Goal: Task Accomplishment & Management: Complete application form

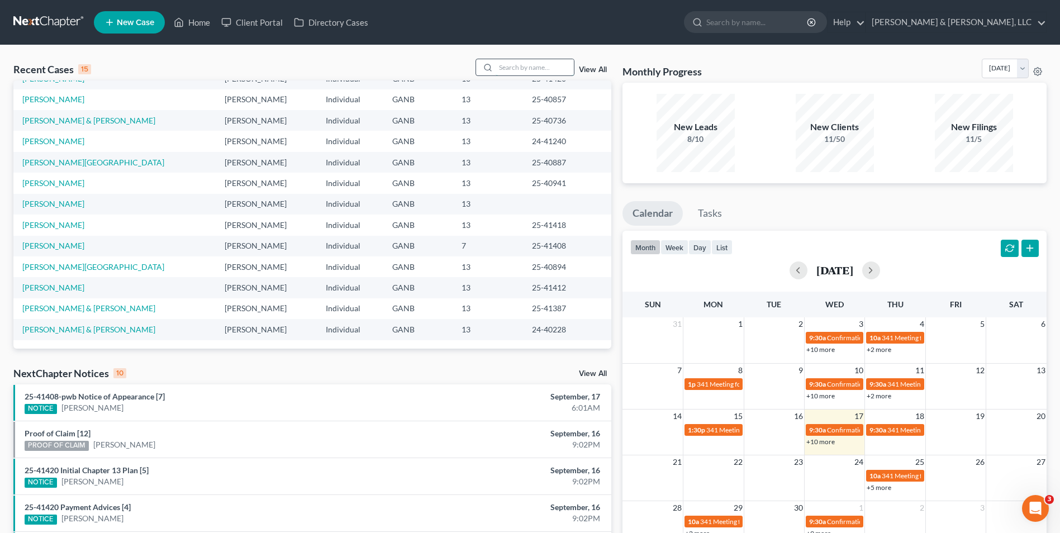
click at [528, 69] on input "search" at bounding box center [535, 67] width 78 height 16
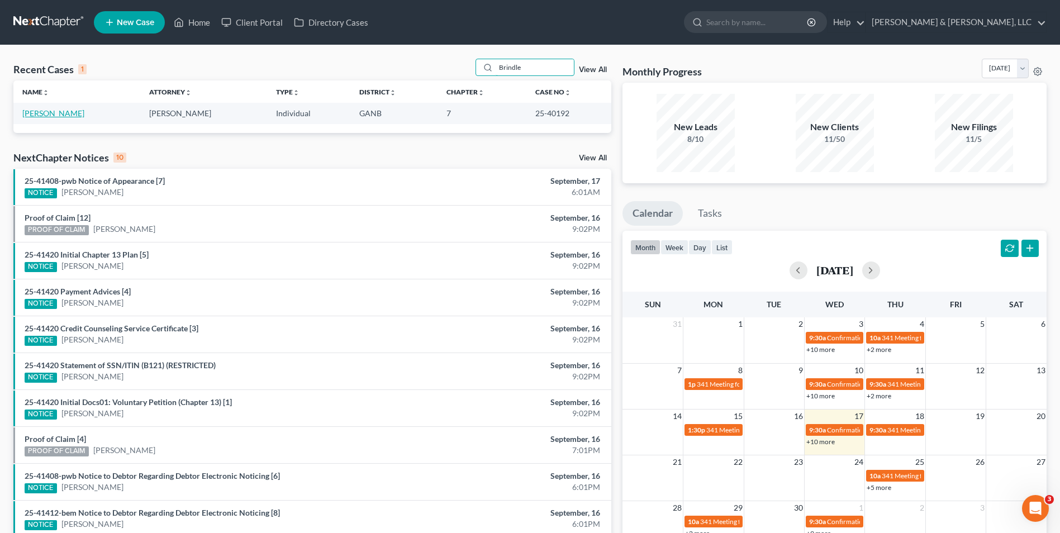
type input "Brindle"
click at [58, 115] on link "[PERSON_NAME]" at bounding box center [53, 113] width 62 height 10
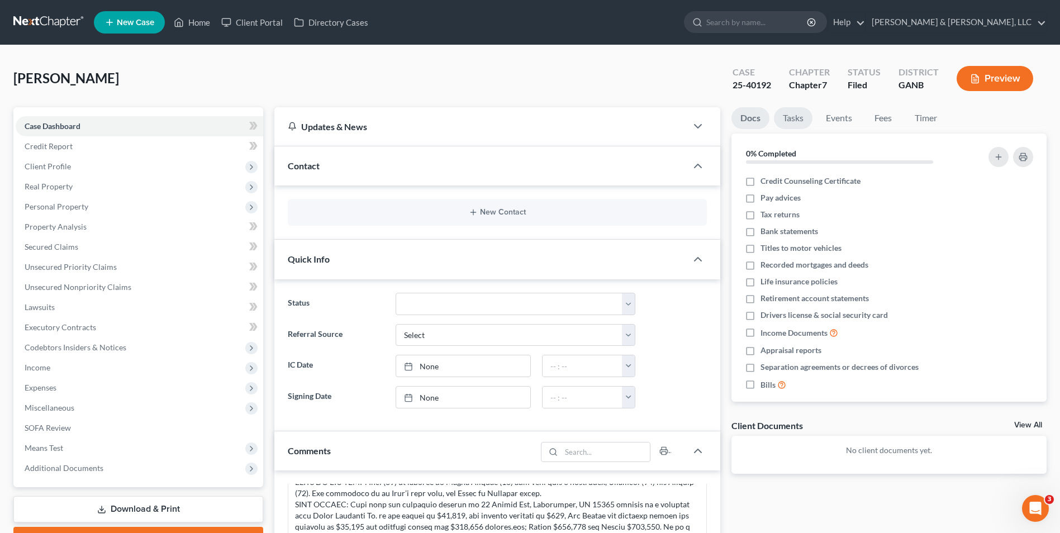
click at [792, 118] on link "Tasks" at bounding box center [793, 118] width 39 height 22
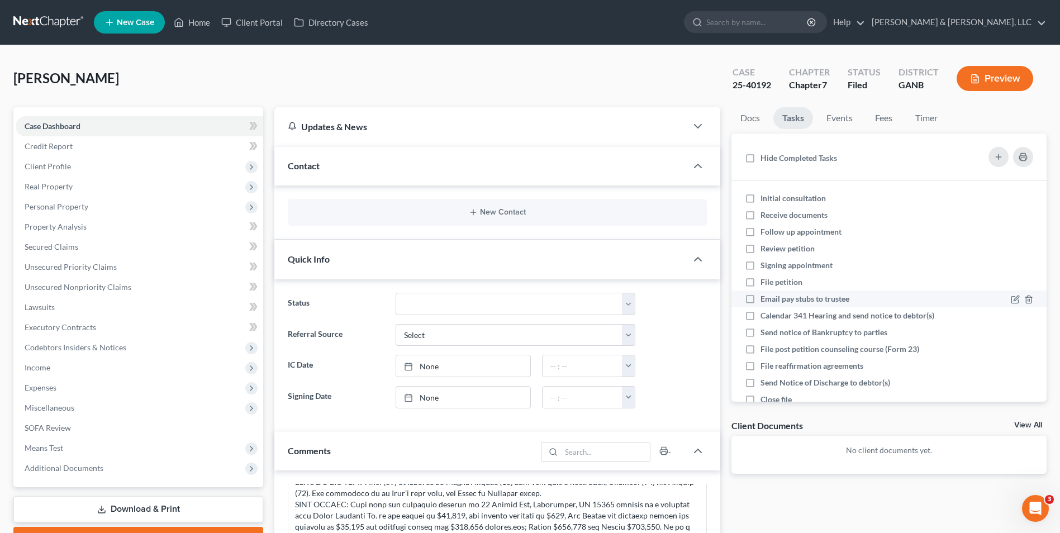
scroll to position [24, 0]
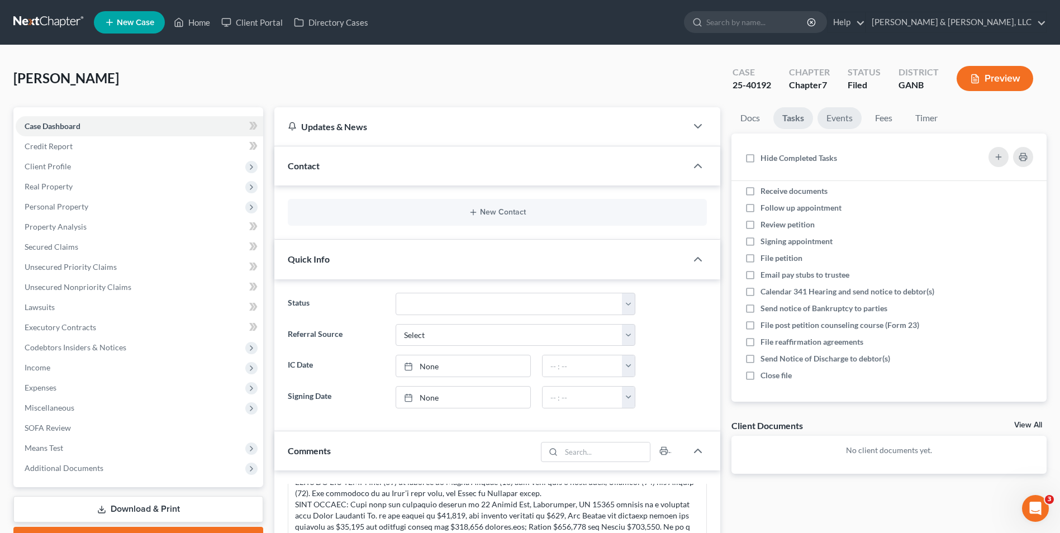
click at [846, 116] on link "Events" at bounding box center [840, 118] width 44 height 22
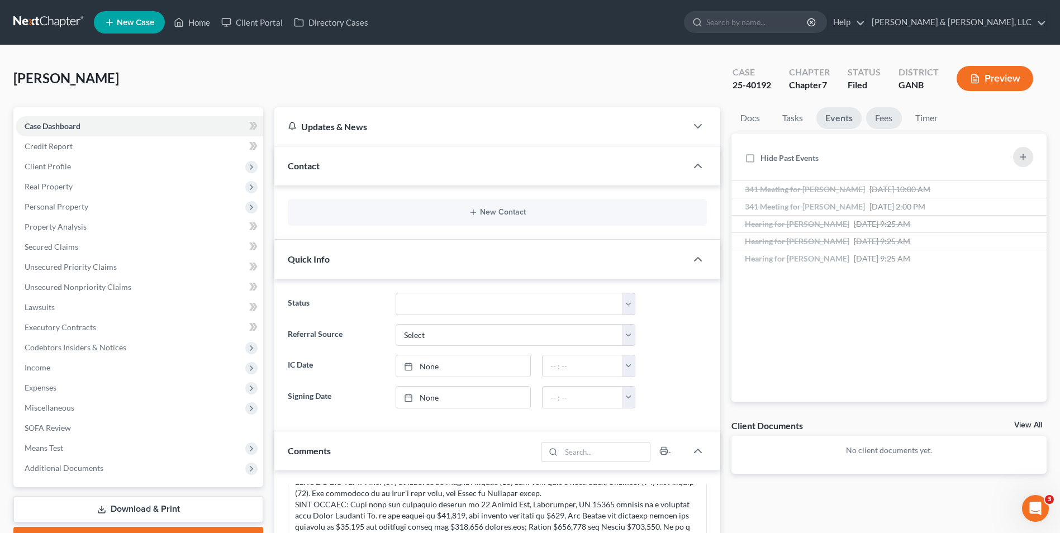
click at [877, 114] on link "Fees" at bounding box center [884, 118] width 36 height 22
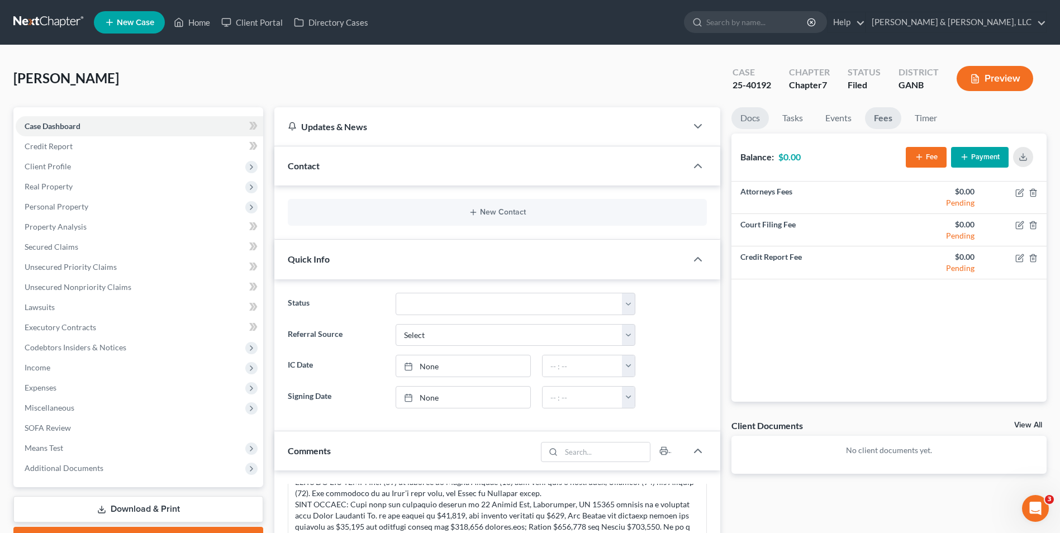
click at [753, 116] on link "Docs" at bounding box center [750, 118] width 37 height 22
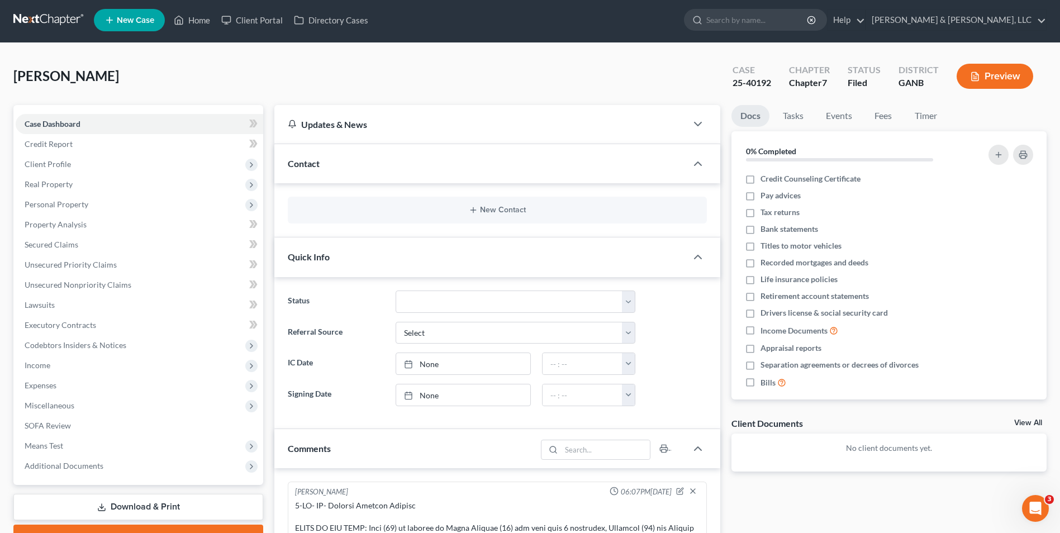
scroll to position [0, 0]
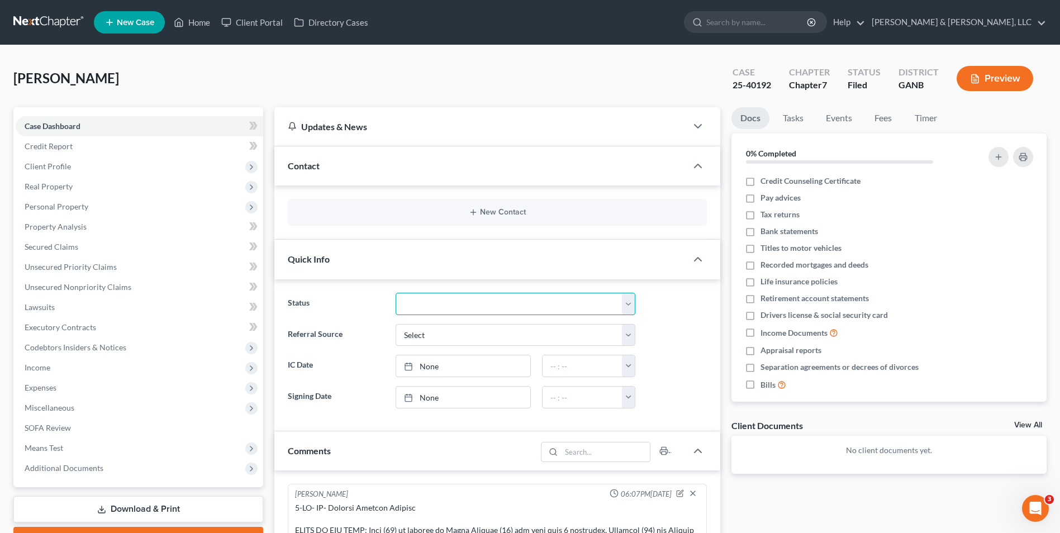
click at [626, 306] on select "Discharged Discharged & Reported Discharge Litigation Dismissal Notice Dismisse…" at bounding box center [516, 304] width 240 height 22
click at [310, 72] on div "Brindle, Michael Upgraded Case 25-40192 Chapter Chapter 7 Status Filed District…" at bounding box center [529, 83] width 1033 height 49
click at [430, 333] on select "Select Word Of Mouth Previous Clients Direct Mail Website Google Search Modern …" at bounding box center [516, 335] width 240 height 22
click at [450, 88] on div "Brindle, Michael Upgraded Case 25-40192 Chapter Chapter 7 Status Filed District…" at bounding box center [529, 83] width 1033 height 49
click at [312, 20] on link "Directory Cases" at bounding box center [331, 22] width 86 height 20
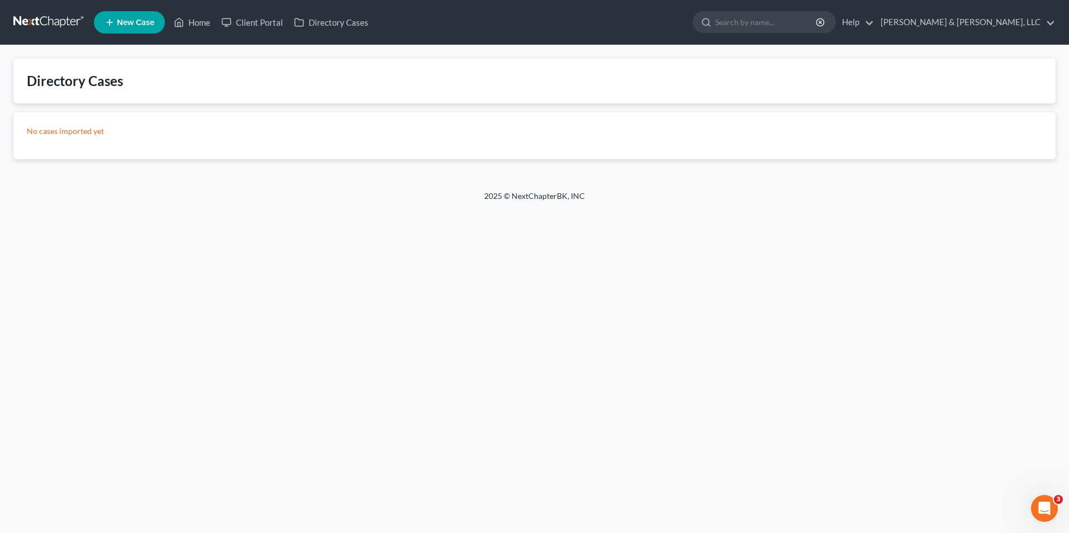
click at [144, 16] on link "New Case" at bounding box center [129, 22] width 71 height 22
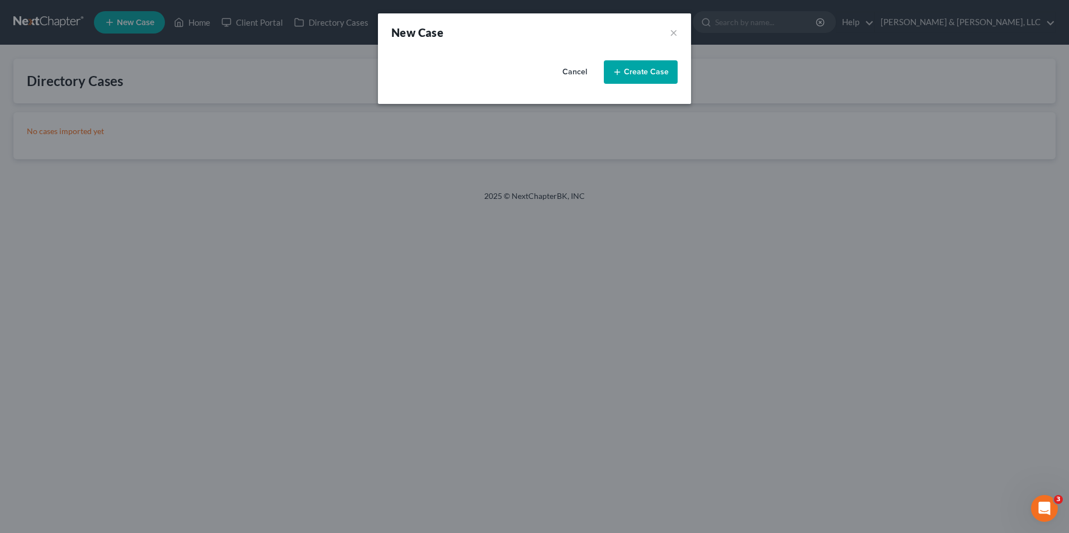
select select "19"
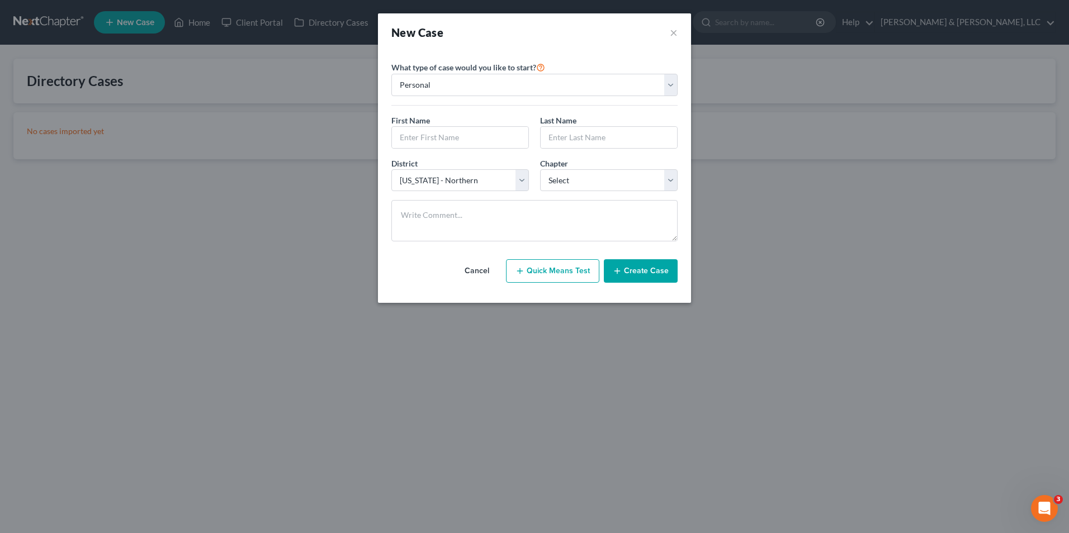
click at [654, 276] on button "Create Case" at bounding box center [641, 270] width 74 height 23
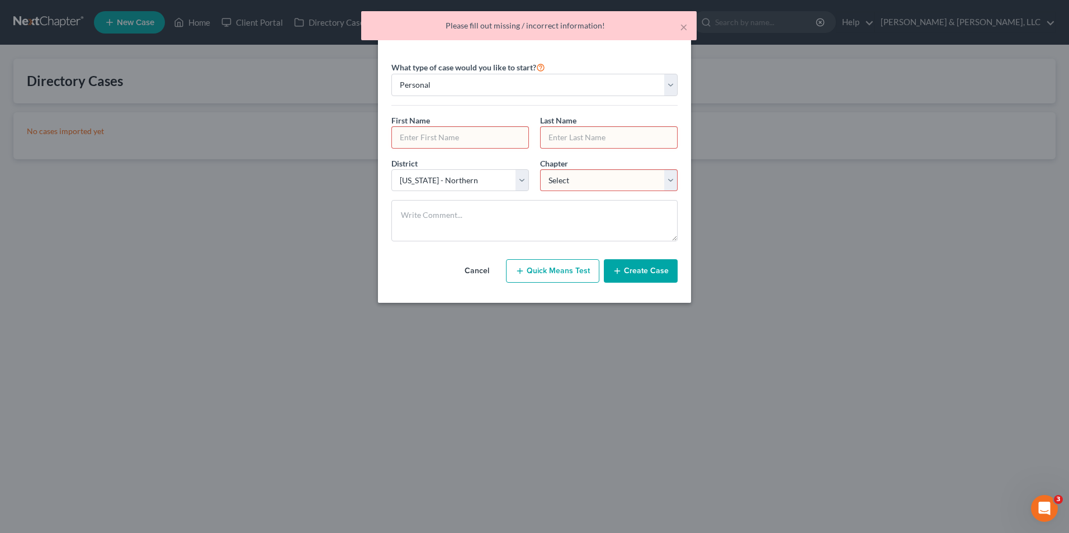
click at [628, 277] on button "Create Case" at bounding box center [641, 270] width 74 height 23
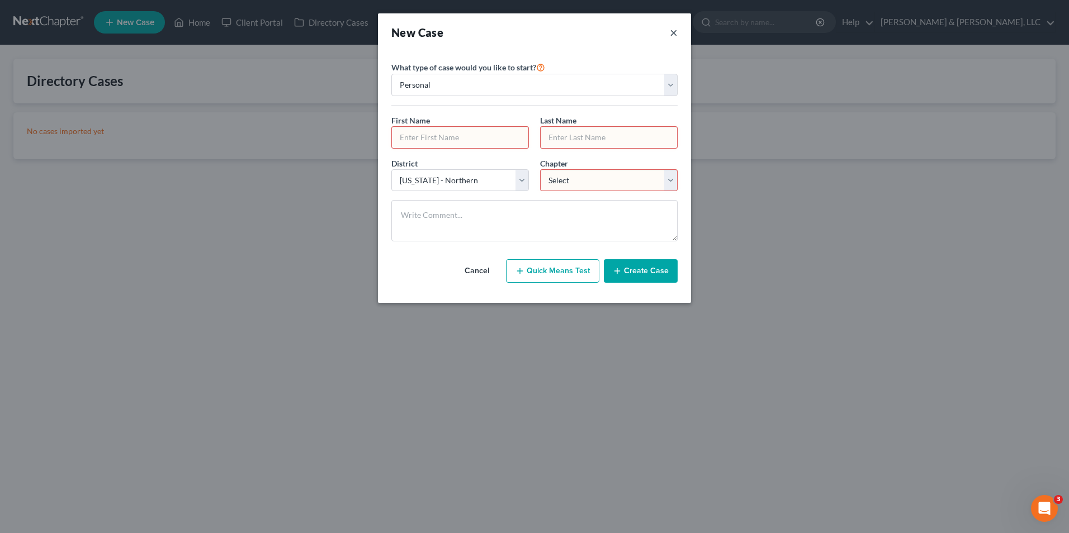
click at [674, 31] on button "×" at bounding box center [674, 33] width 8 height 16
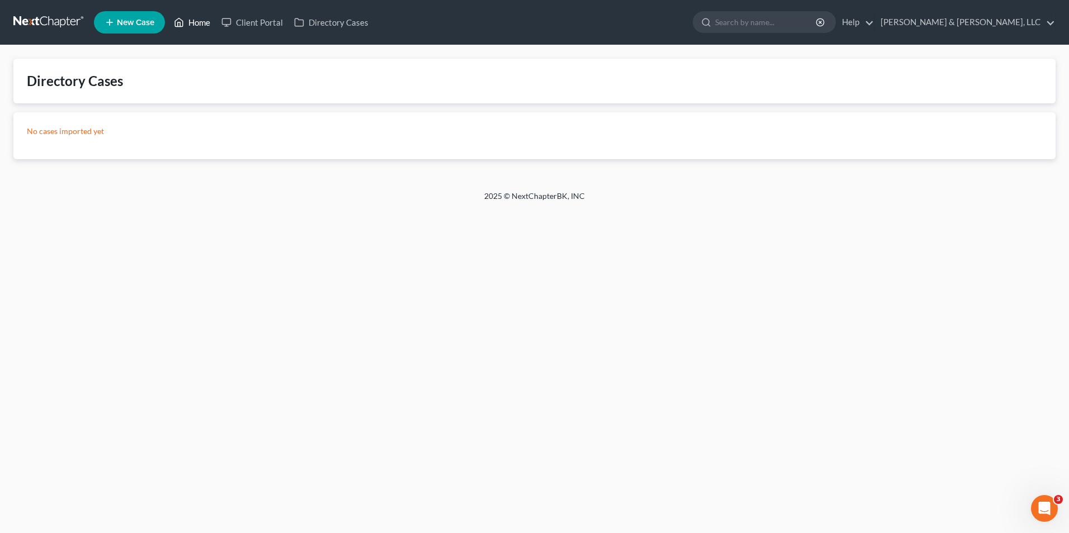
click at [202, 24] on link "Home" at bounding box center [192, 22] width 48 height 20
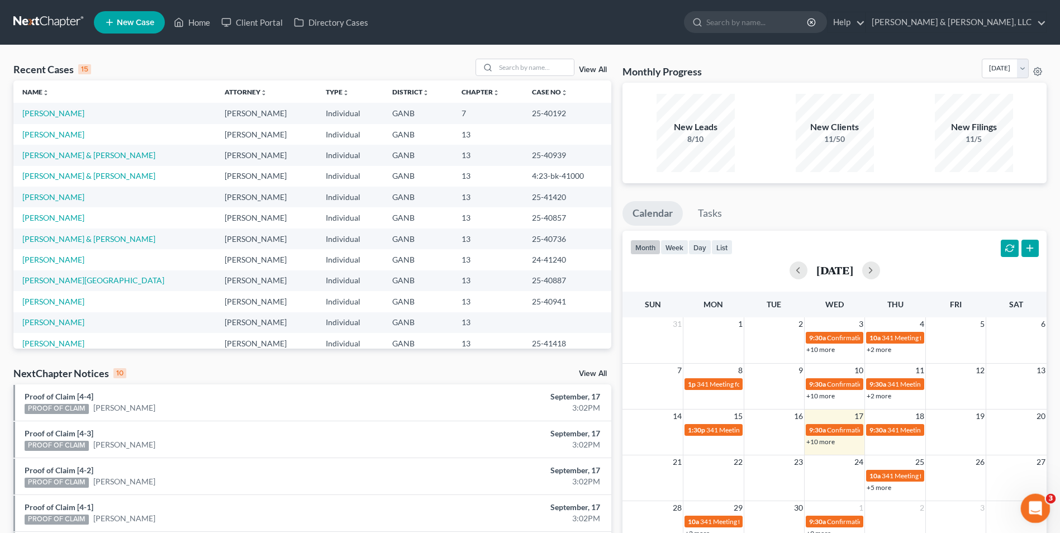
click at [1037, 504] on icon "Open Intercom Messenger" at bounding box center [1034, 507] width 18 height 18
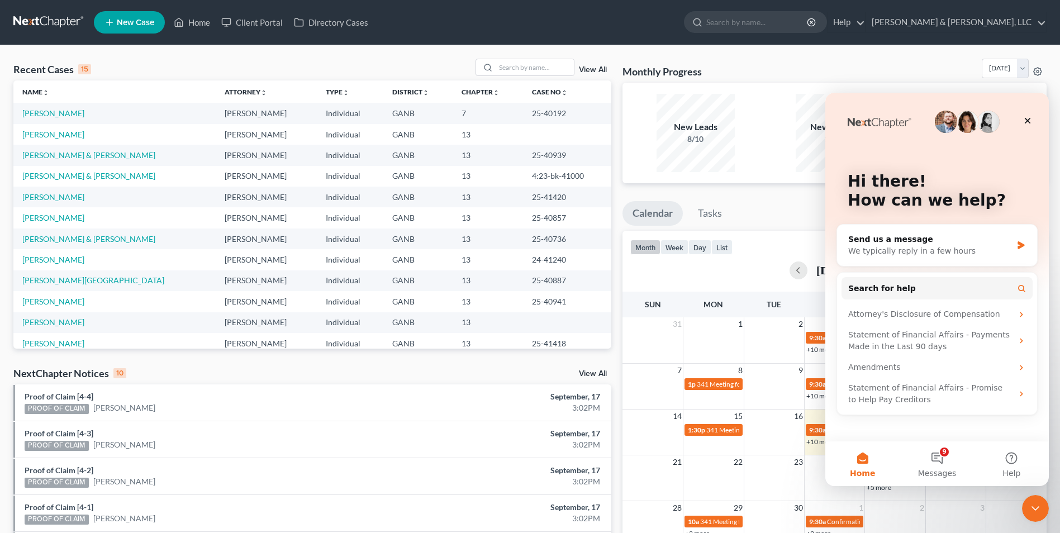
click at [780, 150] on div "New Clients 11/50" at bounding box center [835, 133] width 128 height 78
click at [1029, 118] on icon "Close" at bounding box center [1027, 120] width 9 height 9
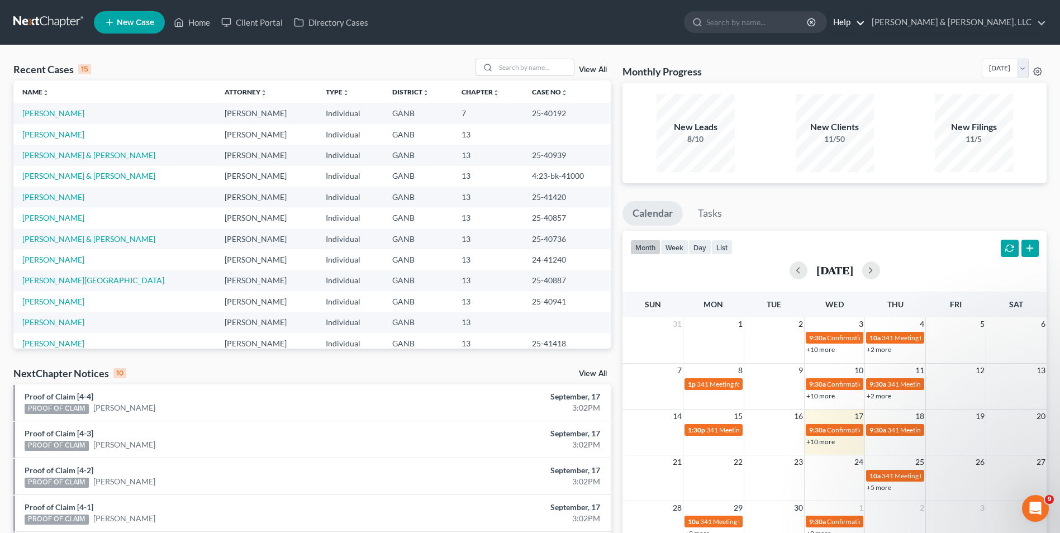
click at [865, 22] on link "Help" at bounding box center [846, 22] width 37 height 20
click at [865, 45] on link "Help Center" at bounding box center [820, 46] width 89 height 19
click at [72, 115] on link "[PERSON_NAME]" at bounding box center [53, 113] width 62 height 10
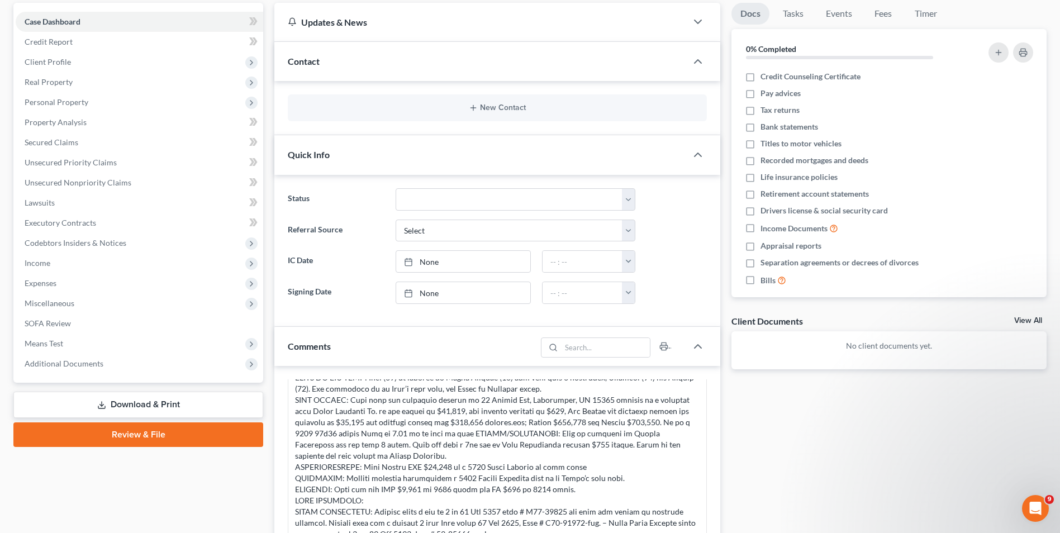
scroll to position [168, 0]
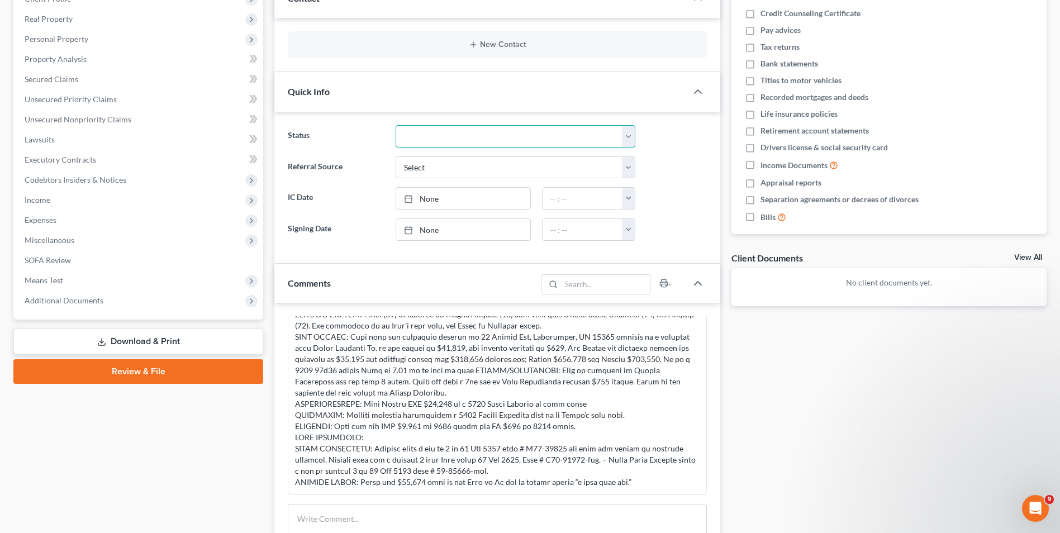
click at [627, 143] on select "Discharged Discharged & Reported Discharge Litigation Dismissal Notice Dismisse…" at bounding box center [516, 136] width 240 height 22
select select "4"
click at [396, 125] on select "Discharged Discharged & Reported Discharge Litigation Dismissal Notice Dismisse…" at bounding box center [516, 136] width 240 height 22
click at [458, 272] on div "Comments" at bounding box center [405, 283] width 262 height 39
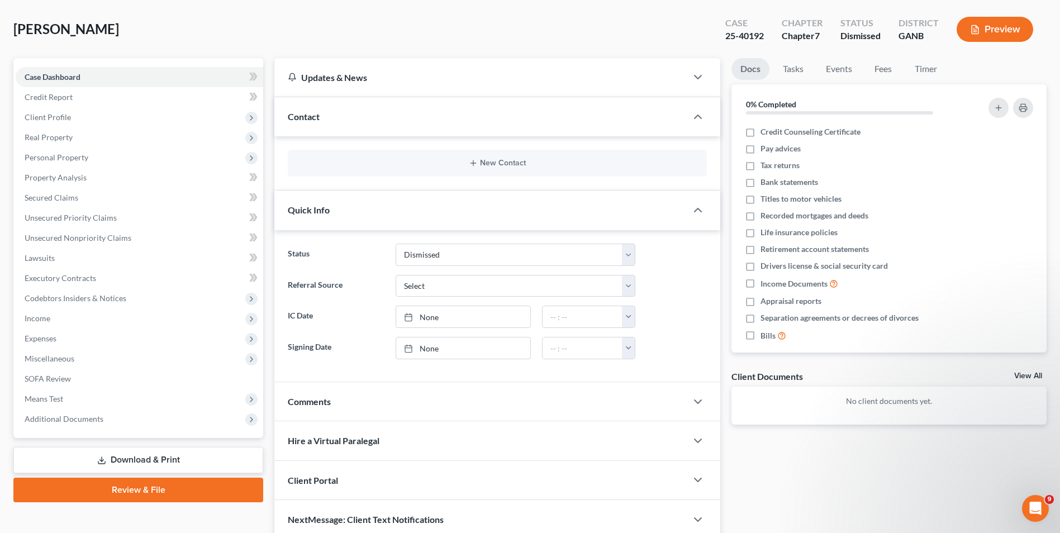
scroll to position [0, 0]
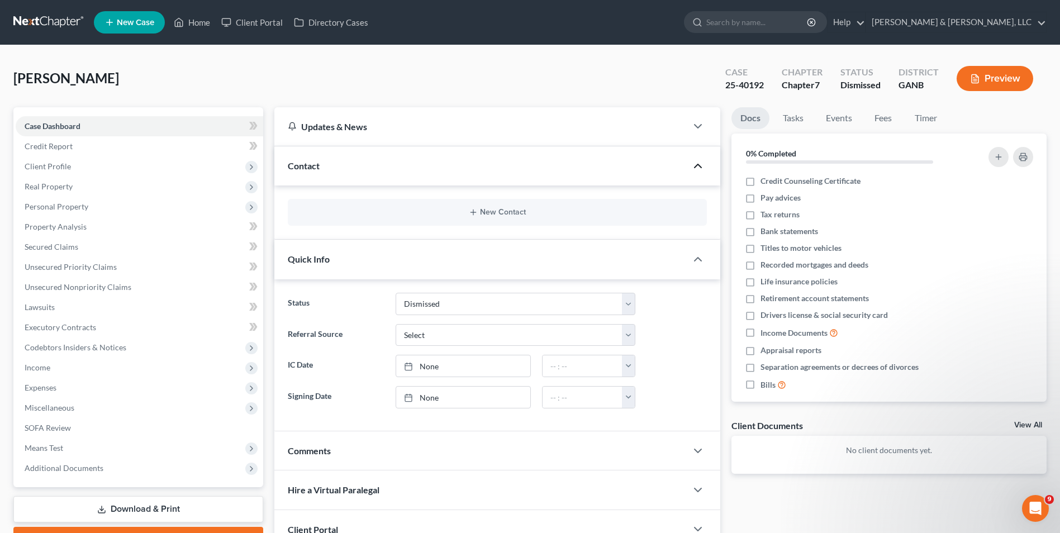
click at [700, 164] on icon "button" at bounding box center [697, 165] width 13 height 13
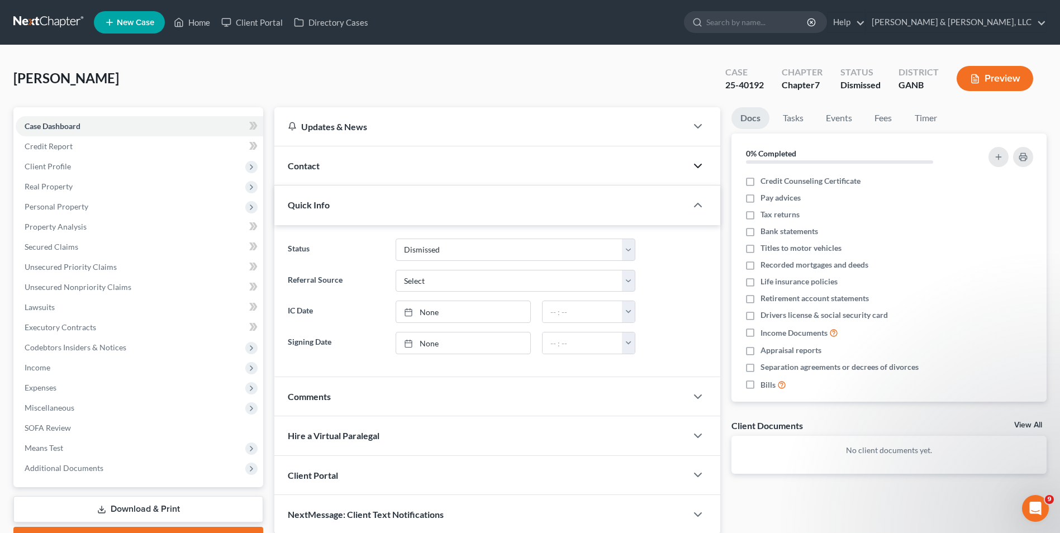
click at [700, 164] on icon "button" at bounding box center [697, 165] width 13 height 13
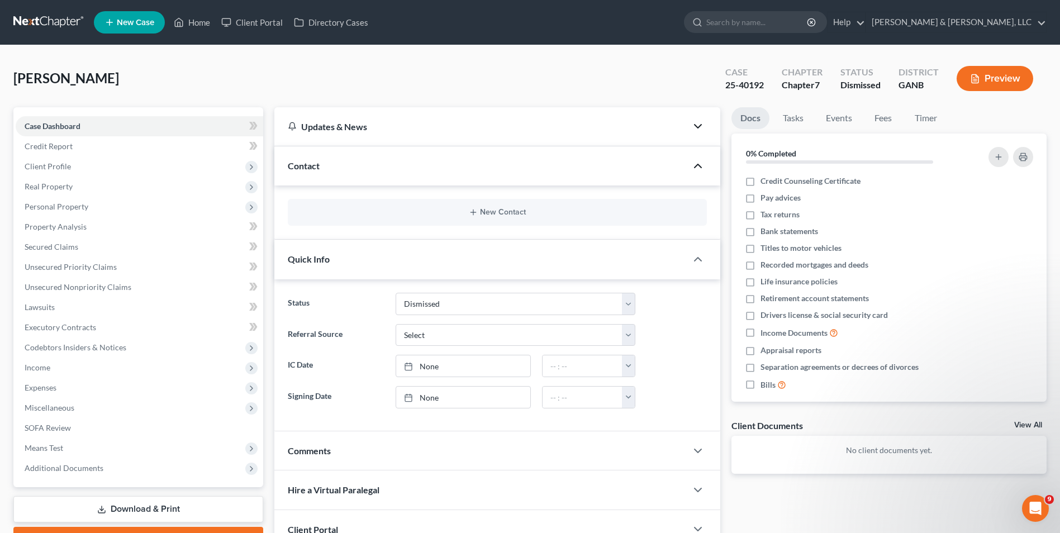
click at [699, 129] on icon "button" at bounding box center [697, 126] width 13 height 13
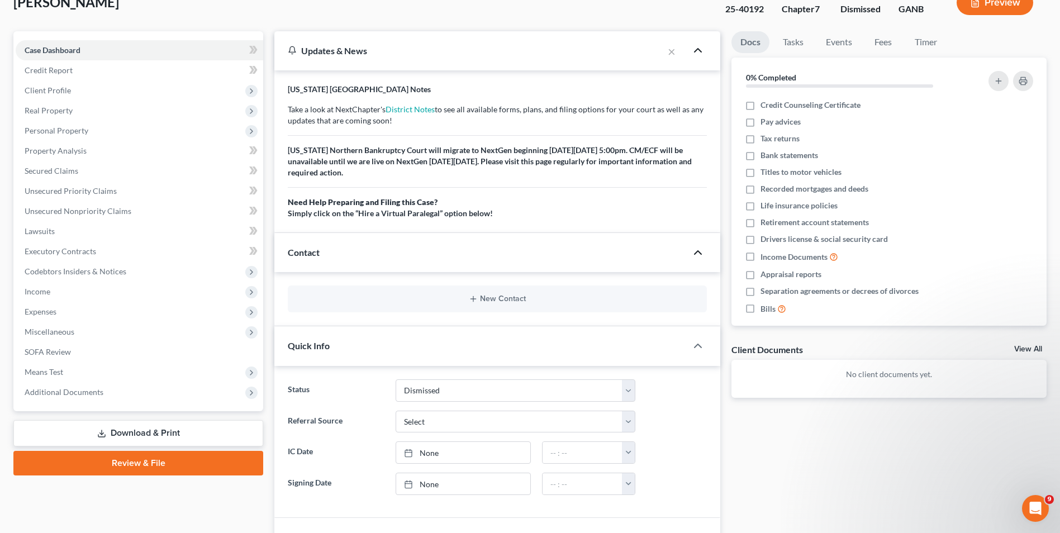
scroll to position [112, 0]
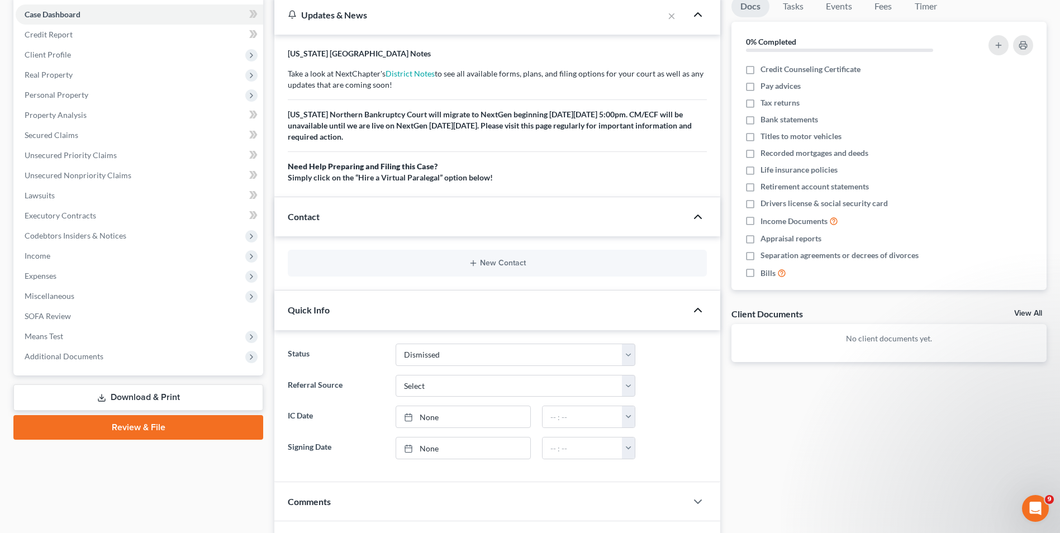
click at [699, 311] on icon "button" at bounding box center [697, 309] width 13 height 13
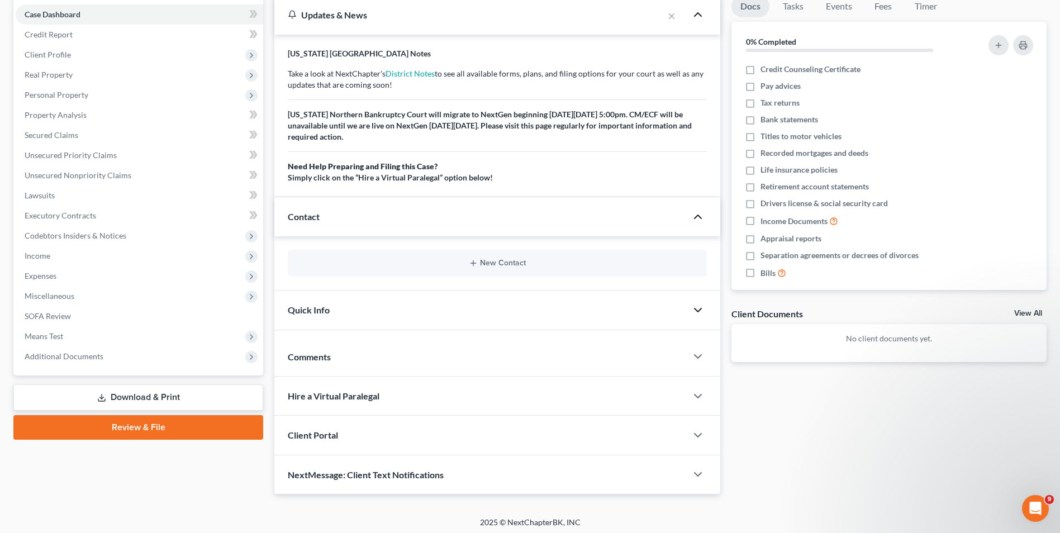
scroll to position [108, 0]
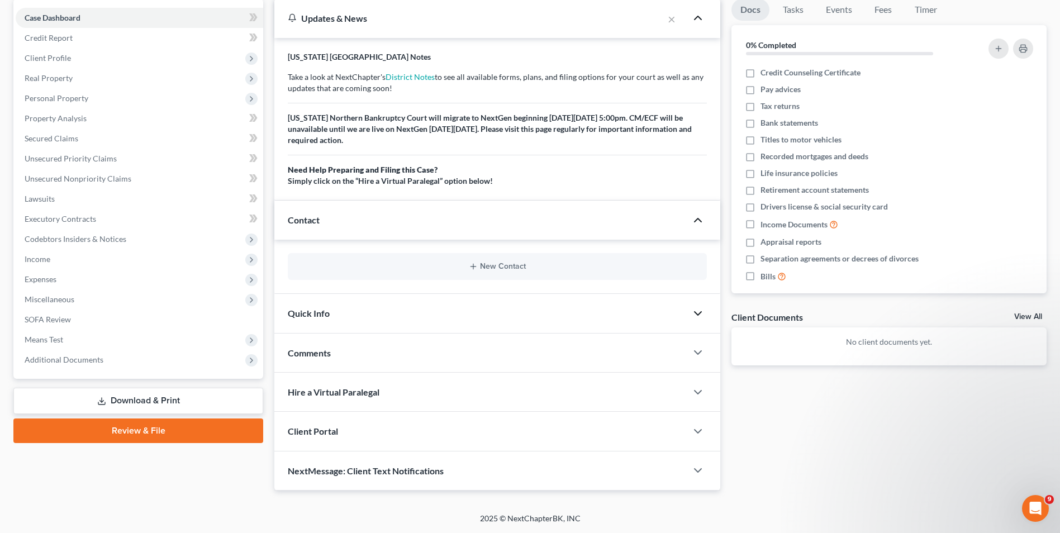
click at [699, 311] on icon "button" at bounding box center [697, 313] width 13 height 13
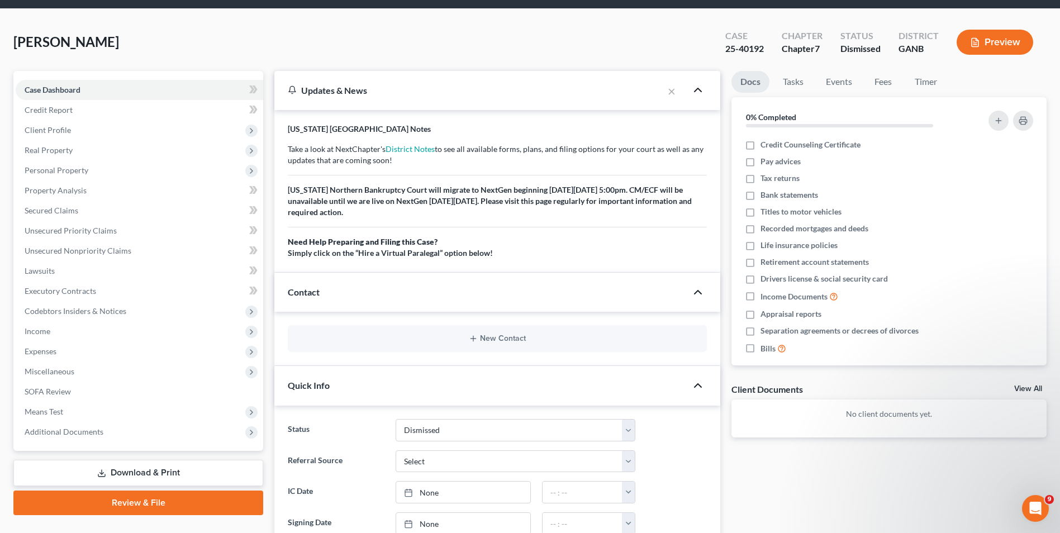
scroll to position [0, 0]
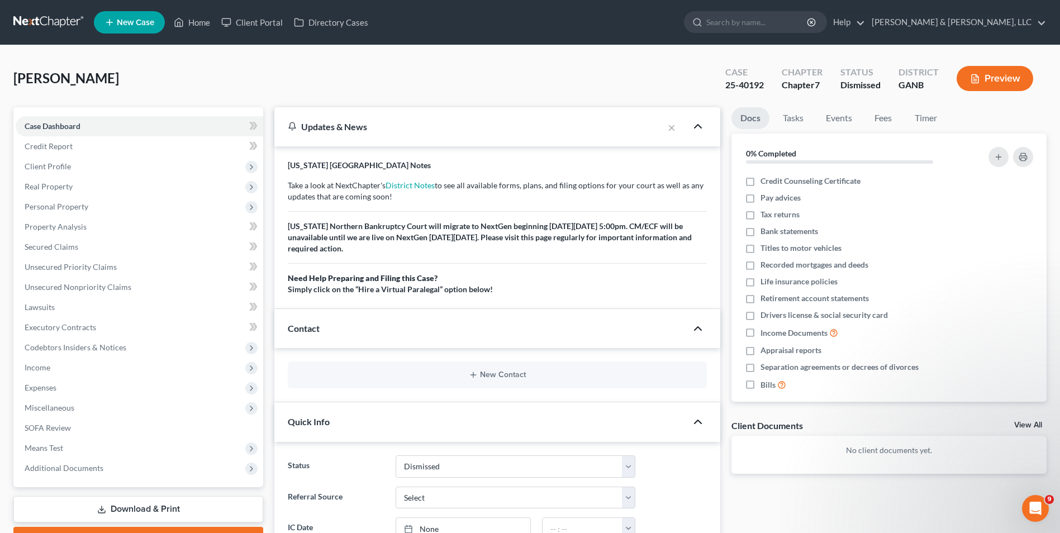
drag, startPoint x: 54, startPoint y: 75, endPoint x: 614, endPoint y: 360, distance: 628.3
click at [614, 360] on div "New Contact" at bounding box center [497, 375] width 446 height 54
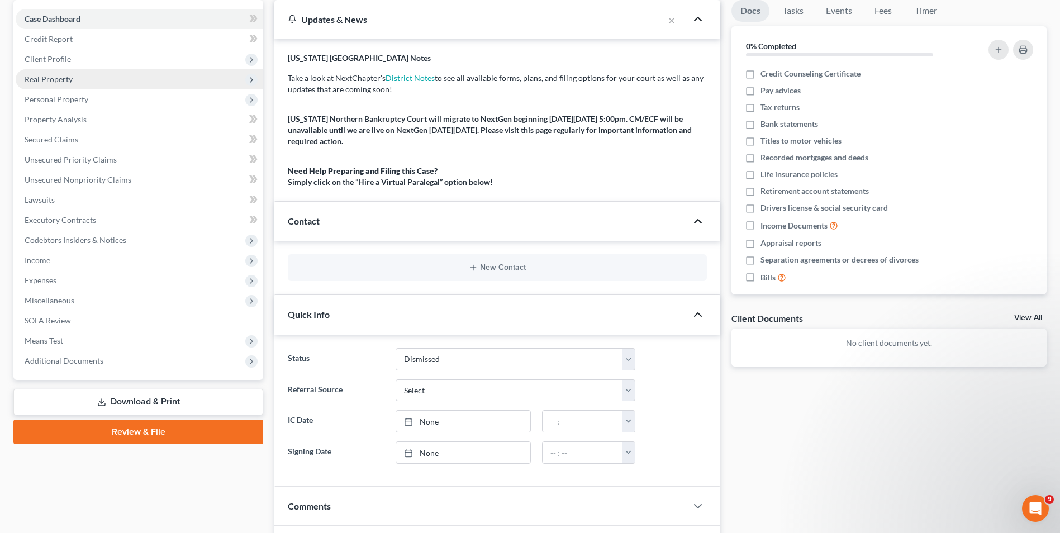
scroll to position [112, 0]
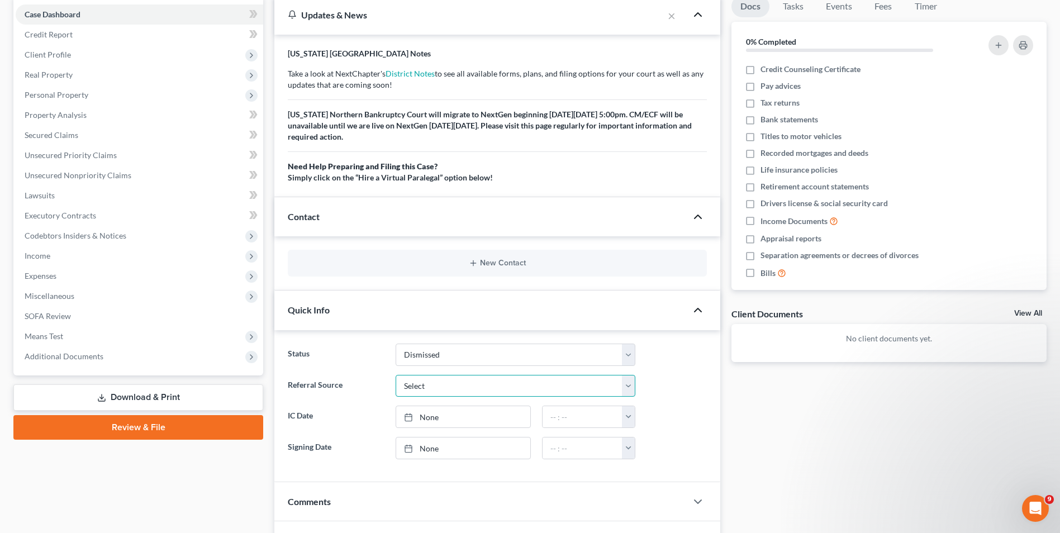
click at [624, 388] on select "Select Word Of Mouth Previous Clients Direct Mail Website Google Search Modern …" at bounding box center [516, 386] width 240 height 22
click at [419, 303] on div "Quick Info" at bounding box center [480, 310] width 412 height 39
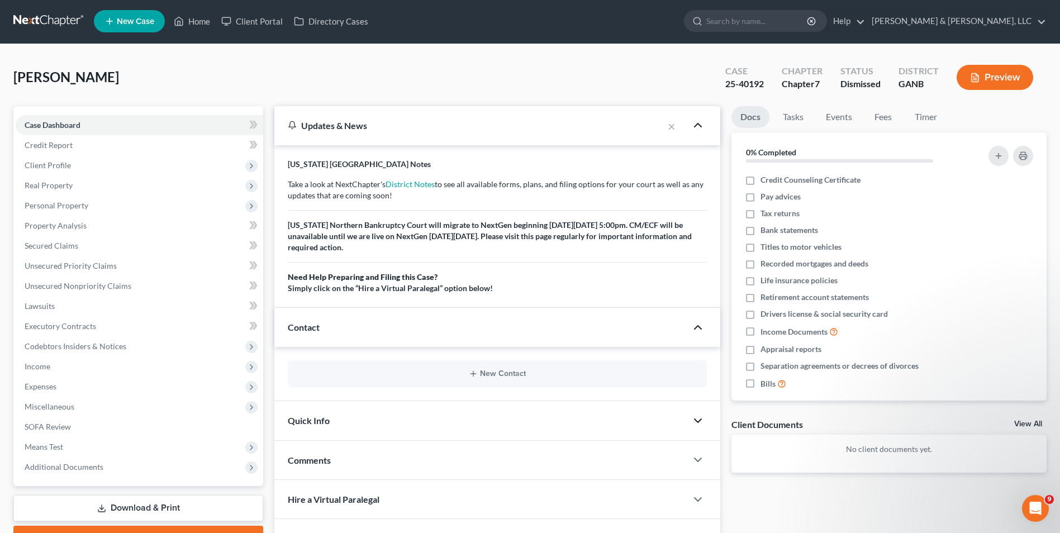
scroll to position [0, 0]
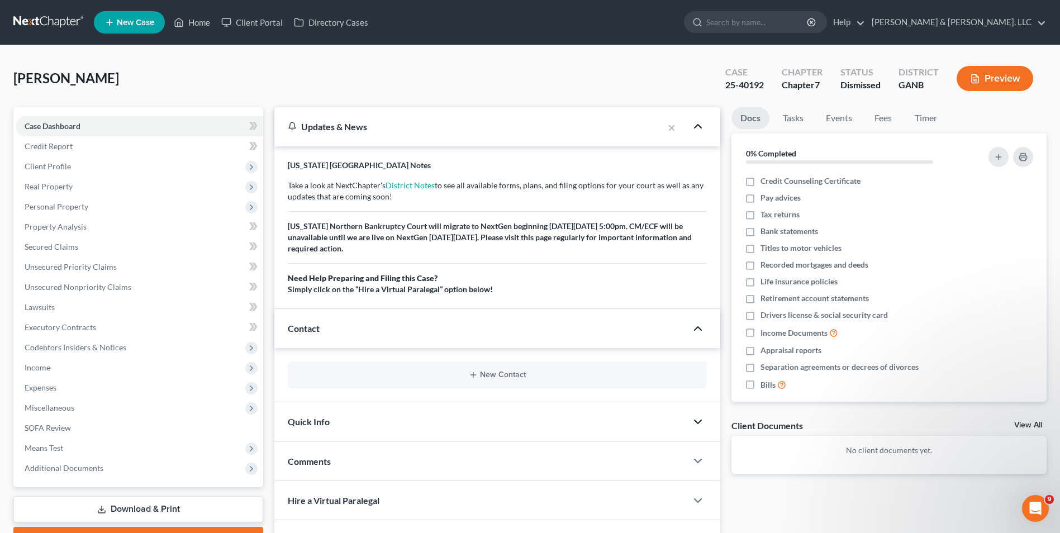
click at [636, 458] on div "Comments" at bounding box center [480, 461] width 412 height 39
click at [996, 156] on icon "button" at bounding box center [998, 157] width 9 height 9
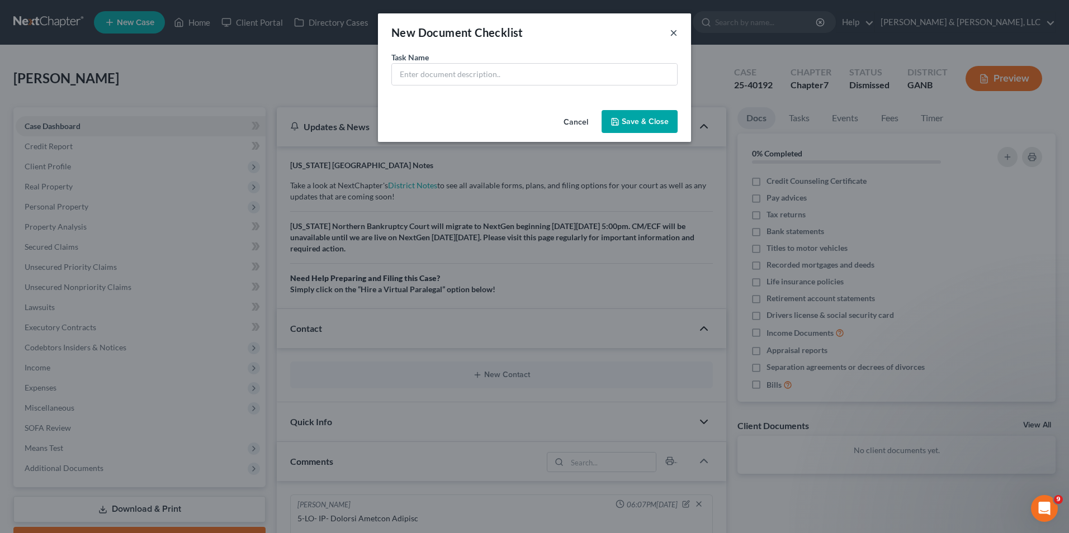
click at [673, 30] on button "×" at bounding box center [674, 32] width 8 height 13
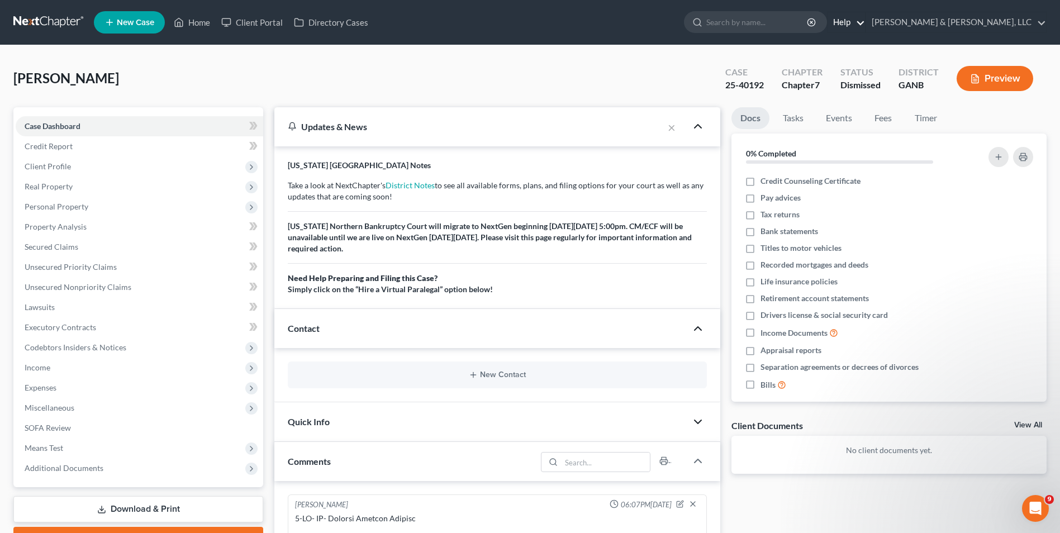
click at [865, 22] on link "Help" at bounding box center [846, 22] width 37 height 20
click at [865, 41] on link "Help Center" at bounding box center [820, 46] width 89 height 19
click at [865, 22] on link "Help" at bounding box center [846, 22] width 37 height 20
click at [865, 43] on link "Help Center" at bounding box center [820, 46] width 89 height 19
click at [194, 20] on link "Home" at bounding box center [192, 22] width 48 height 20
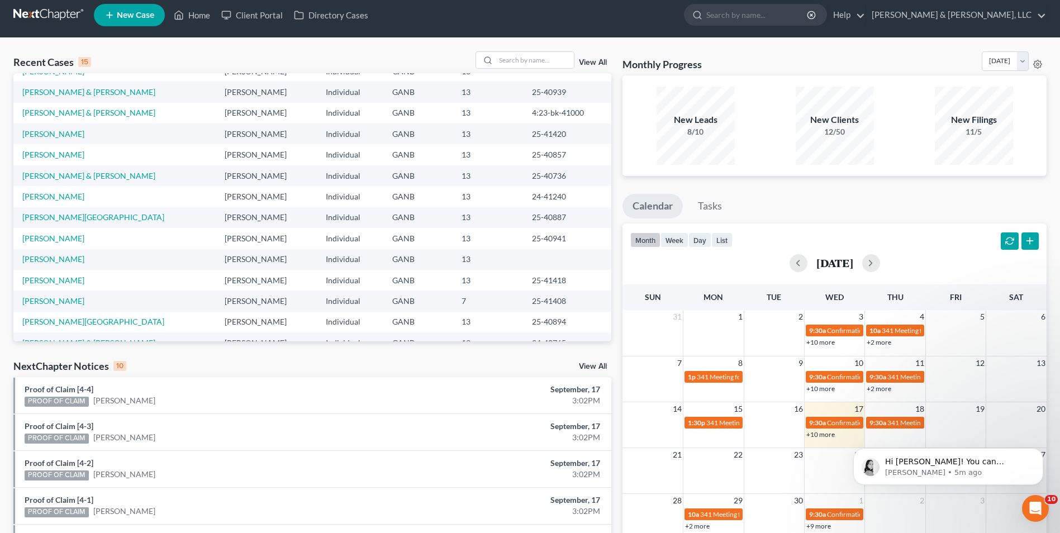
scroll to position [56, 0]
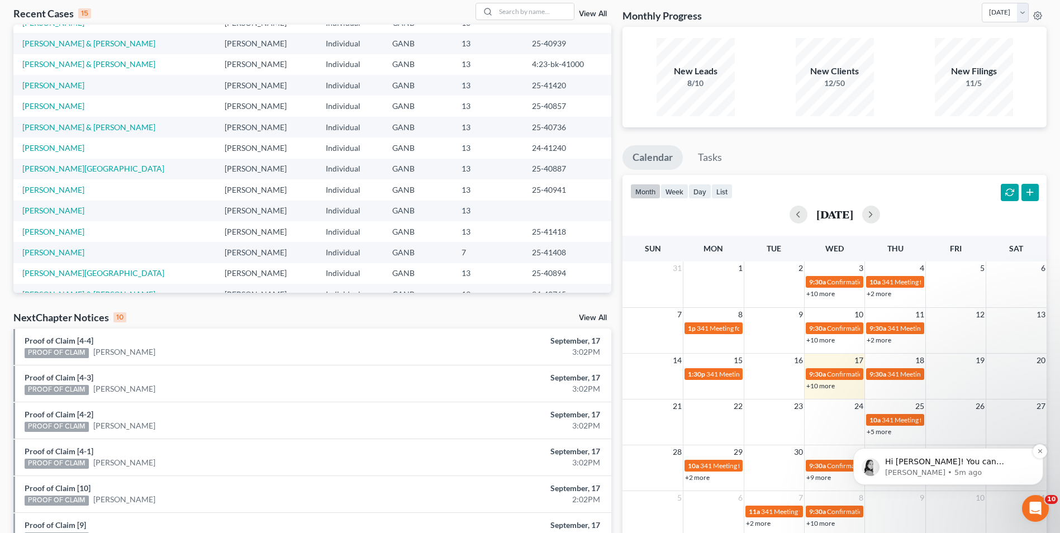
click at [979, 477] on p "Lindsey • 5m ago" at bounding box center [957, 473] width 144 height 10
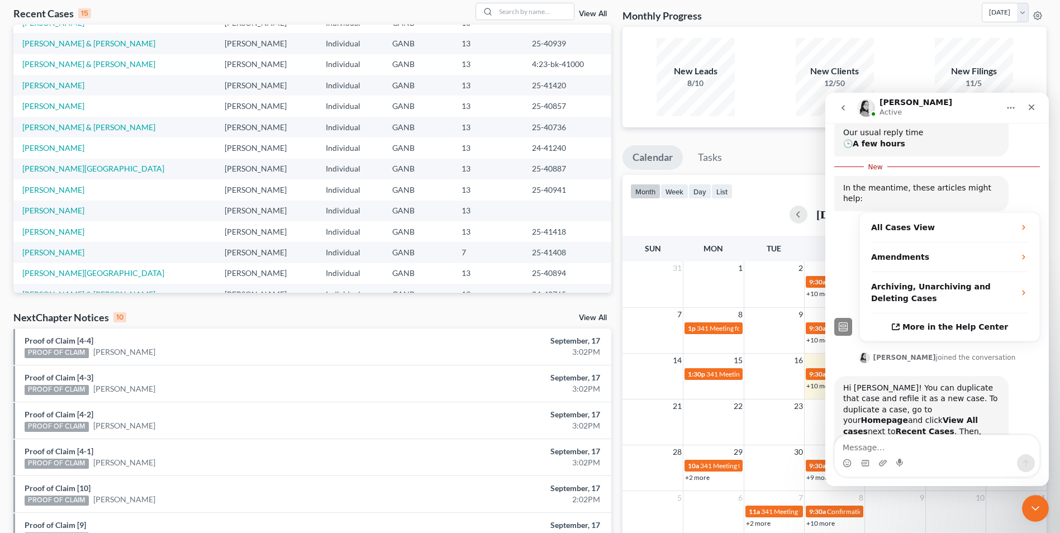
scroll to position [189, 0]
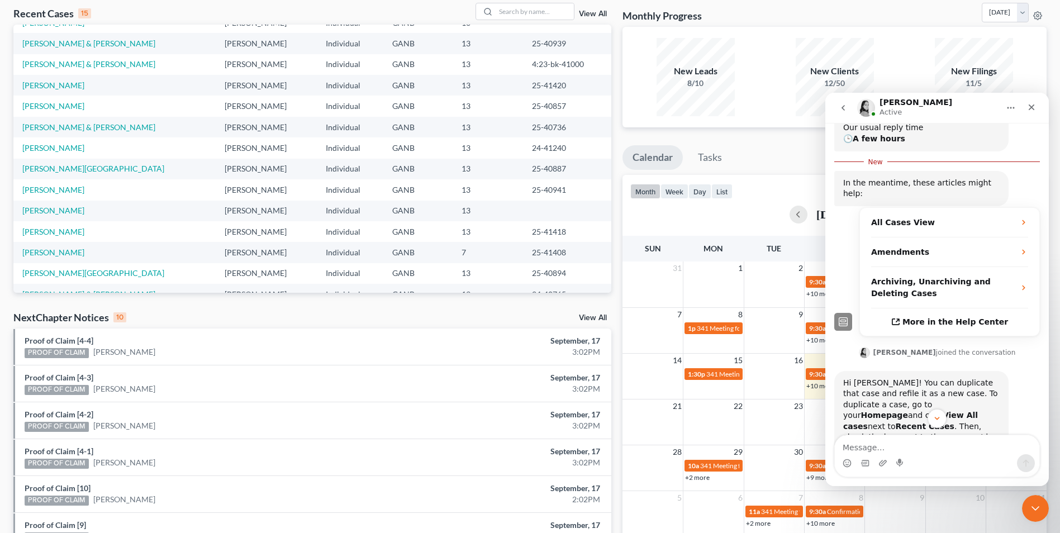
drag, startPoint x: 914, startPoint y: 406, endPoint x: 839, endPoint y: 341, distance: 99.1
click at [839, 371] on div "Hi Mike! You can duplicate that case and refile it as a new case. To duplicate …" at bounding box center [921, 453] width 174 height 165
drag, startPoint x: 839, startPoint y: 341, endPoint x: 870, endPoint y: 352, distance: 33.2
copy div "Hi Mike! You can duplicate that case and refile it as a new case. To duplicate …"
click at [515, 352] on div "3:02PM" at bounding box center [508, 351] width 184 height 11
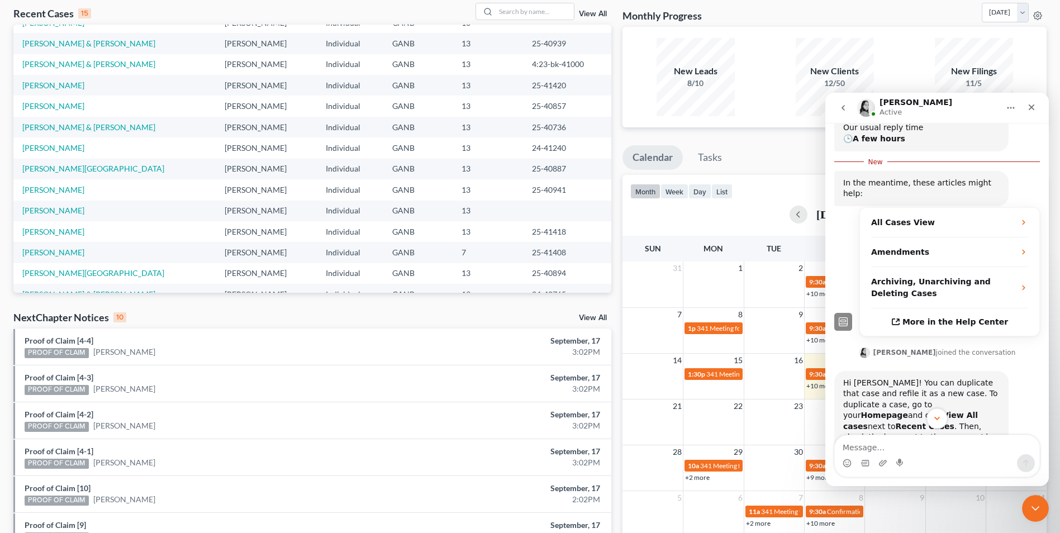
click at [934, 416] on icon "Scroll to bottom" at bounding box center [937, 419] width 10 height 10
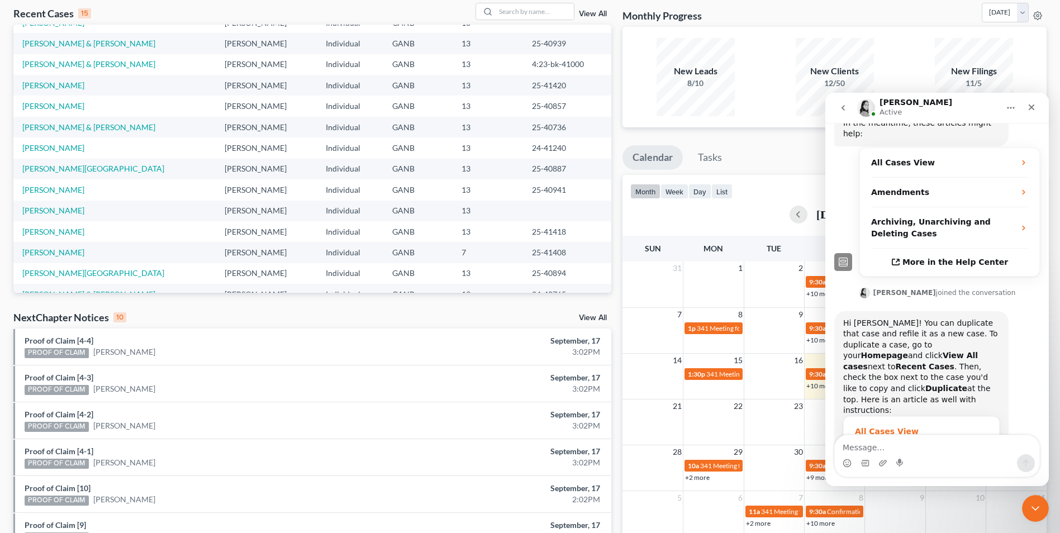
click at [872, 439] on span "How to duplicate, archive, sort, filter, export and more with…" at bounding box center [916, 449] width 122 height 21
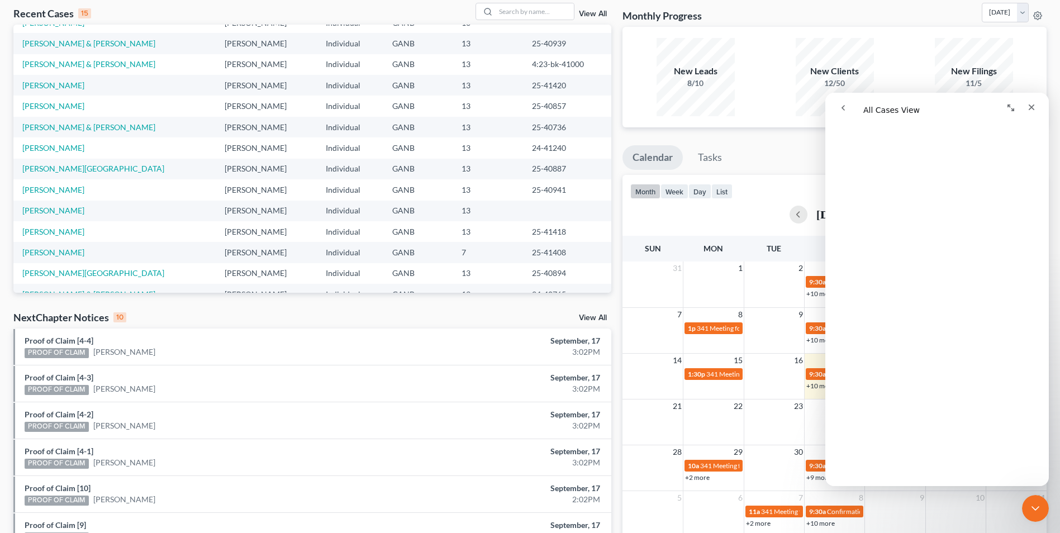
scroll to position [619, 0]
drag, startPoint x: 1032, startPoint y: 108, endPoint x: 1856, endPoint y: 202, distance: 829.7
click at [1032, 108] on icon "Close" at bounding box center [1032, 108] width 6 height 6
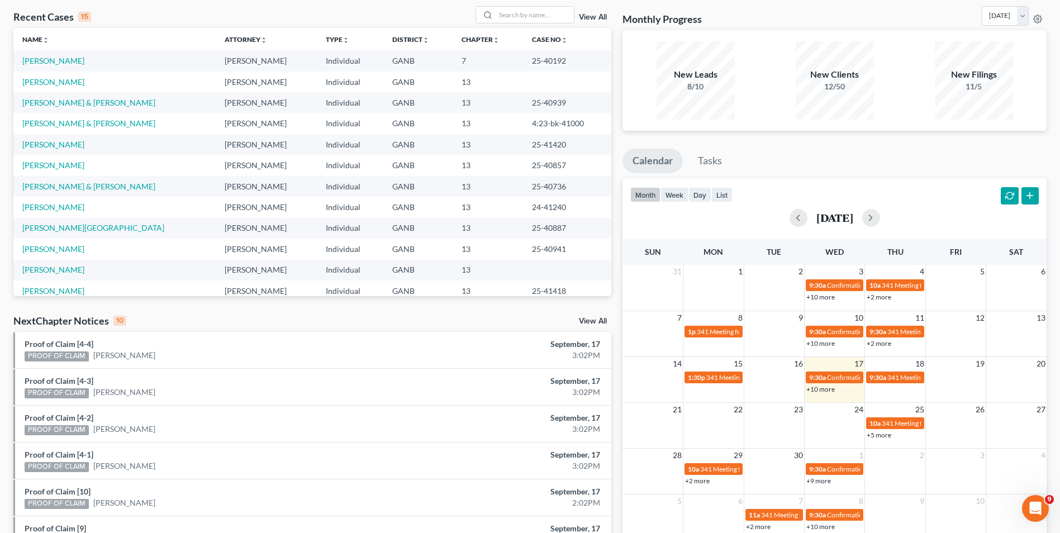
scroll to position [0, 0]
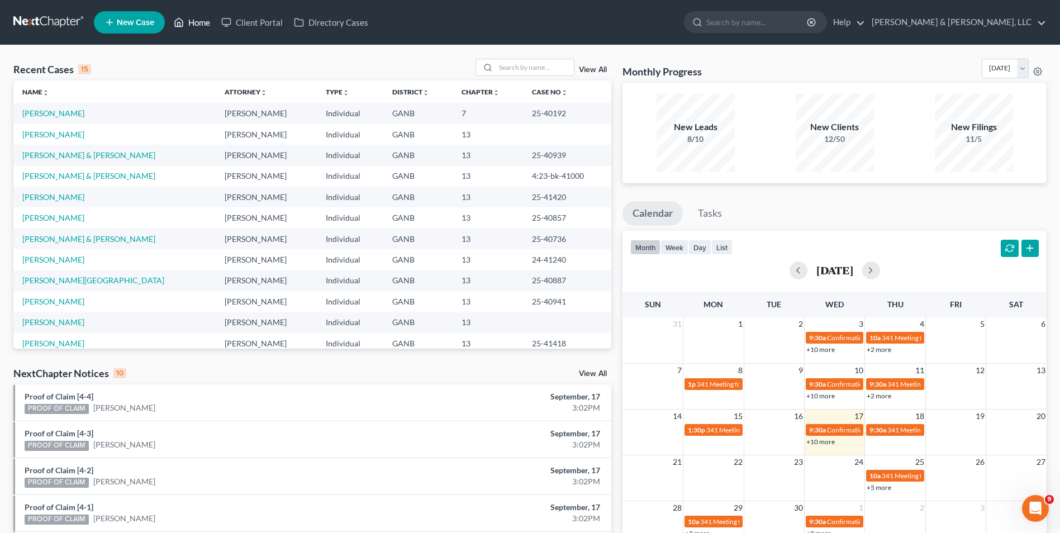
click at [202, 21] on link "Home" at bounding box center [192, 22] width 48 height 20
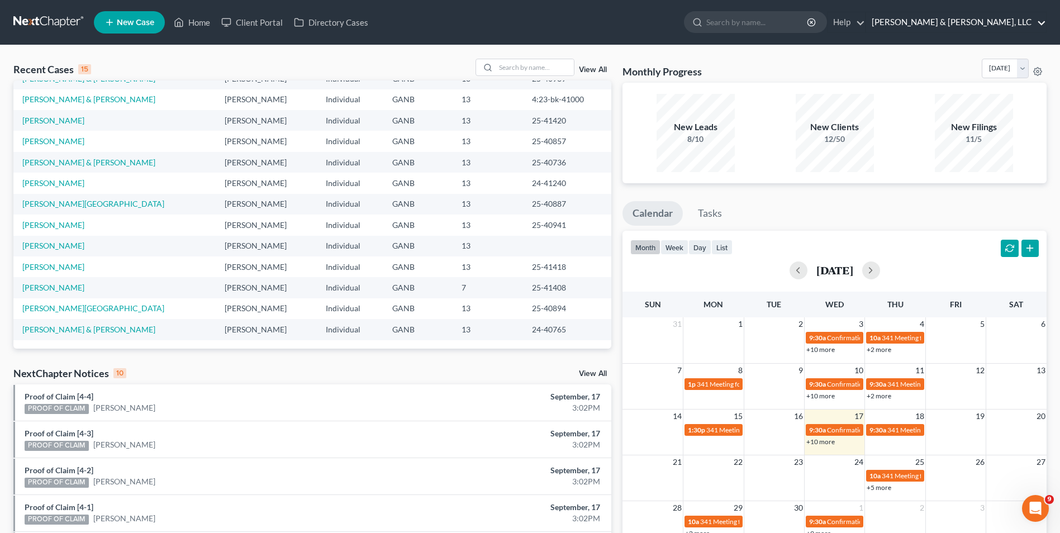
click at [994, 17] on link "[PERSON_NAME] & [PERSON_NAME], LLC" at bounding box center [956, 22] width 180 height 20
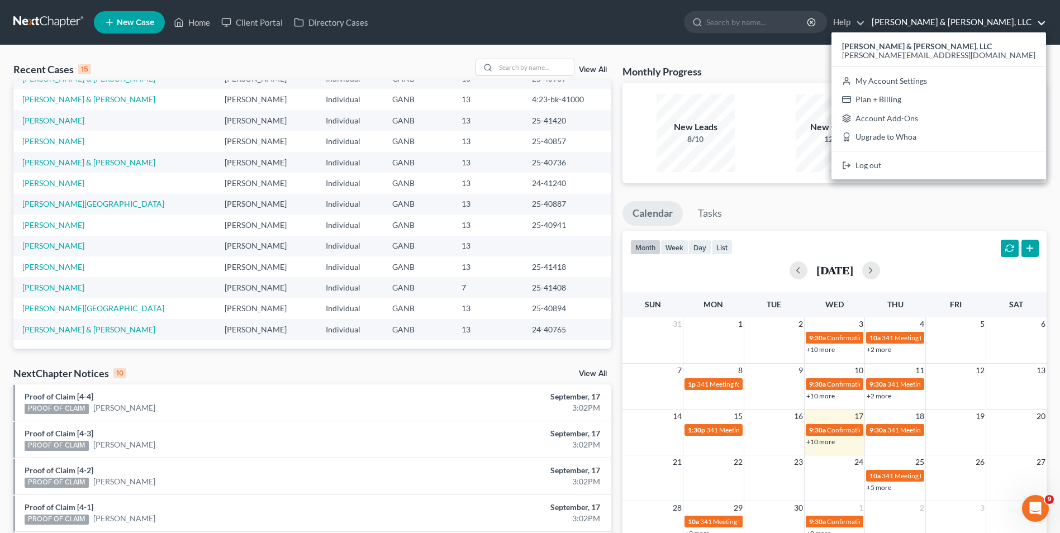
click at [451, 34] on ul "New Case Home Client Portal Directory Cases - No Result - See all results Or Pr…" at bounding box center [570, 22] width 953 height 29
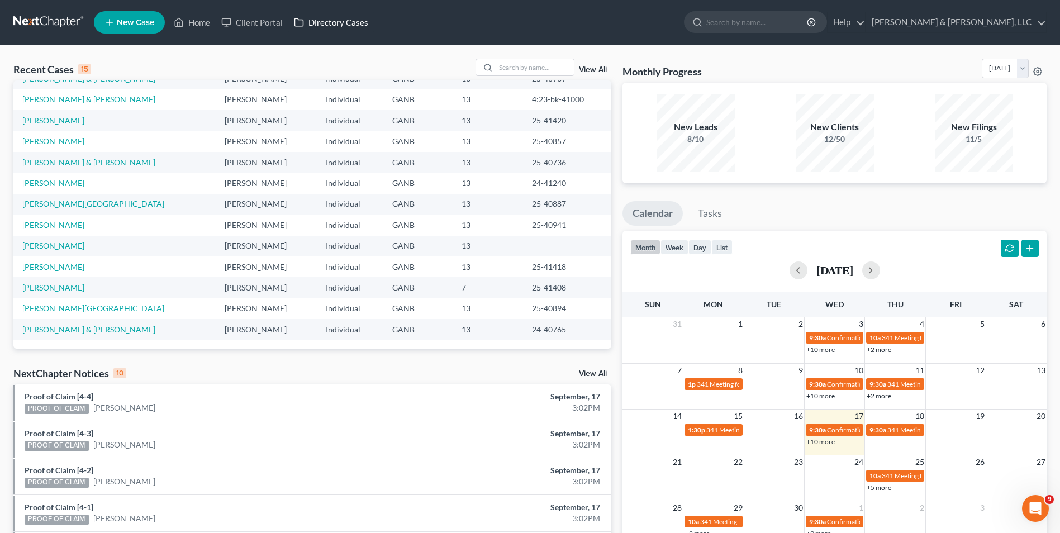
click at [329, 23] on link "Directory Cases" at bounding box center [331, 22] width 86 height 20
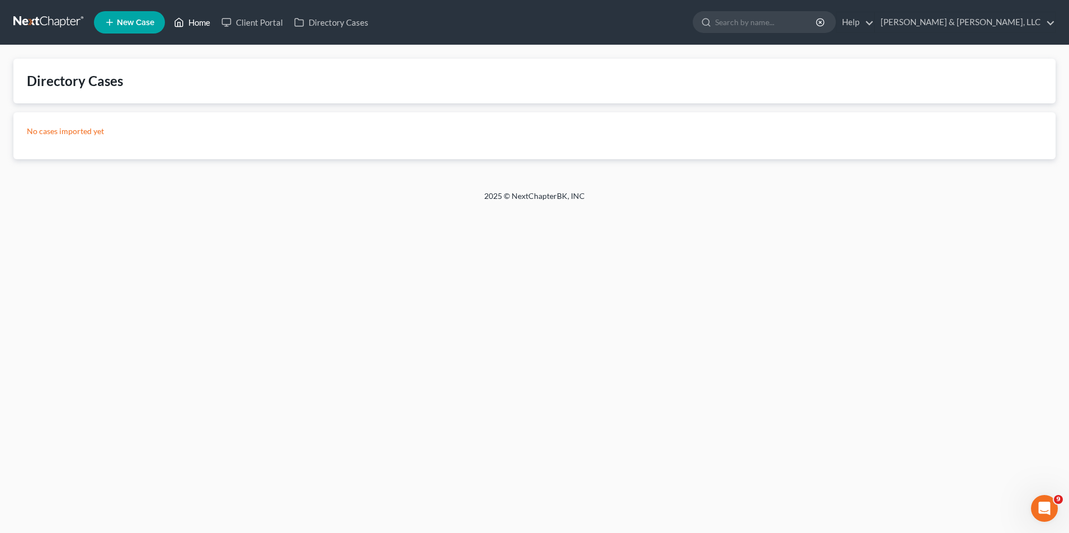
click at [190, 22] on link "Home" at bounding box center [192, 22] width 48 height 20
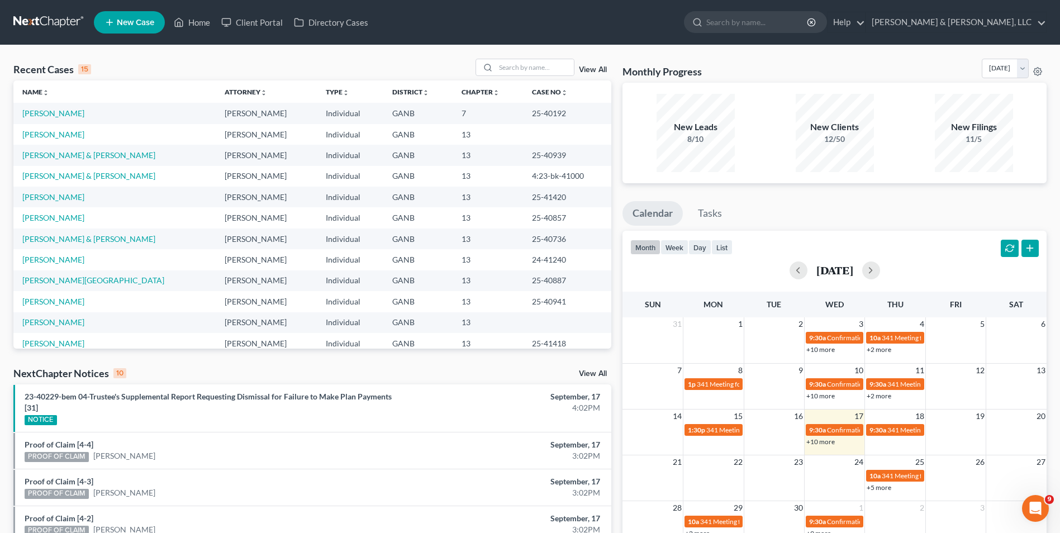
click at [593, 68] on link "View All" at bounding box center [593, 70] width 28 height 8
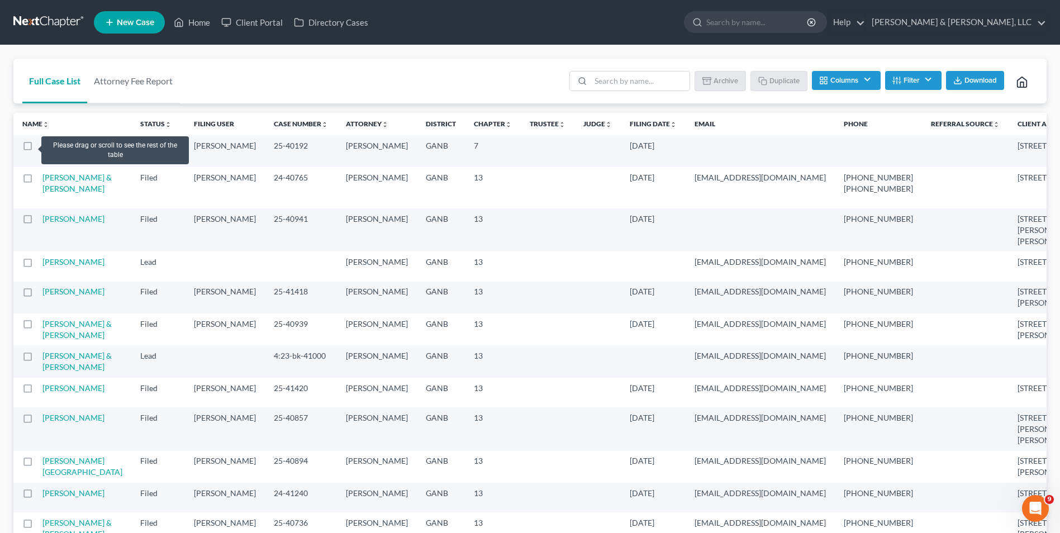
click at [38, 149] on label at bounding box center [38, 149] width 0 height 0
click at [42, 145] on input "checkbox" at bounding box center [45, 143] width 7 height 7
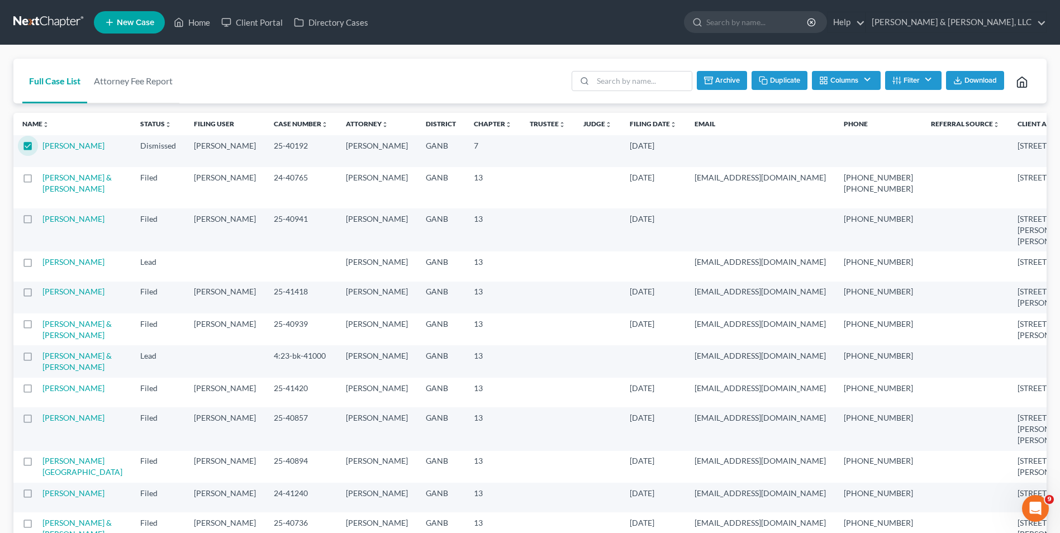
drag, startPoint x: 30, startPoint y: 149, endPoint x: 477, endPoint y: 154, distance: 446.6
click at [521, 154] on td at bounding box center [548, 151] width 54 height 32
drag, startPoint x: 55, startPoint y: 145, endPoint x: 25, endPoint y: 143, distance: 30.8
click at [38, 149] on label at bounding box center [38, 149] width 0 height 0
click at [42, 143] on input "checkbox" at bounding box center [45, 143] width 7 height 7
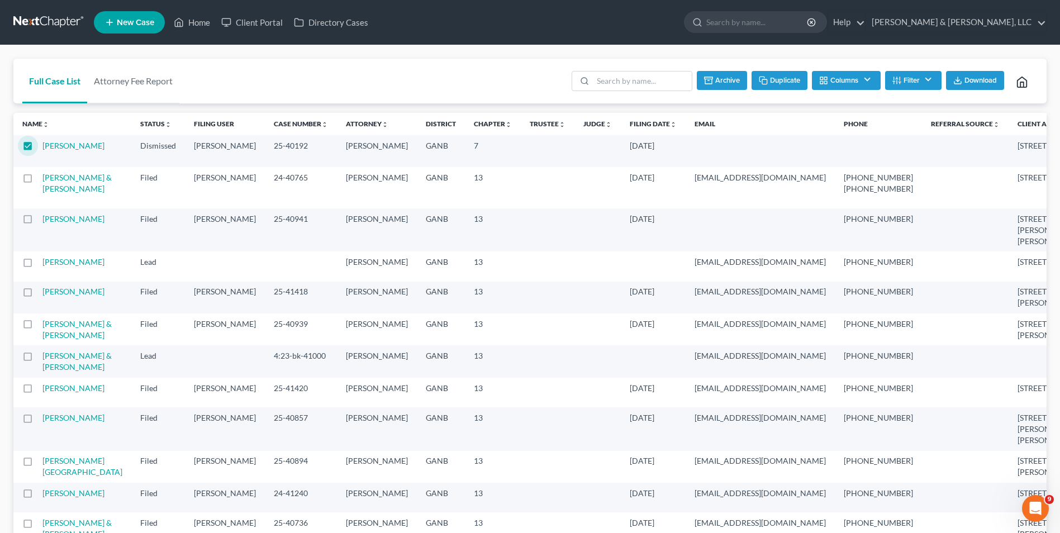
checkbox input "false"
drag, startPoint x: 25, startPoint y: 143, endPoint x: 485, endPoint y: 220, distance: 466.9
click at [521, 208] on td at bounding box center [548, 187] width 54 height 41
click at [203, 21] on link "Home" at bounding box center [192, 22] width 48 height 20
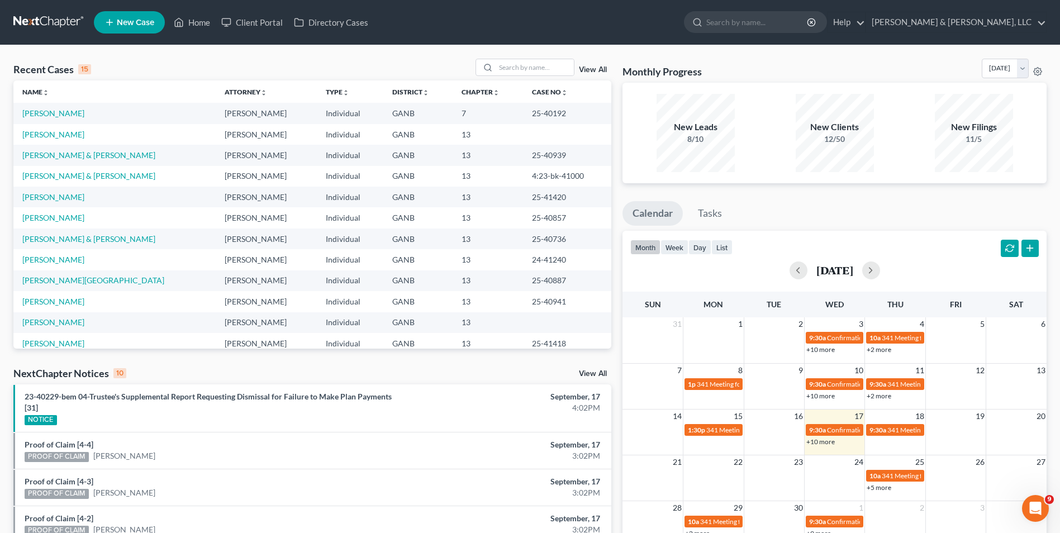
click at [595, 67] on link "View All" at bounding box center [593, 70] width 28 height 8
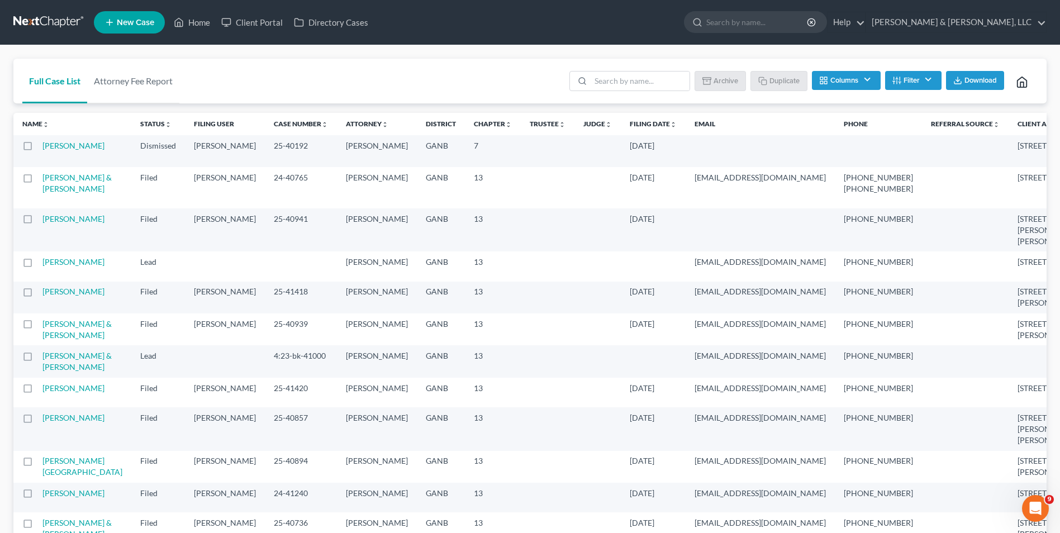
click at [38, 149] on label at bounding box center [38, 149] width 0 height 0
click at [42, 147] on input "checkbox" at bounding box center [45, 143] width 7 height 7
checkbox input "true"
click at [780, 78] on button "Duplicate" at bounding box center [780, 80] width 56 height 19
click at [198, 21] on link "Home" at bounding box center [192, 22] width 48 height 20
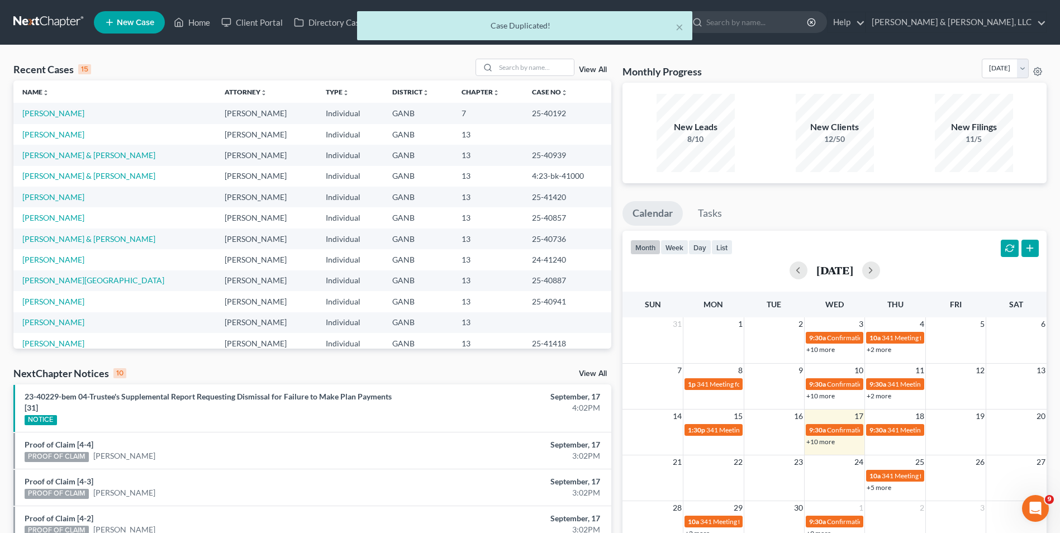
click at [586, 69] on link "View All" at bounding box center [593, 70] width 28 height 8
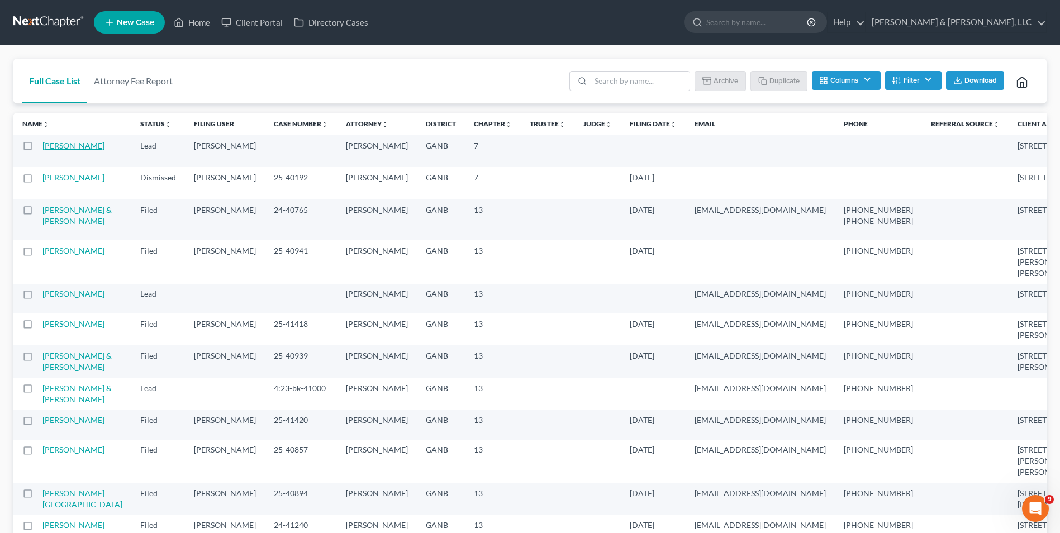
click at [54, 150] on link "[PERSON_NAME]" at bounding box center [73, 146] width 62 height 10
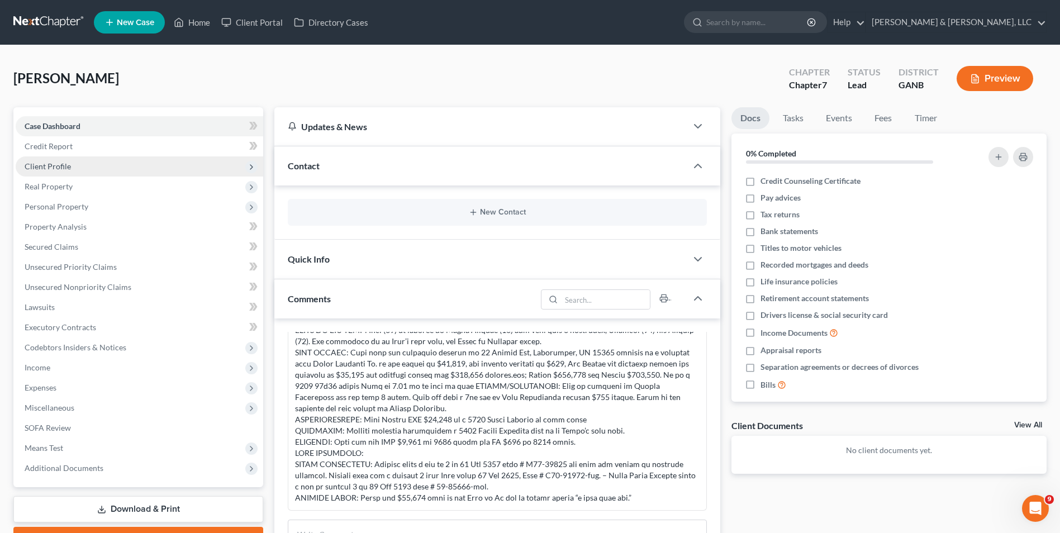
click at [92, 169] on span "Client Profile" at bounding box center [140, 166] width 248 height 20
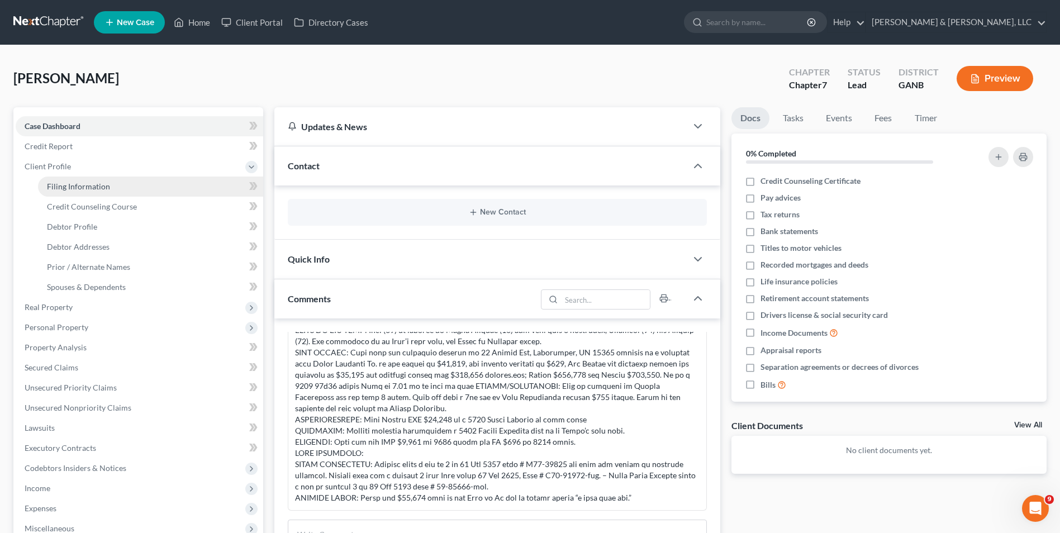
click at [73, 182] on span "Filing Information" at bounding box center [78, 187] width 63 height 10
select select "1"
select select "0"
select select "19"
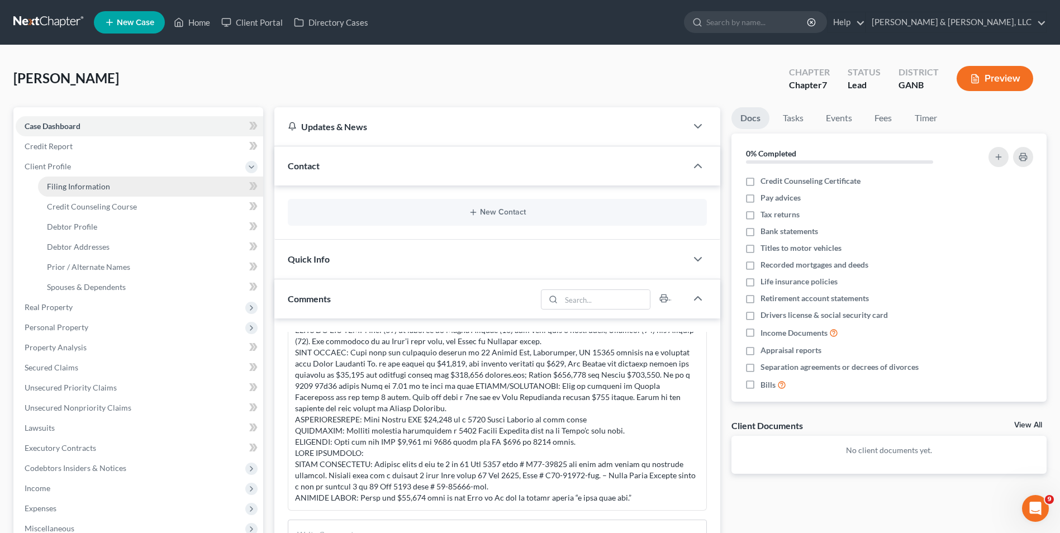
select select "1"
select select "10"
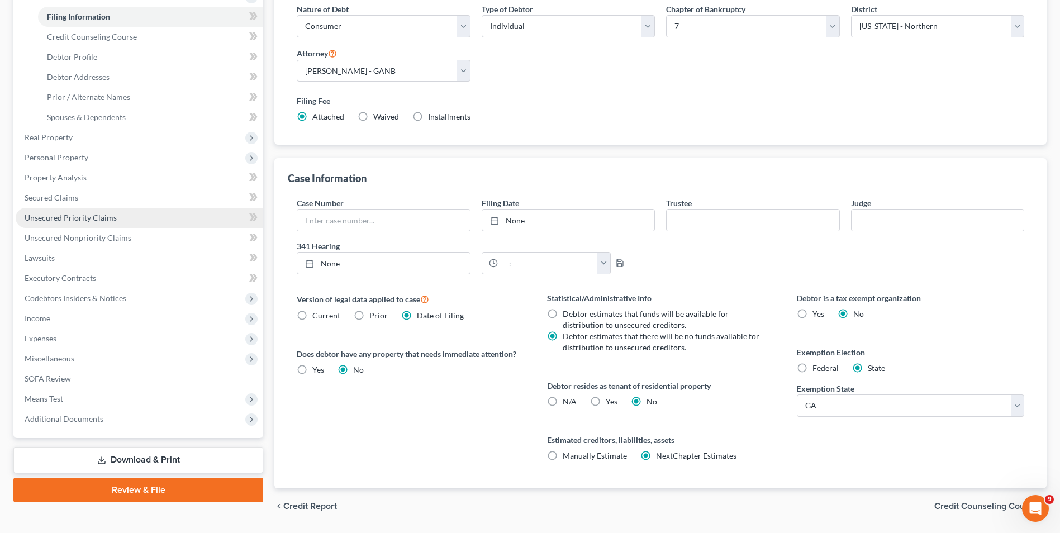
scroll to position [203, 0]
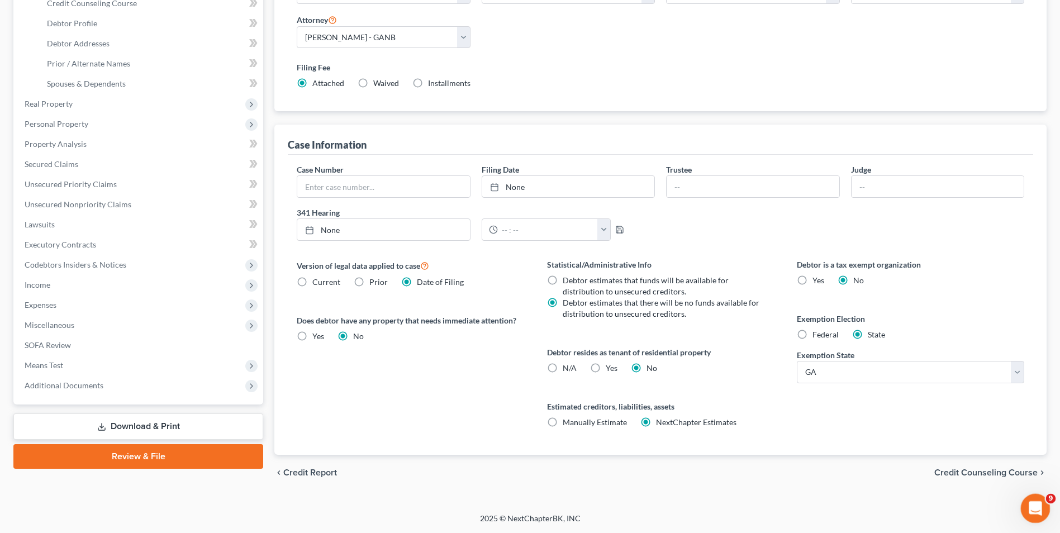
click at [1035, 501] on icon "Open Intercom Messenger" at bounding box center [1034, 507] width 18 height 18
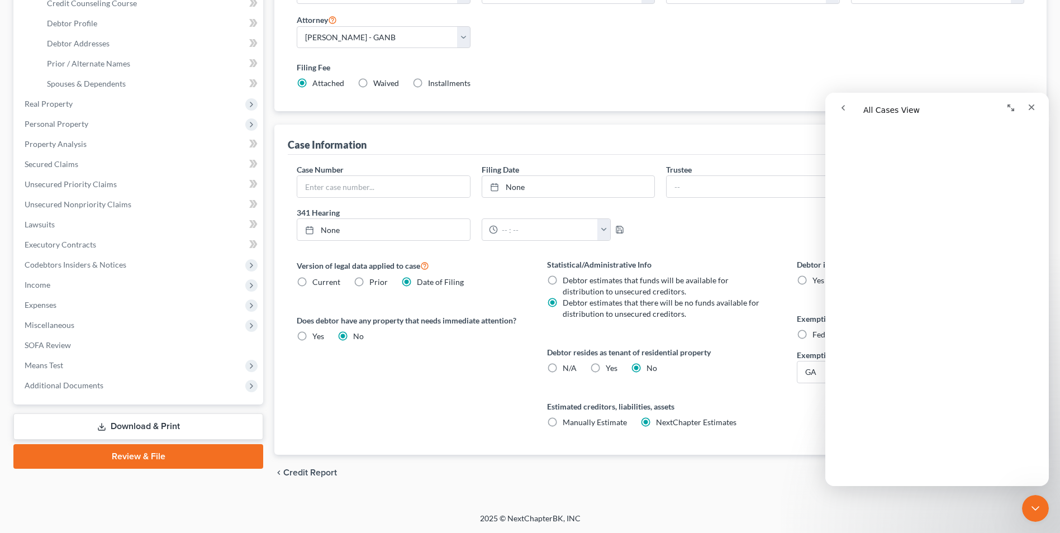
scroll to position [0, 0]
click at [843, 111] on icon "go back" at bounding box center [843, 107] width 9 height 9
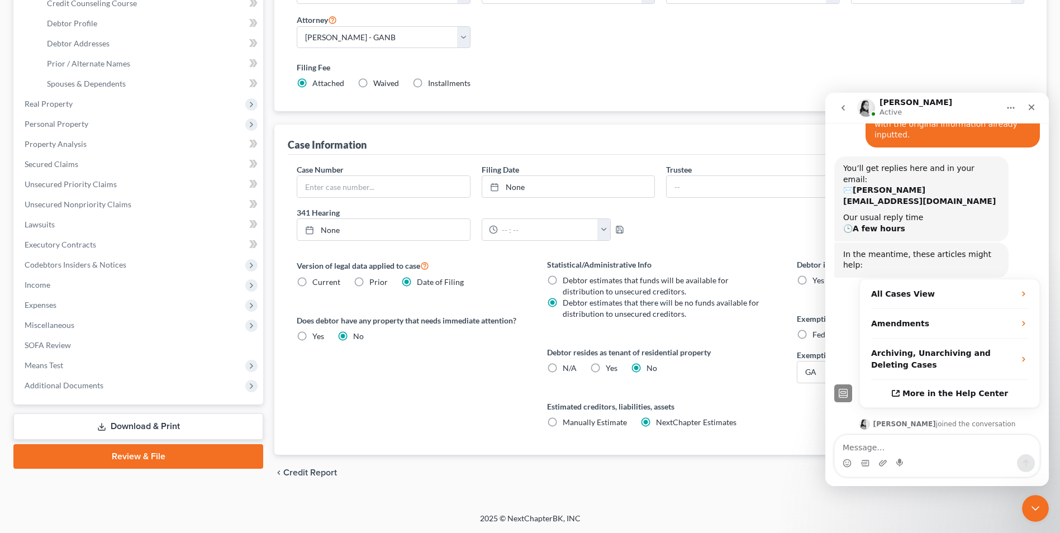
scroll to position [231, 0]
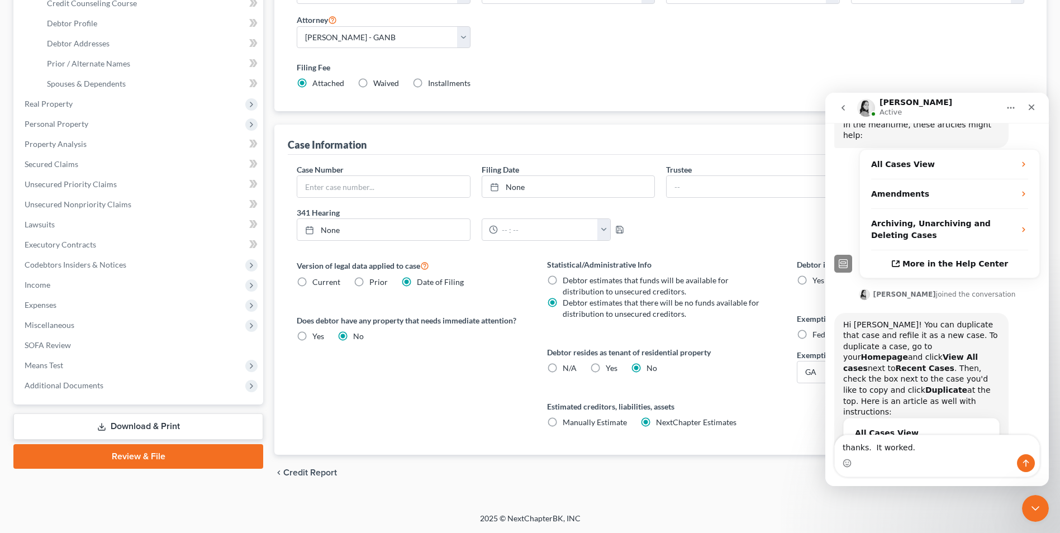
type textarea "thanks. It worked."
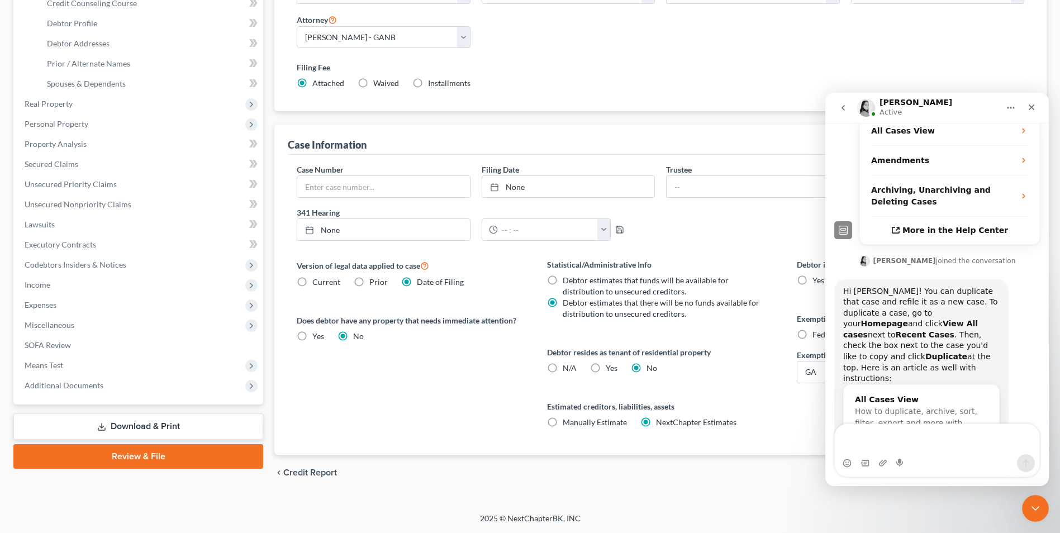
scroll to position [276, 0]
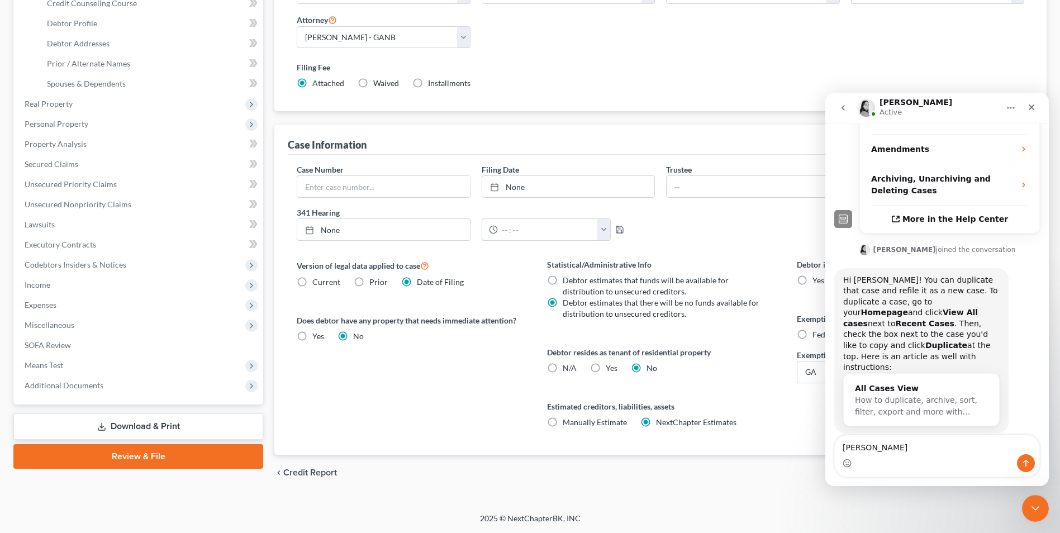
type textarea "Mike"
click at [1028, 463] on icon "Send a message…" at bounding box center [1026, 463] width 9 height 9
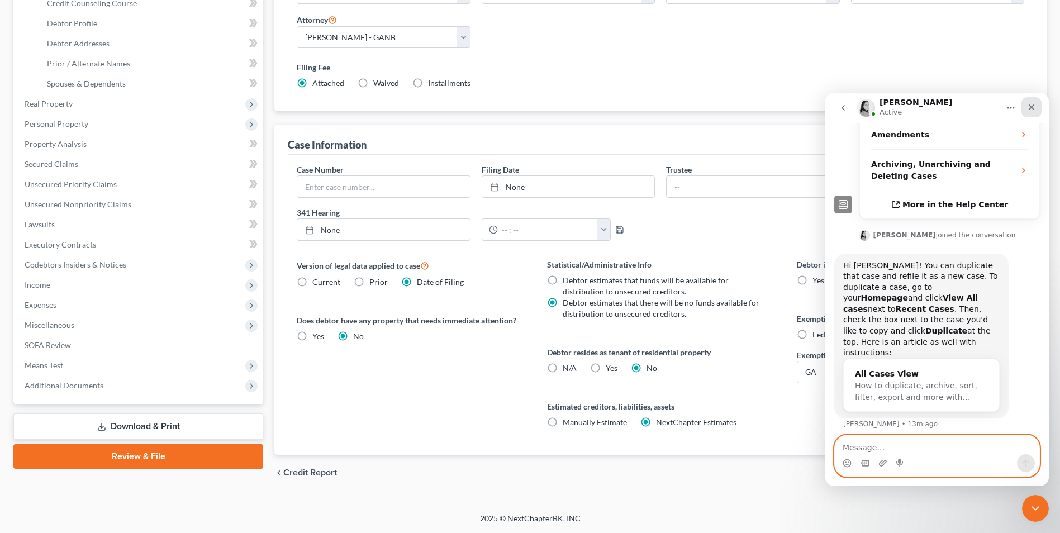
scroll to position [301, 0]
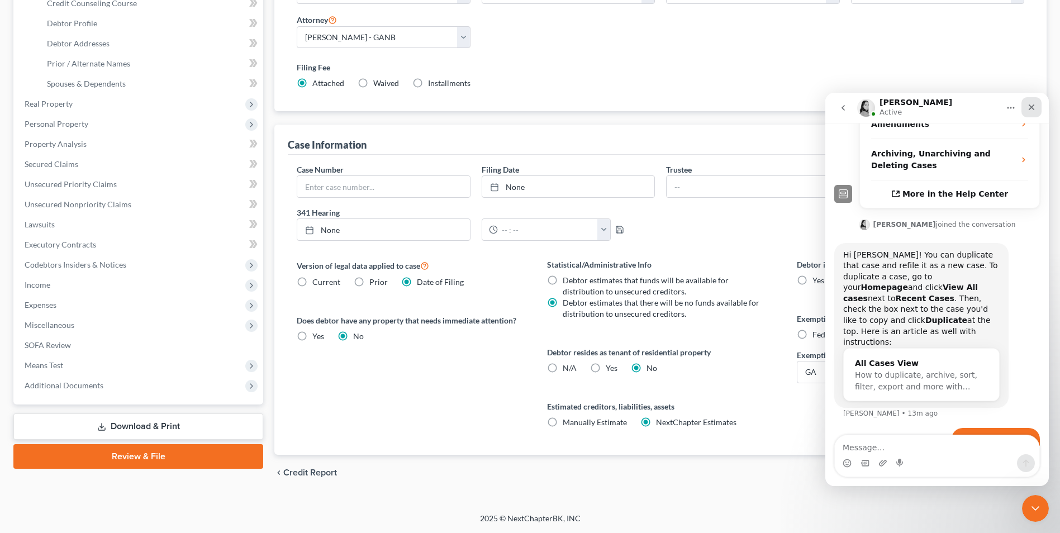
click at [1030, 108] on icon "Close" at bounding box center [1031, 107] width 9 height 9
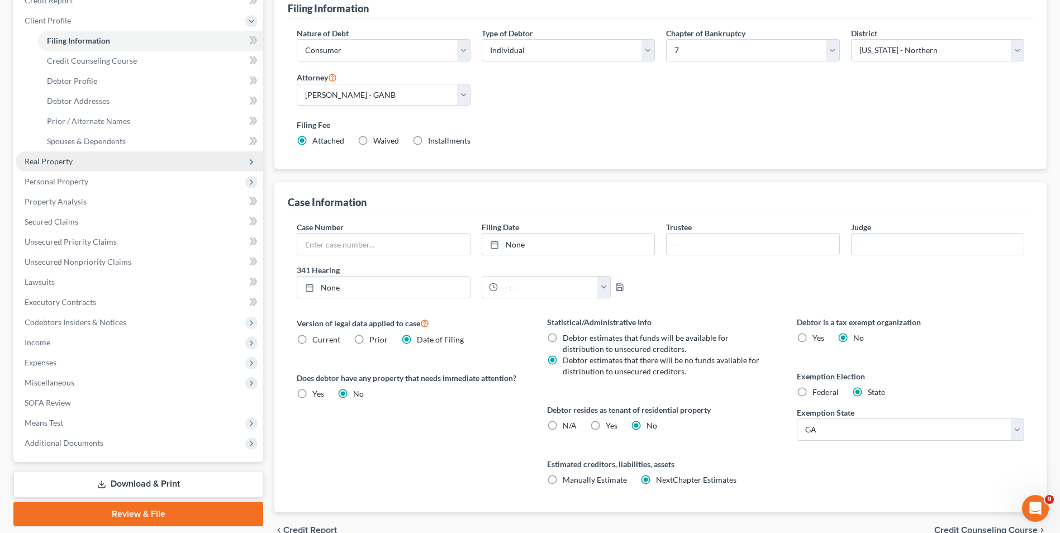
scroll to position [92, 0]
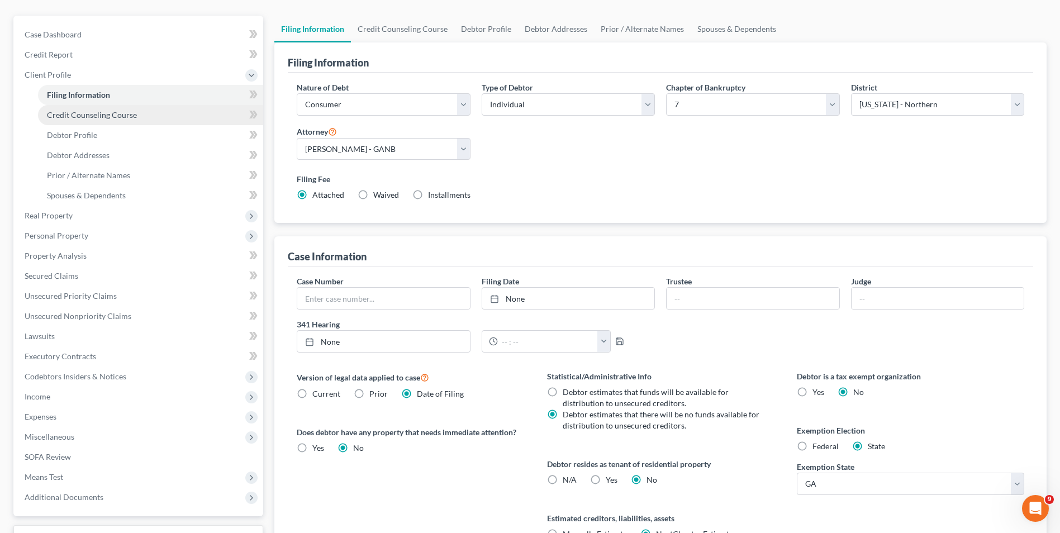
click at [136, 116] on link "Credit Counseling Course" at bounding box center [150, 115] width 225 height 20
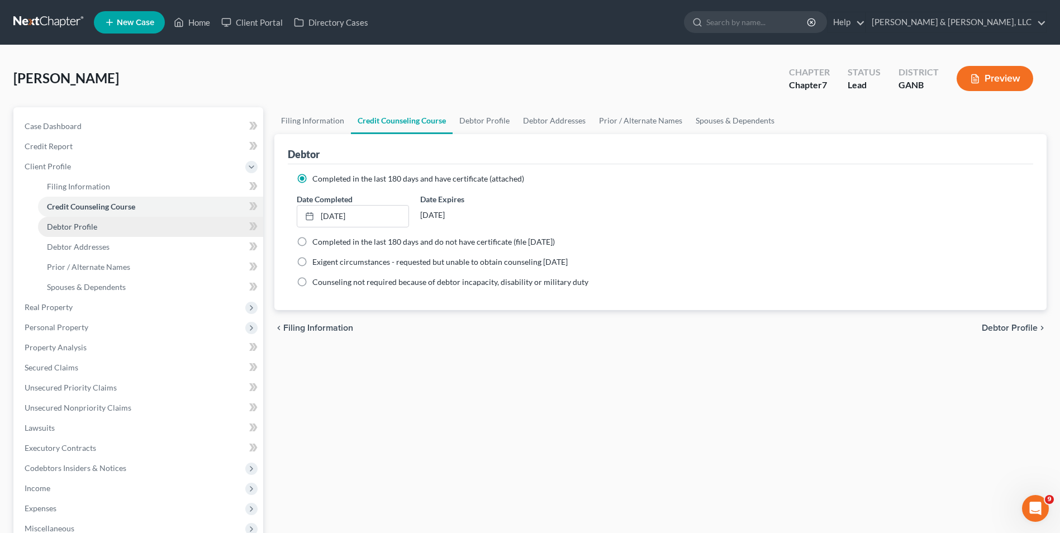
click at [65, 226] on span "Debtor Profile" at bounding box center [72, 227] width 50 height 10
select select "1"
select select "3"
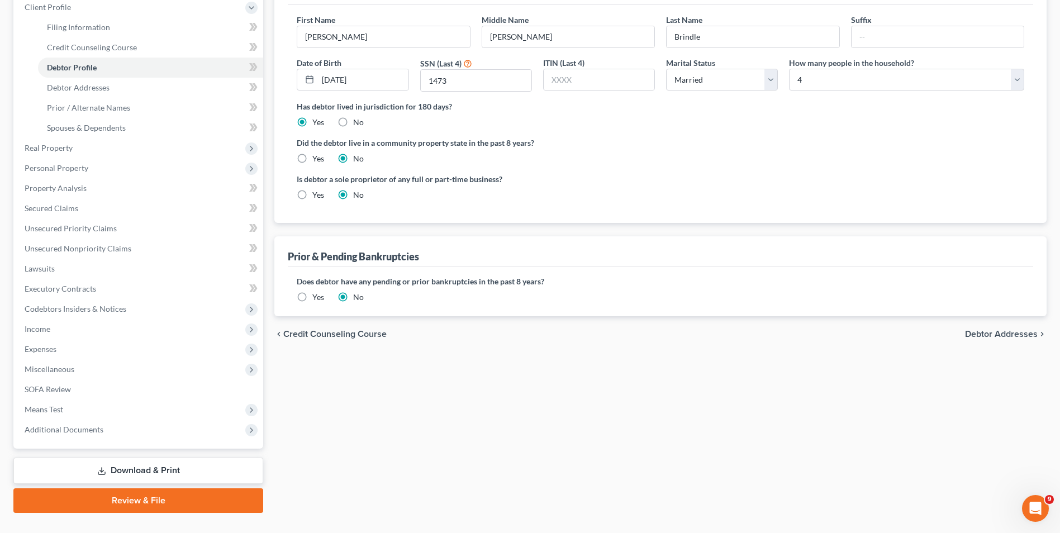
scroll to position [182, 0]
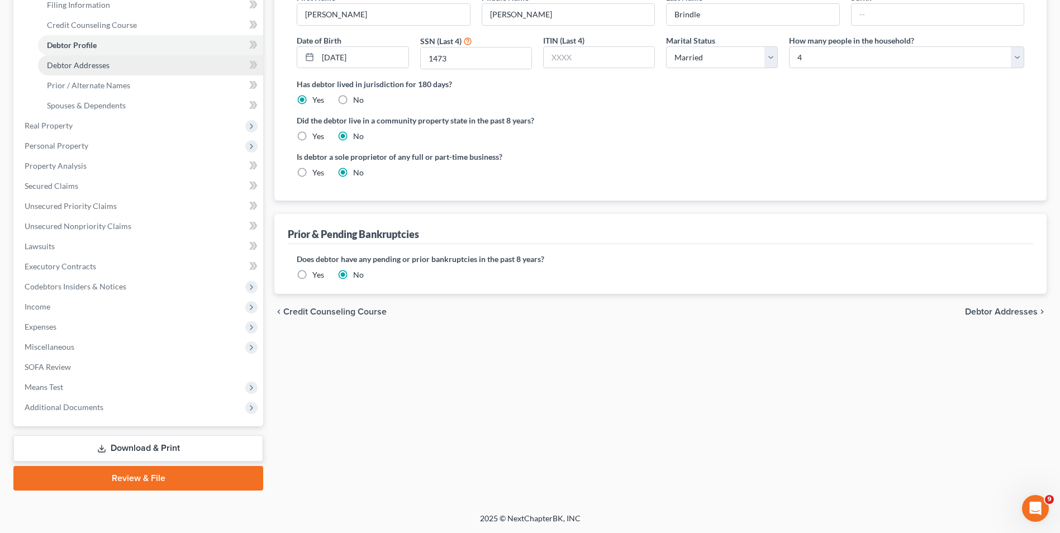
click at [151, 61] on link "Debtor Addresses" at bounding box center [150, 65] width 225 height 20
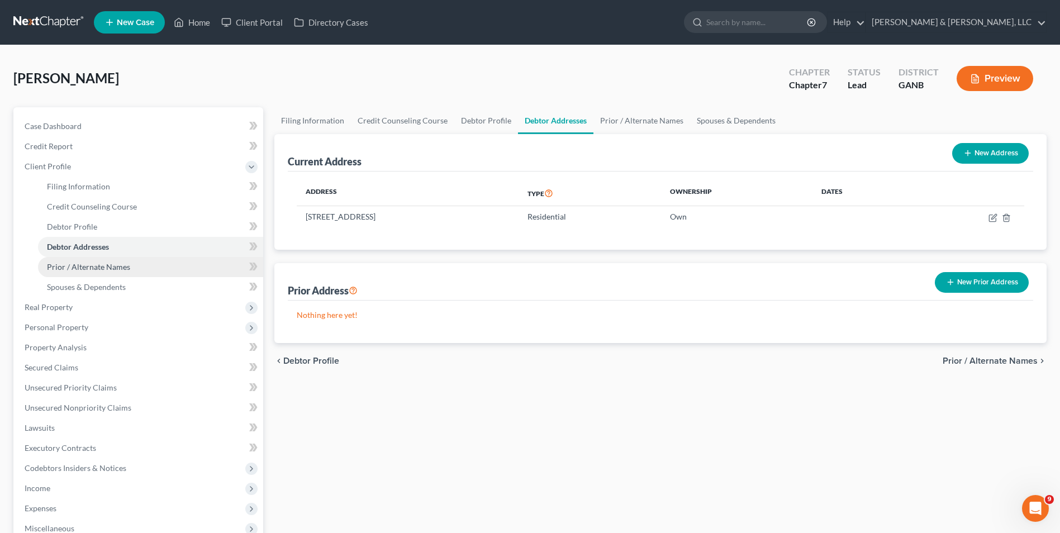
click at [102, 270] on span "Prior / Alternate Names" at bounding box center [88, 267] width 83 height 10
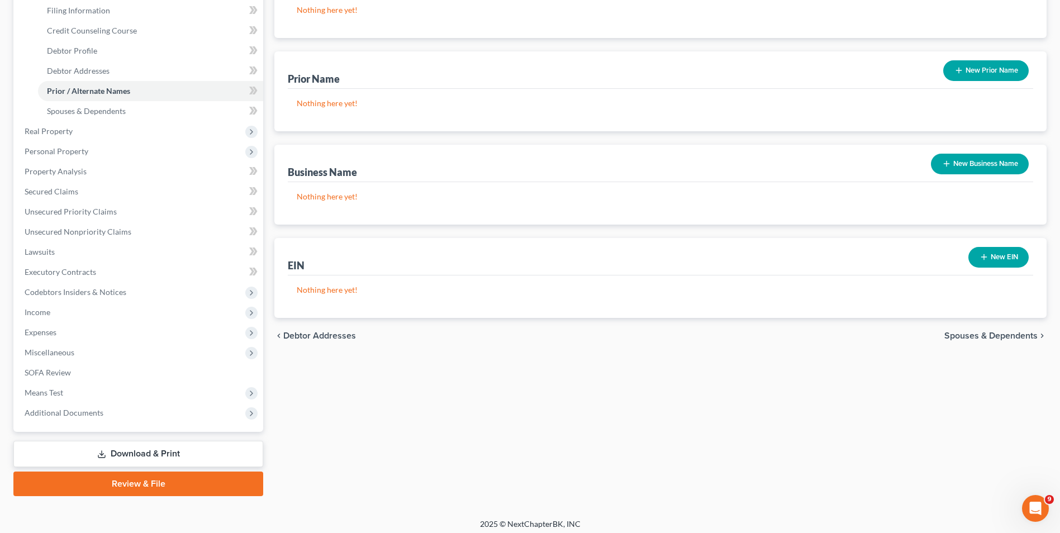
scroll to position [182, 0]
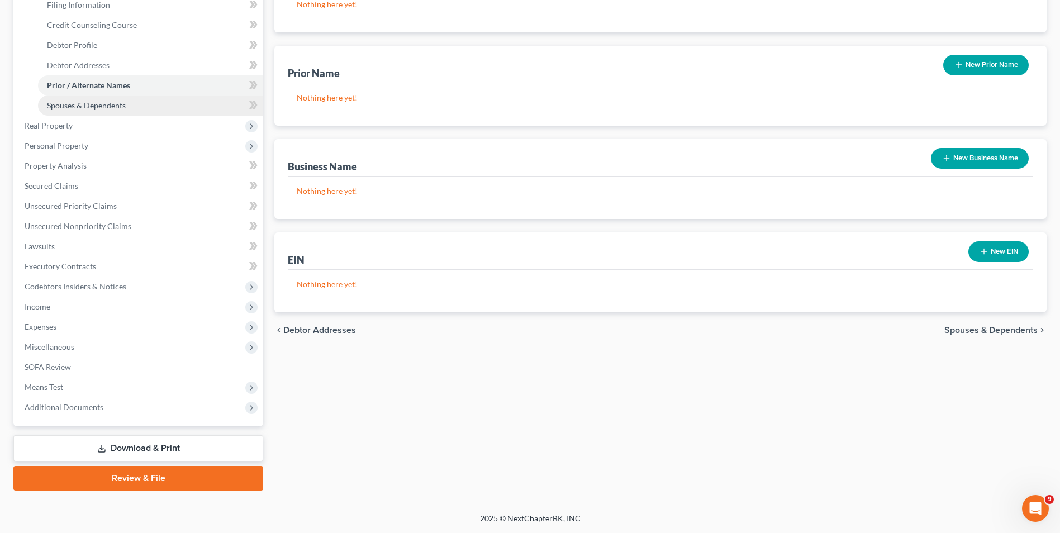
click at [77, 97] on link "Spouses & Dependents" at bounding box center [150, 106] width 225 height 20
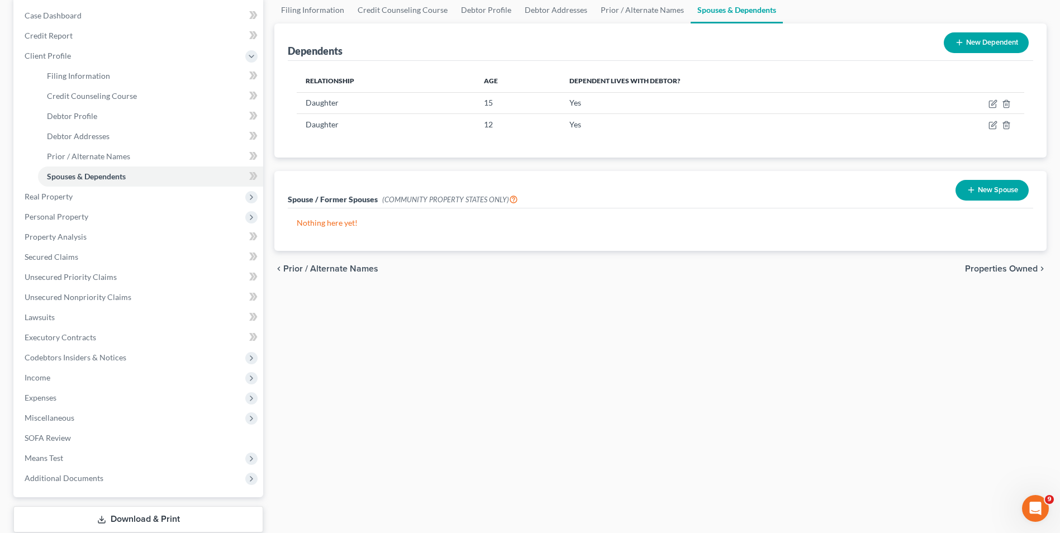
scroll to position [112, 0]
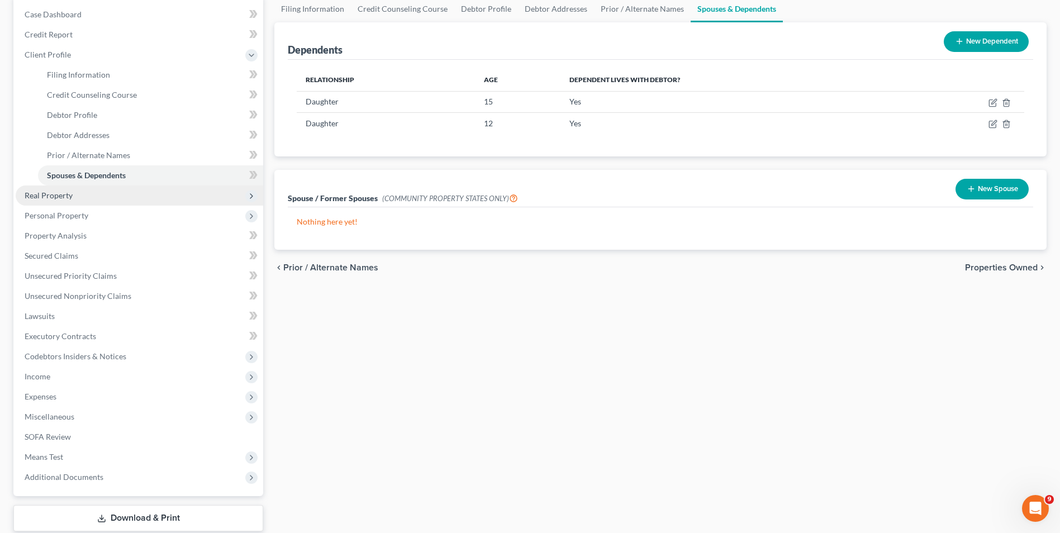
click at [53, 197] on span "Real Property" at bounding box center [49, 196] width 48 height 10
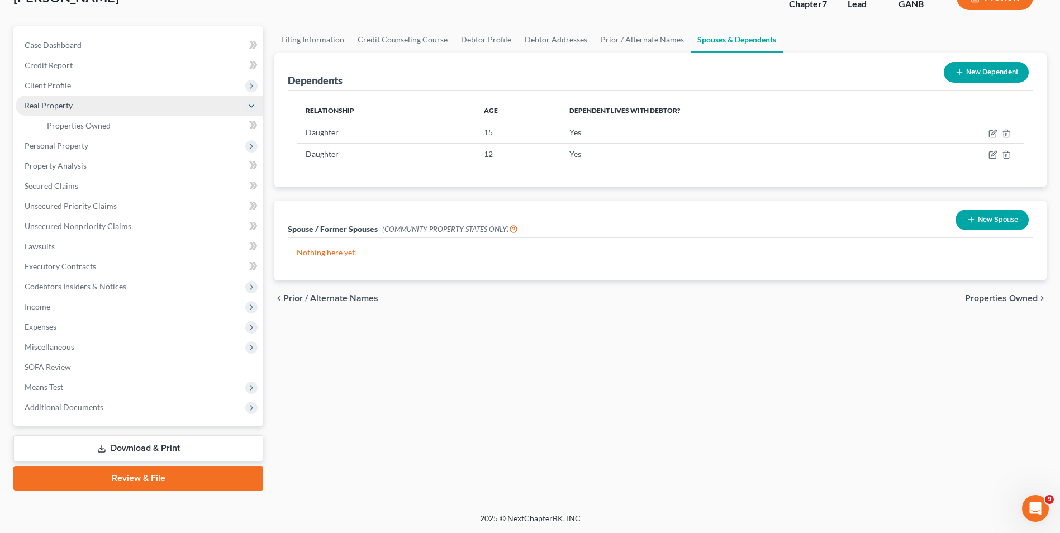
scroll to position [81, 0]
click at [123, 122] on link "Properties Owned" at bounding box center [150, 126] width 225 height 20
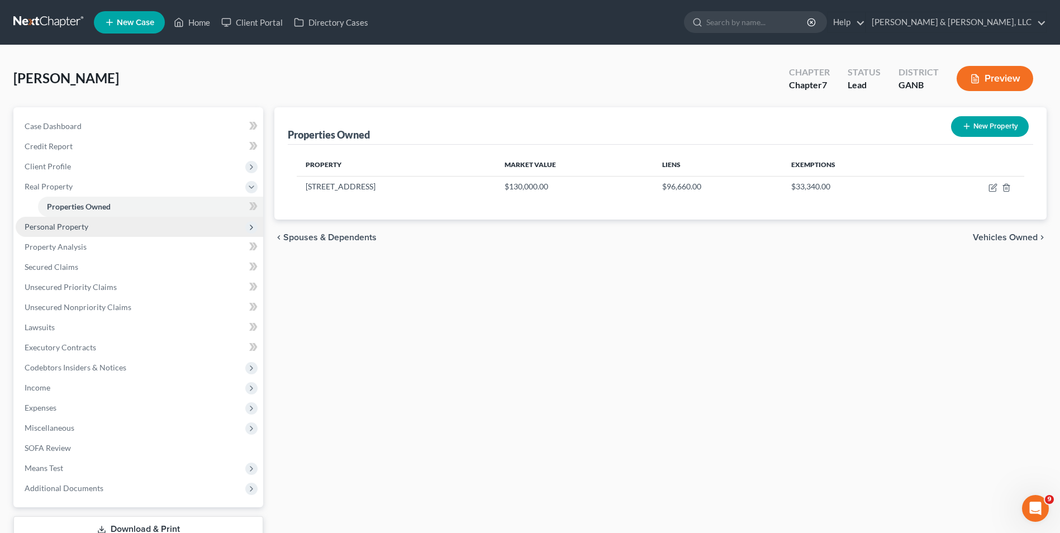
click at [75, 229] on span "Personal Property" at bounding box center [57, 227] width 64 height 10
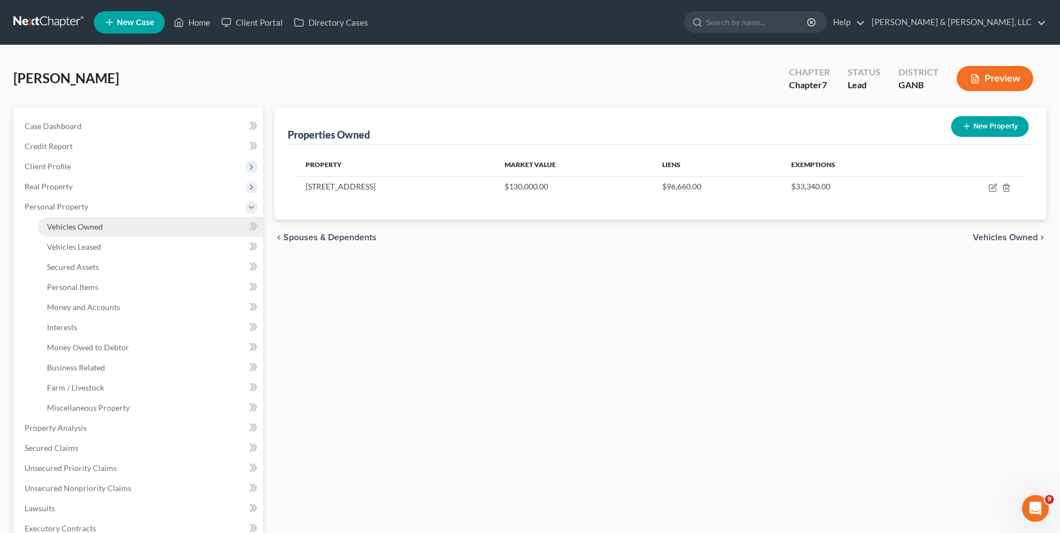
click at [107, 227] on link "Vehicles Owned" at bounding box center [150, 227] width 225 height 20
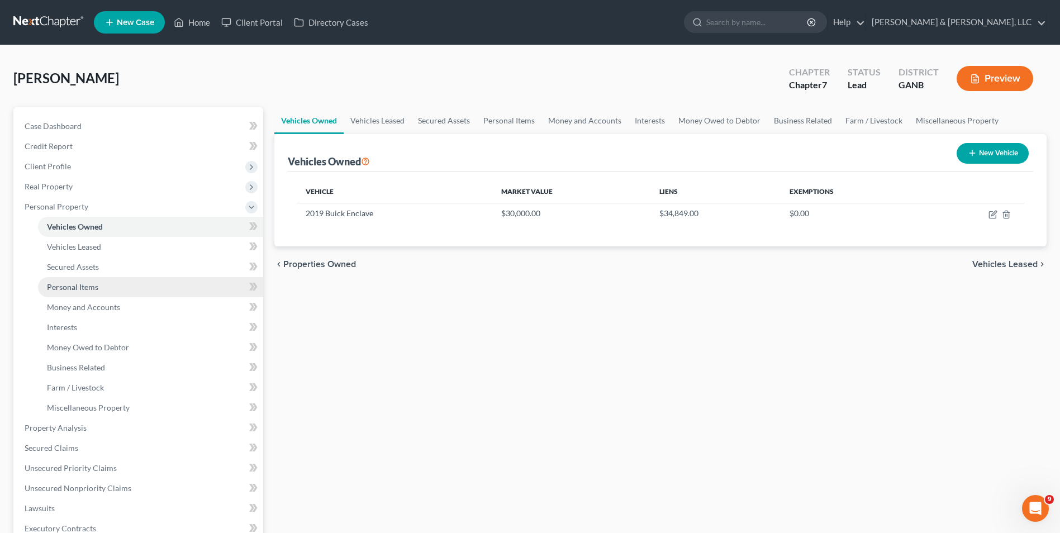
click at [73, 286] on span "Personal Items" at bounding box center [72, 287] width 51 height 10
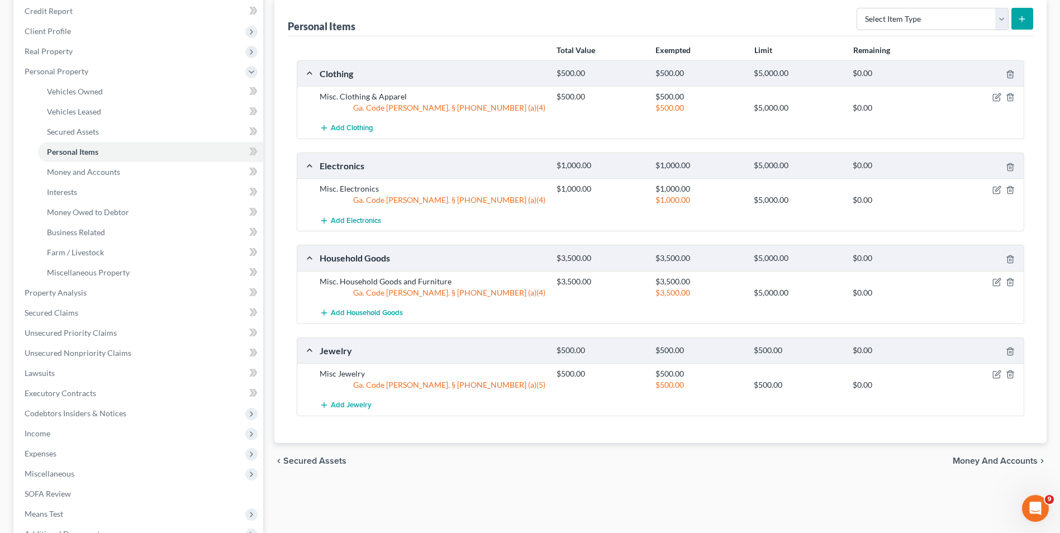
scroll to position [224, 0]
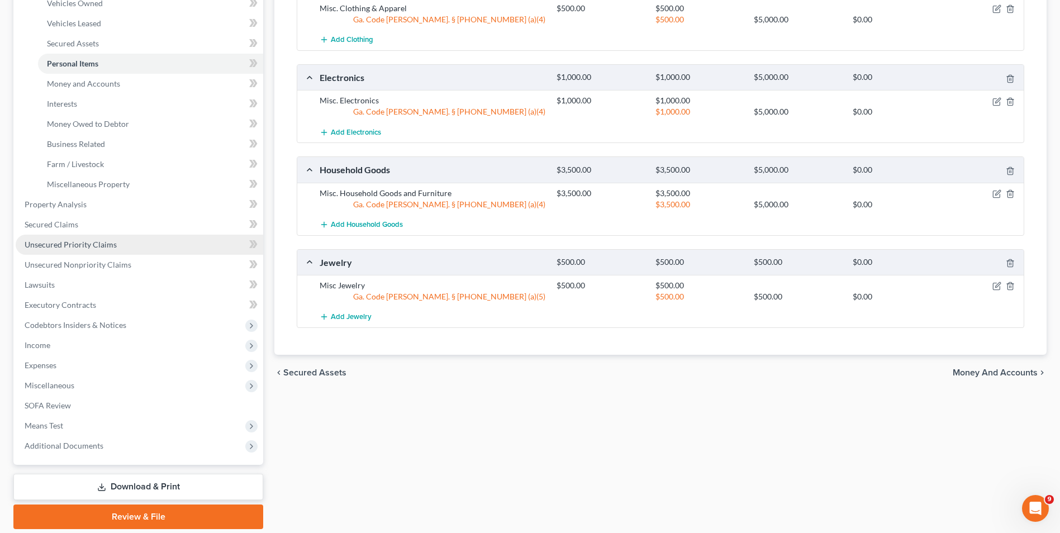
click at [87, 244] on span "Unsecured Priority Claims" at bounding box center [71, 245] width 92 height 10
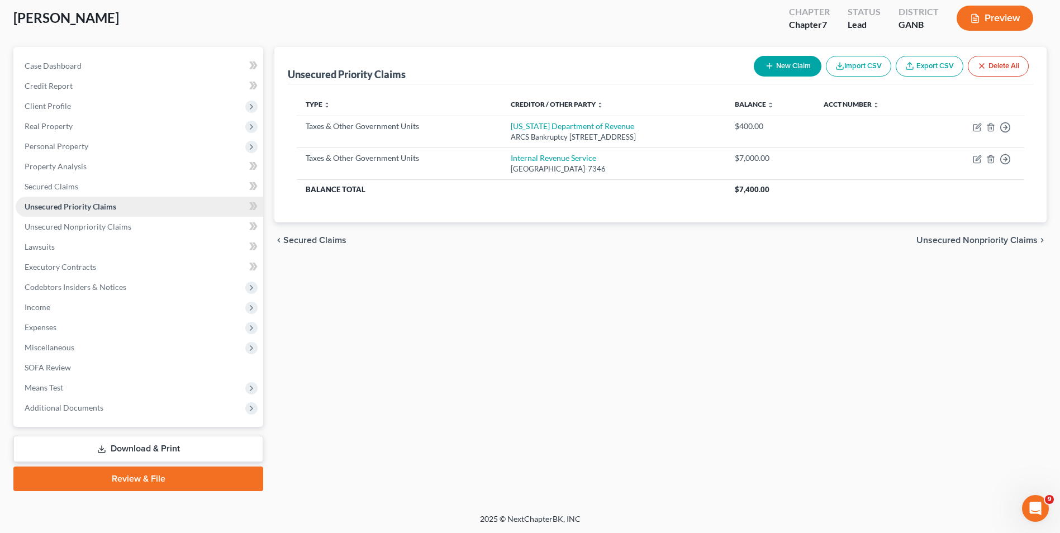
scroll to position [61, 0]
click at [102, 224] on span "Unsecured Nonpriority Claims" at bounding box center [78, 226] width 107 height 10
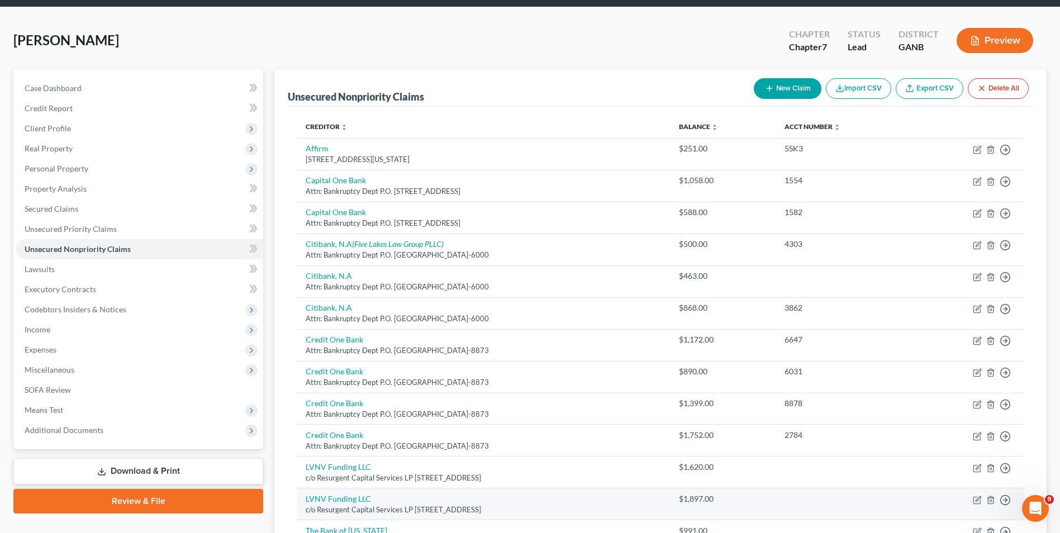
scroll to position [210, 0]
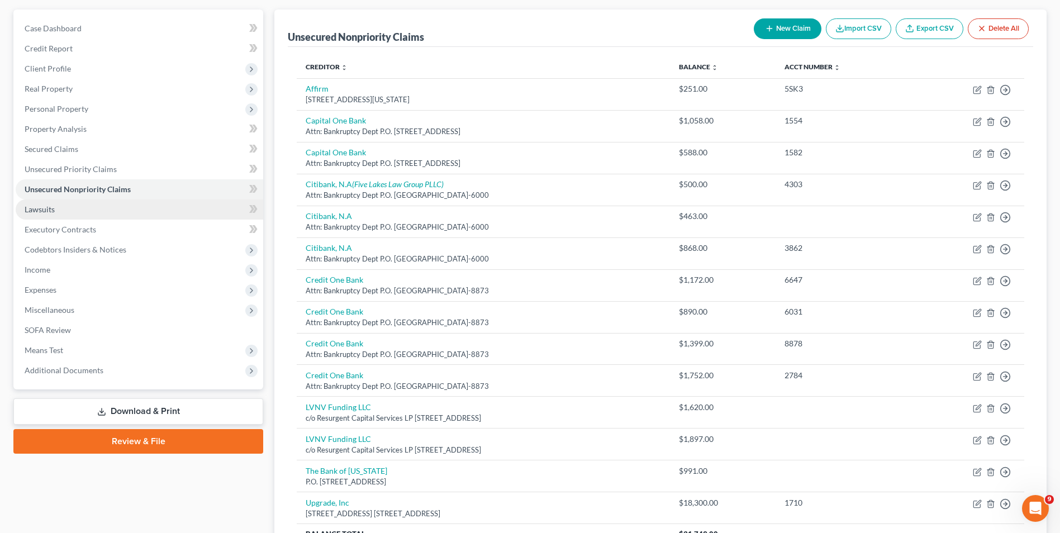
click at [61, 212] on link "Lawsuits" at bounding box center [140, 210] width 248 height 20
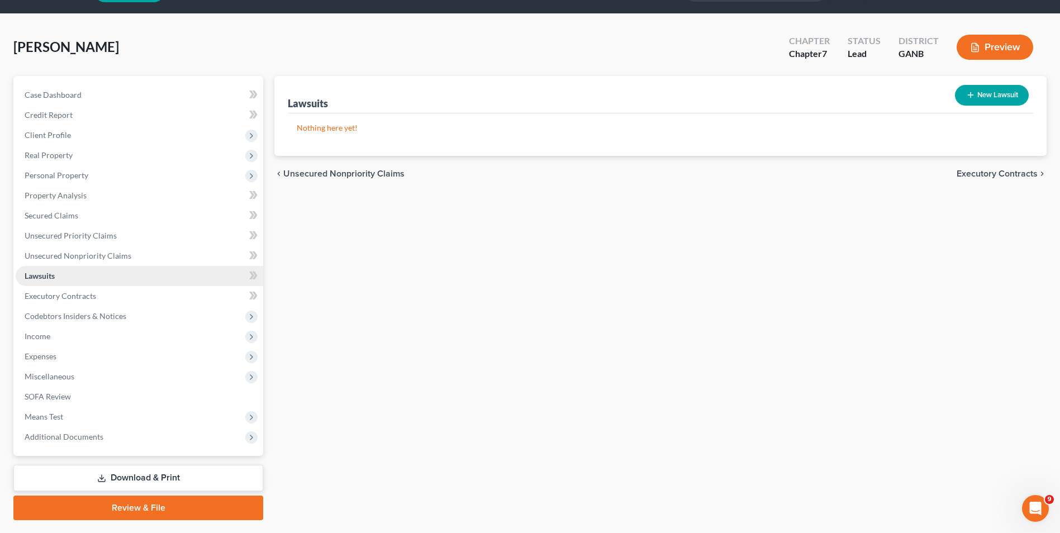
scroll to position [61, 0]
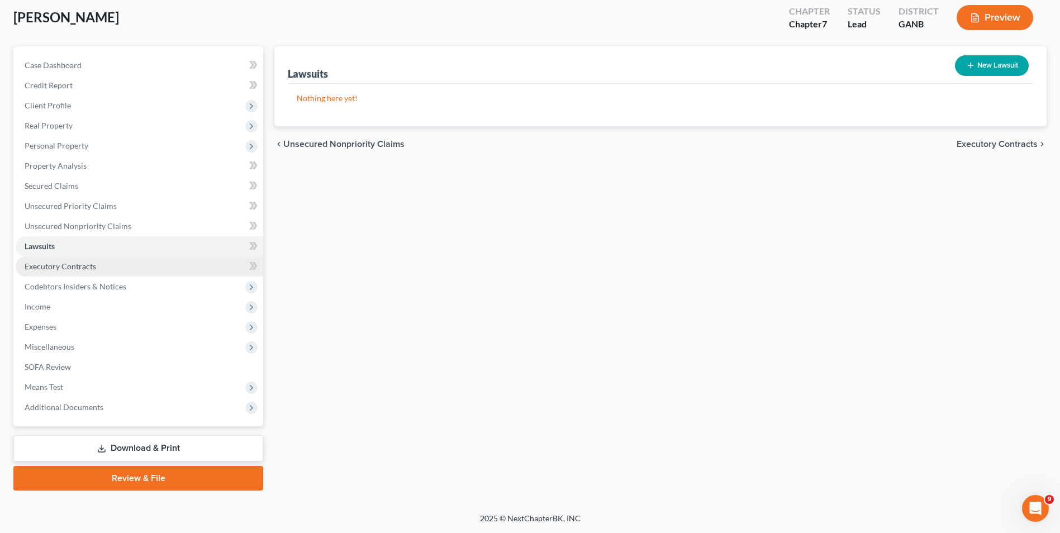
click at [88, 270] on span "Executory Contracts" at bounding box center [61, 267] width 72 height 10
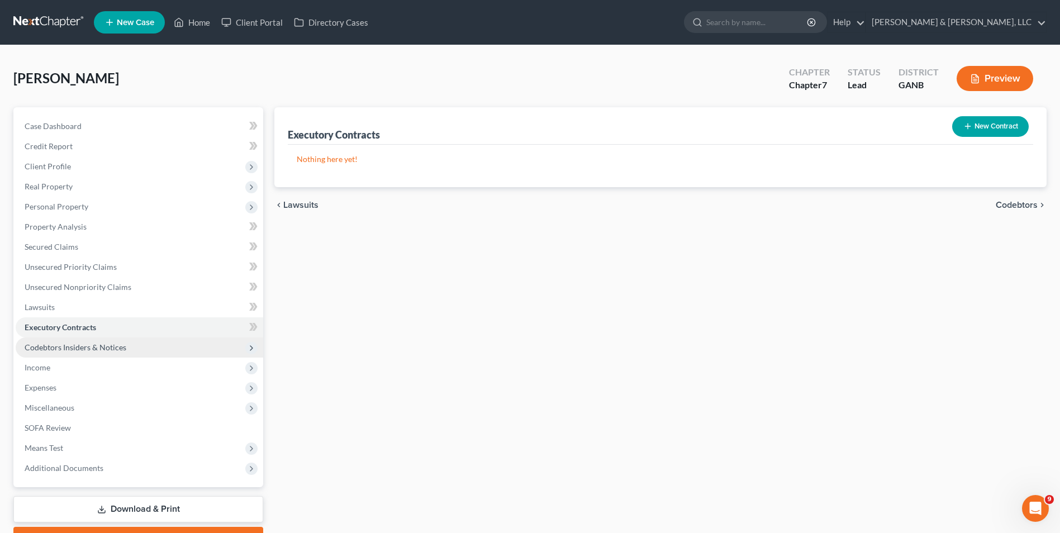
click at [101, 345] on span "Codebtors Insiders & Notices" at bounding box center [76, 348] width 102 height 10
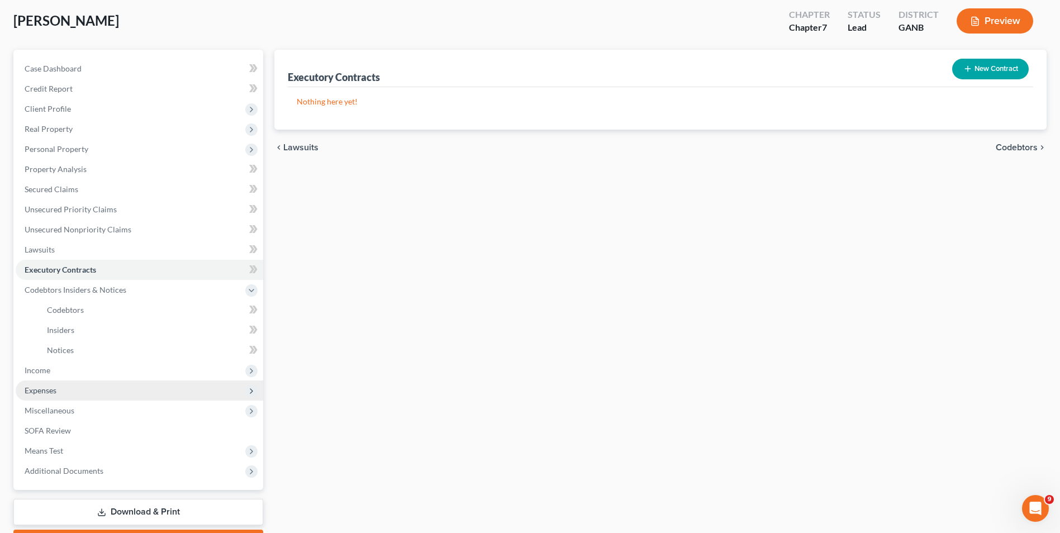
scroll to position [121, 0]
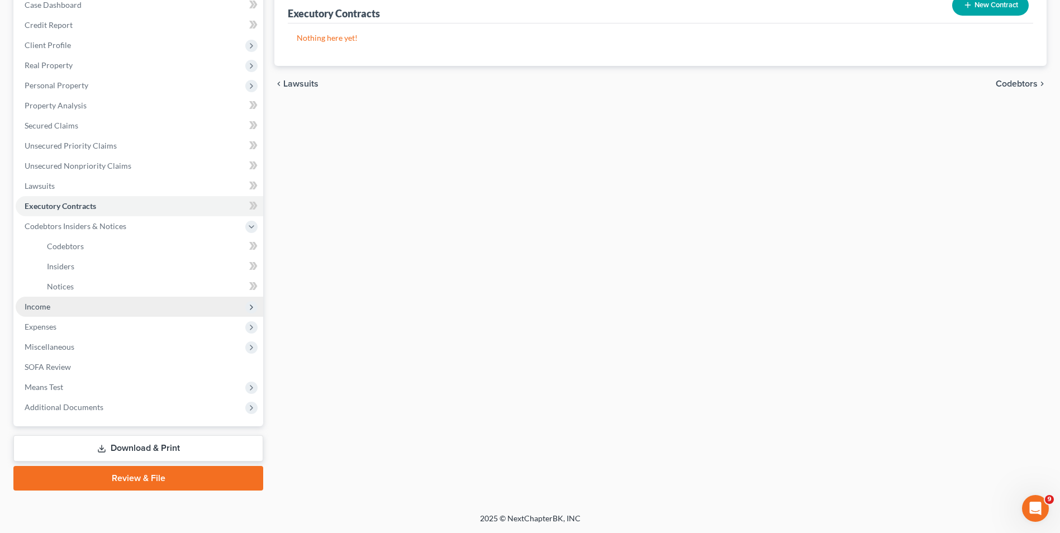
click at [57, 307] on span "Income" at bounding box center [140, 307] width 248 height 20
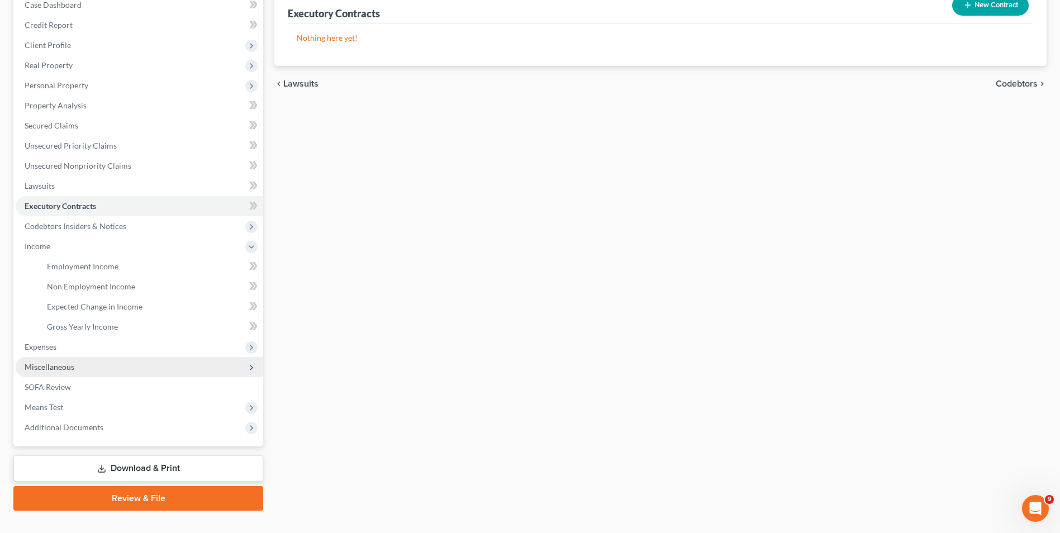
click at [92, 368] on span "Miscellaneous" at bounding box center [140, 367] width 248 height 20
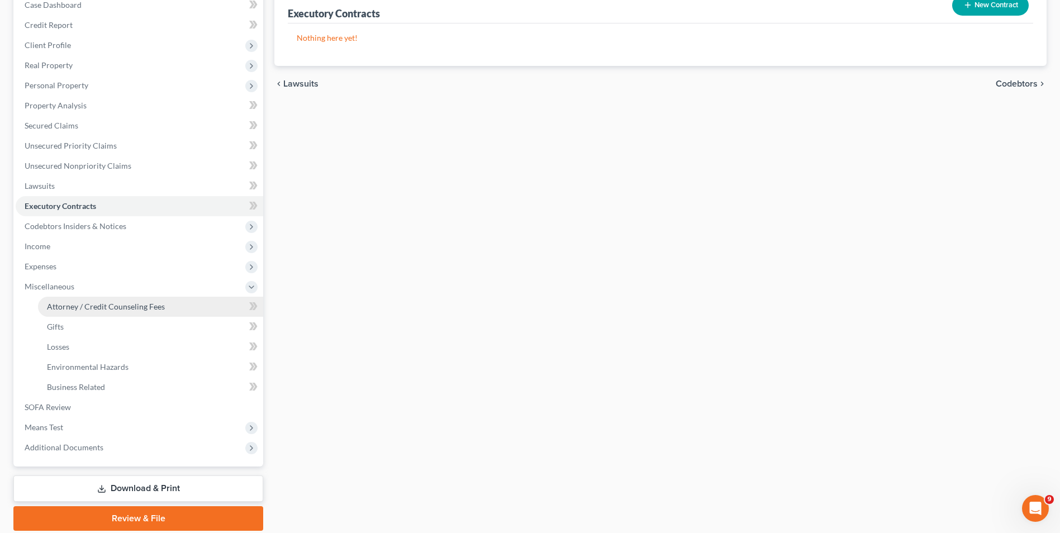
click at [120, 310] on span "Attorney / Credit Counseling Fees" at bounding box center [106, 307] width 118 height 10
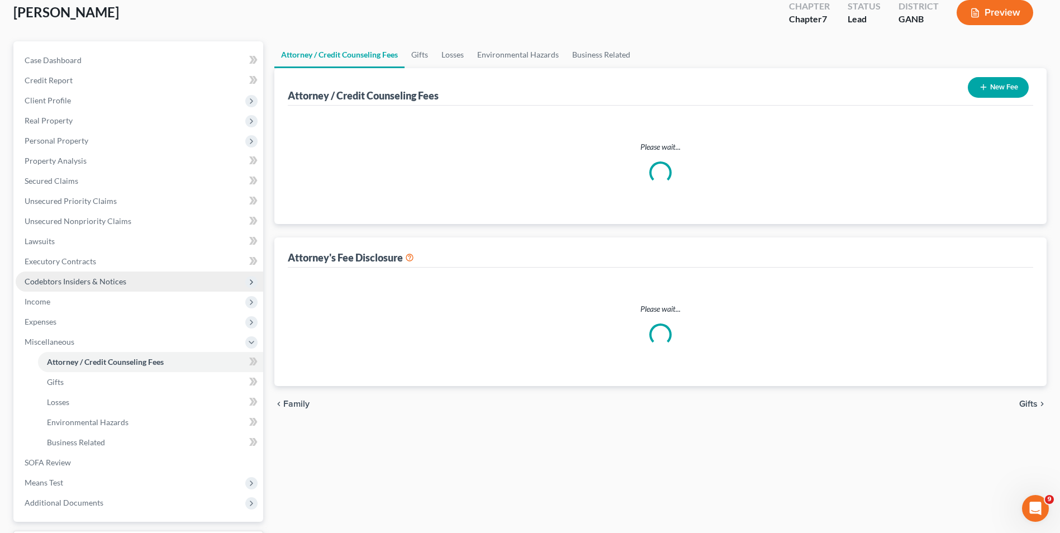
select select "2"
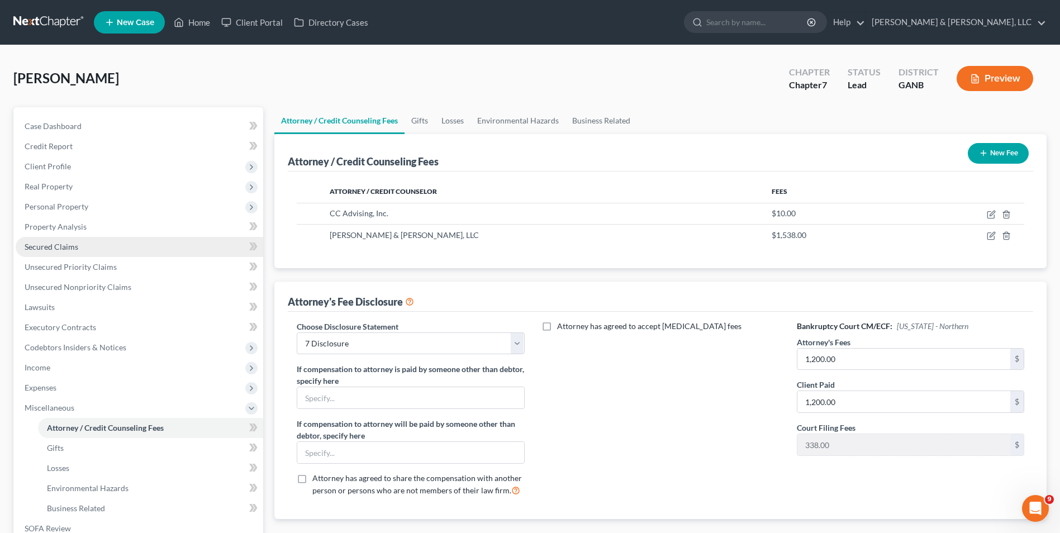
scroll to position [344, 0]
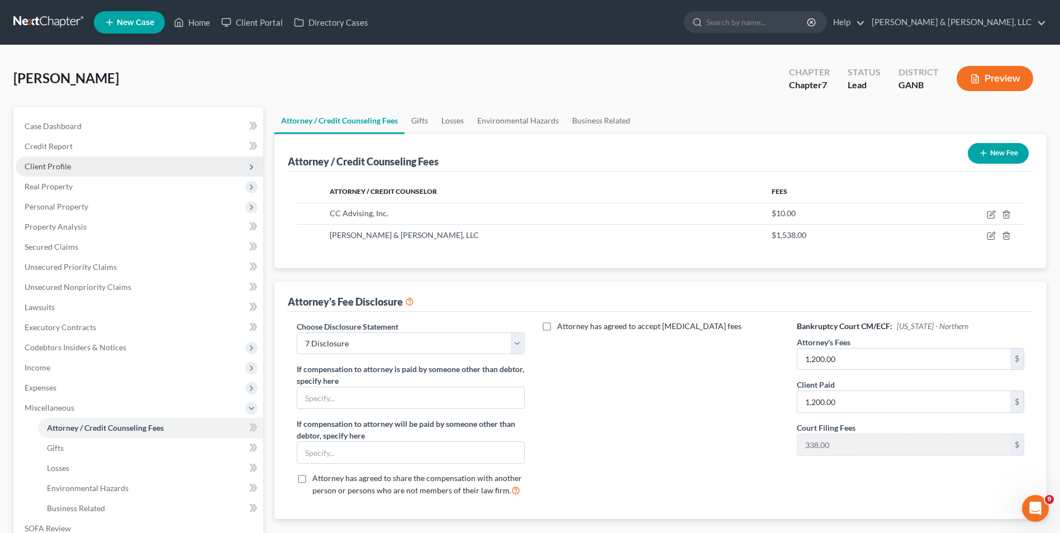
click at [74, 165] on span "Client Profile" at bounding box center [140, 166] width 248 height 20
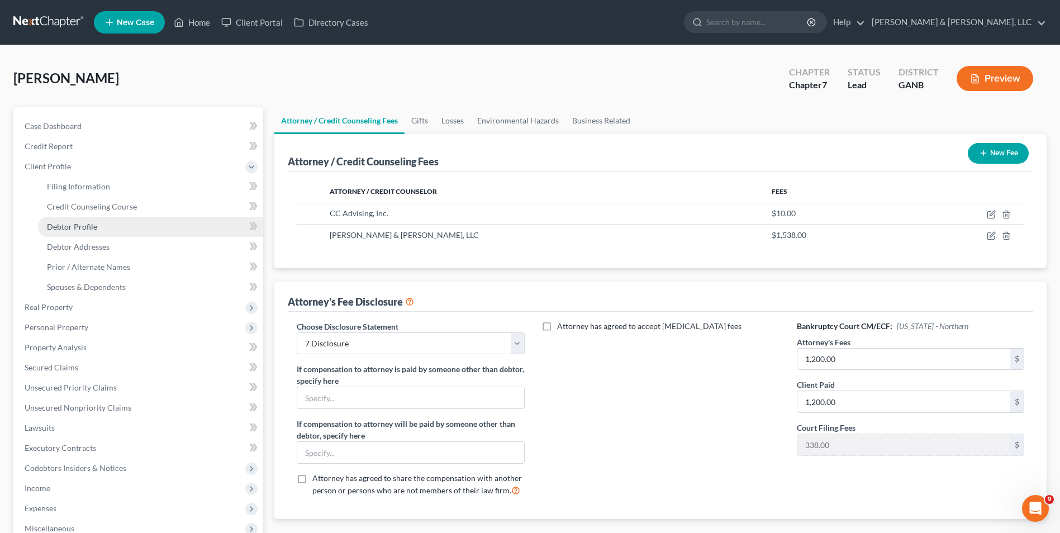
click at [125, 221] on link "Debtor Profile" at bounding box center [150, 227] width 225 height 20
select select "1"
select select "3"
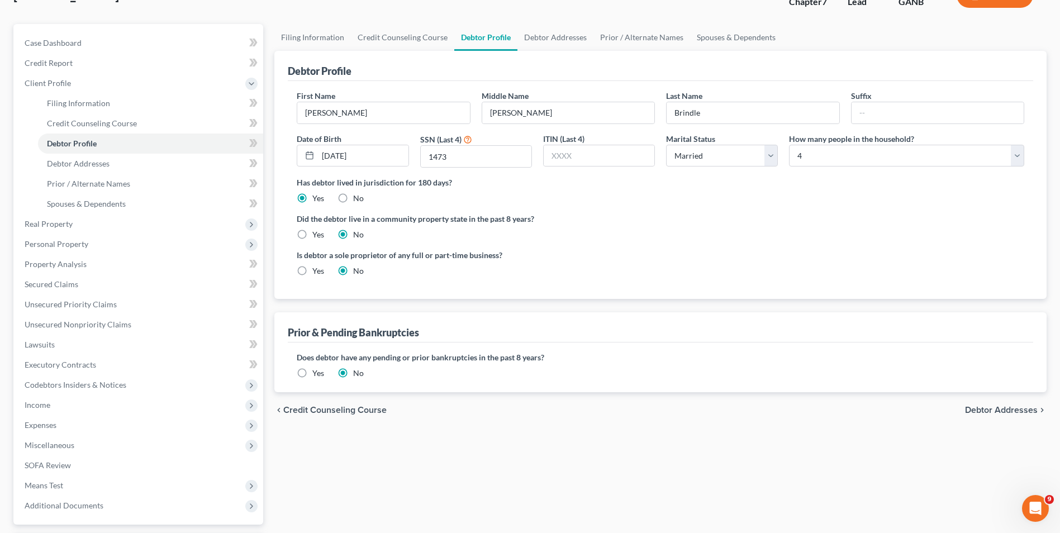
scroll to position [182, 0]
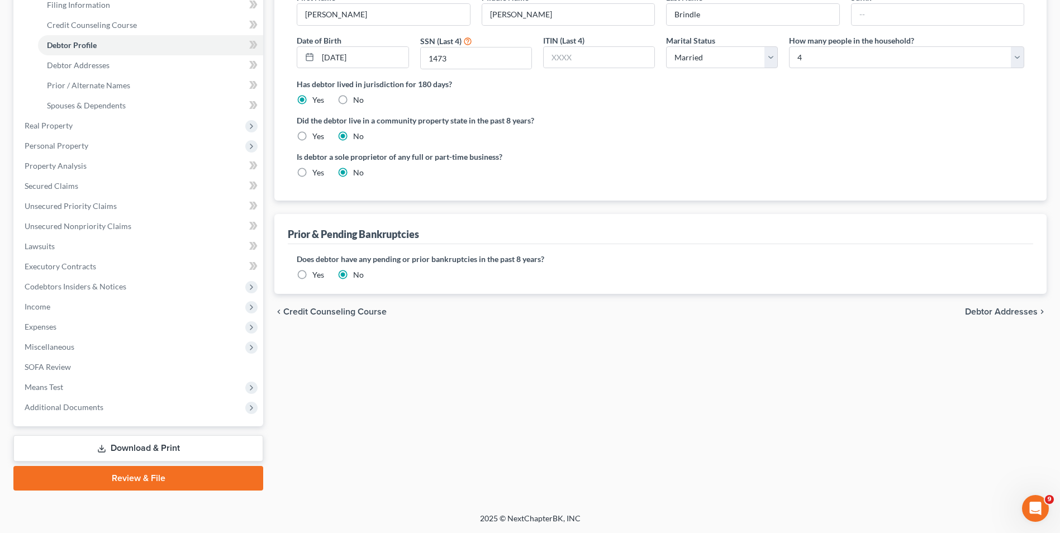
click at [312, 272] on label "Yes" at bounding box center [318, 274] width 12 height 11
click at [317, 272] on input "Yes" at bounding box center [320, 272] width 7 height 7
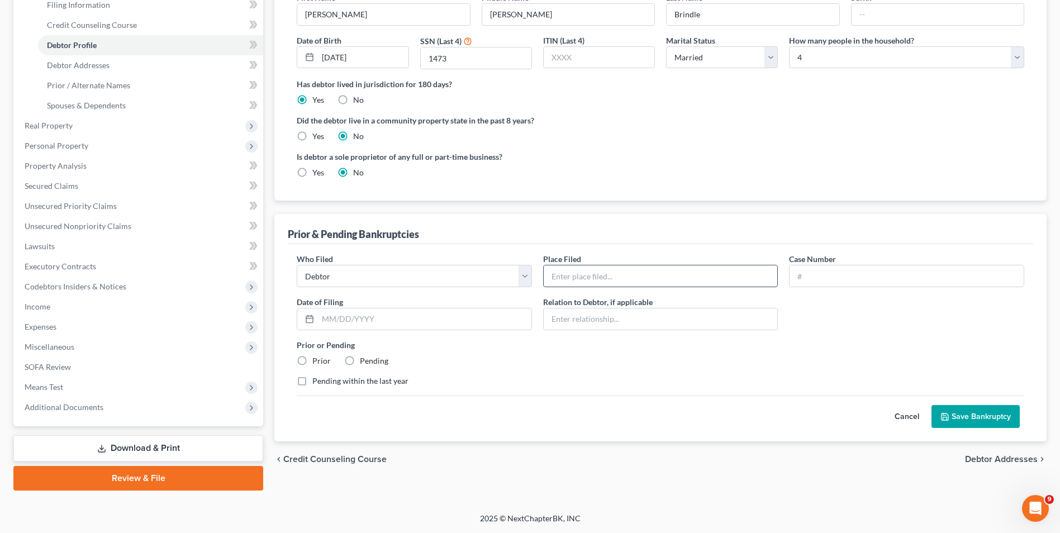
click at [590, 281] on input "text" at bounding box center [661, 275] width 234 height 21
type input "NORTHERN DISTRICT OF GEORGIA - ROME DIVISION"
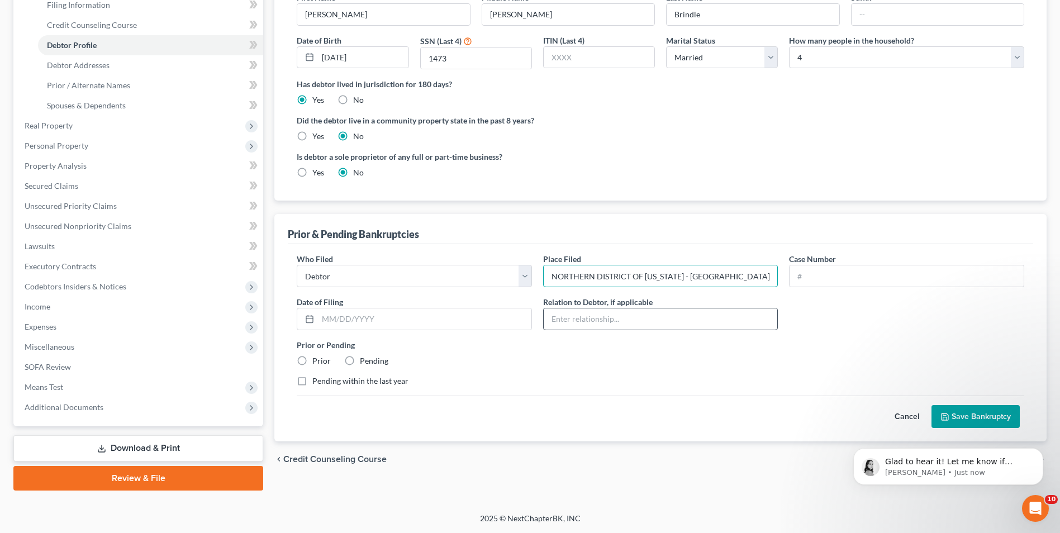
scroll to position [345, 0]
click at [839, 276] on input "text" at bounding box center [907, 275] width 234 height 21
type input "R25-40192- PWB"
type input "02/13/2025"
click at [649, 321] on input "text" at bounding box center [661, 318] width 234 height 21
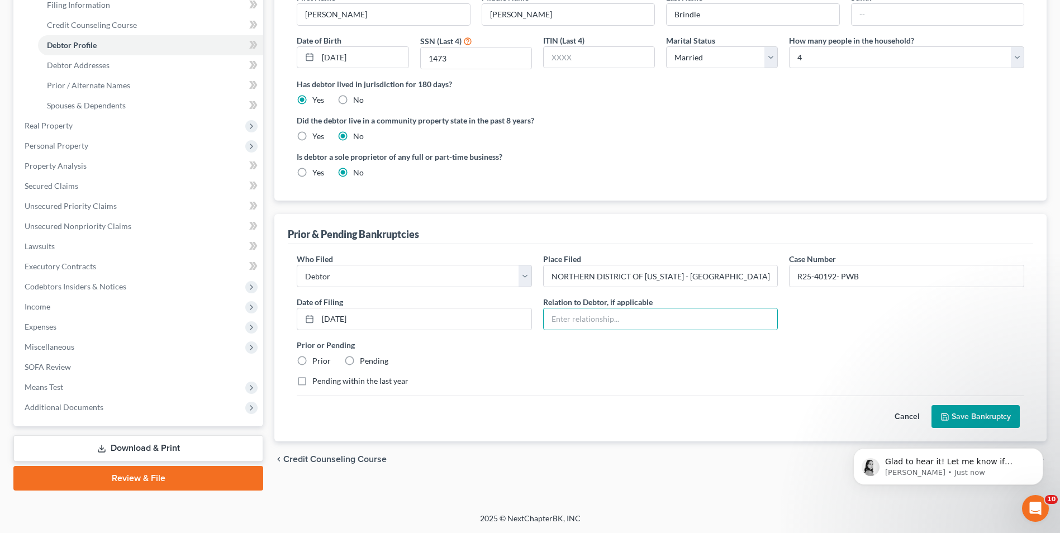
click at [510, 384] on div "Pending within the last year" at bounding box center [661, 381] width 728 height 11
click at [312, 360] on label "Prior" at bounding box center [321, 360] width 18 height 11
click at [317, 360] on input "Prior" at bounding box center [320, 358] width 7 height 7
radio input "true"
click at [982, 413] on button "Save Bankruptcy" at bounding box center [976, 416] width 88 height 23
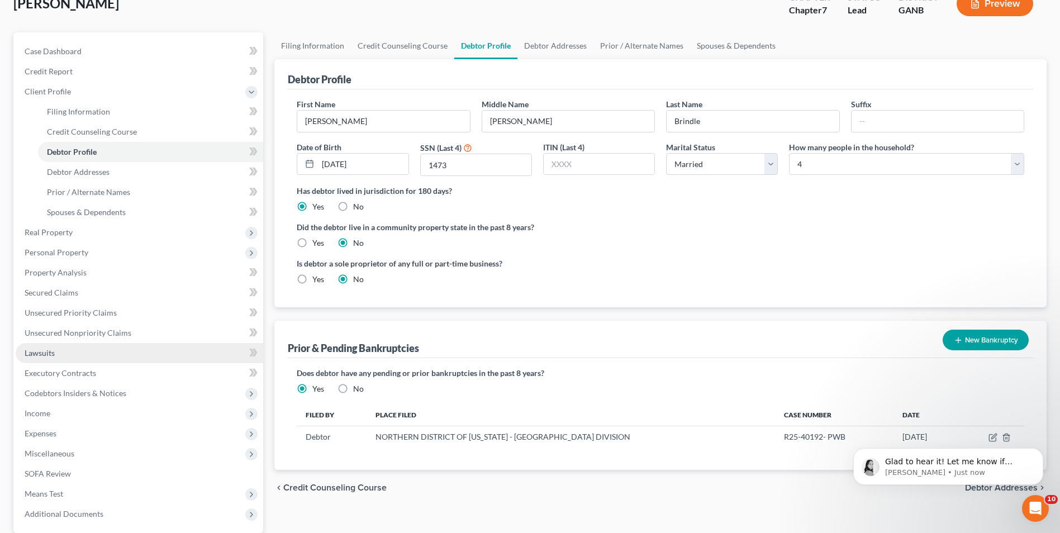
scroll to position [70, 0]
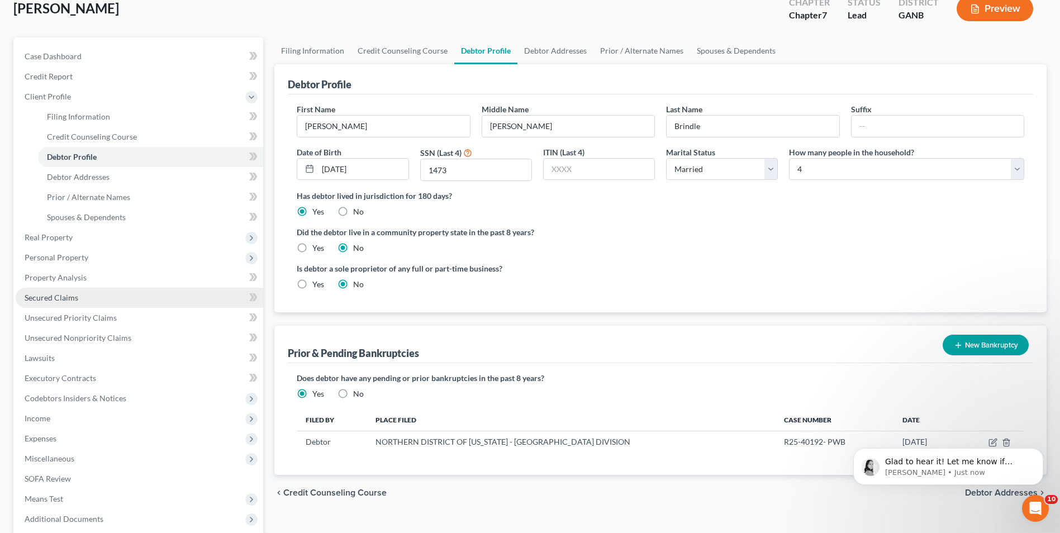
click at [61, 297] on span "Secured Claims" at bounding box center [52, 298] width 54 height 10
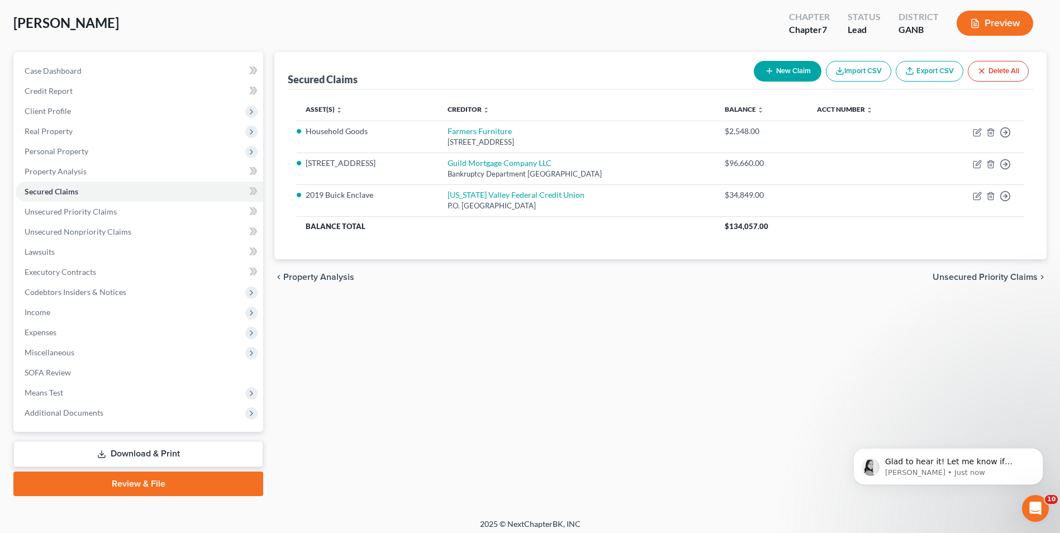
scroll to position [61, 0]
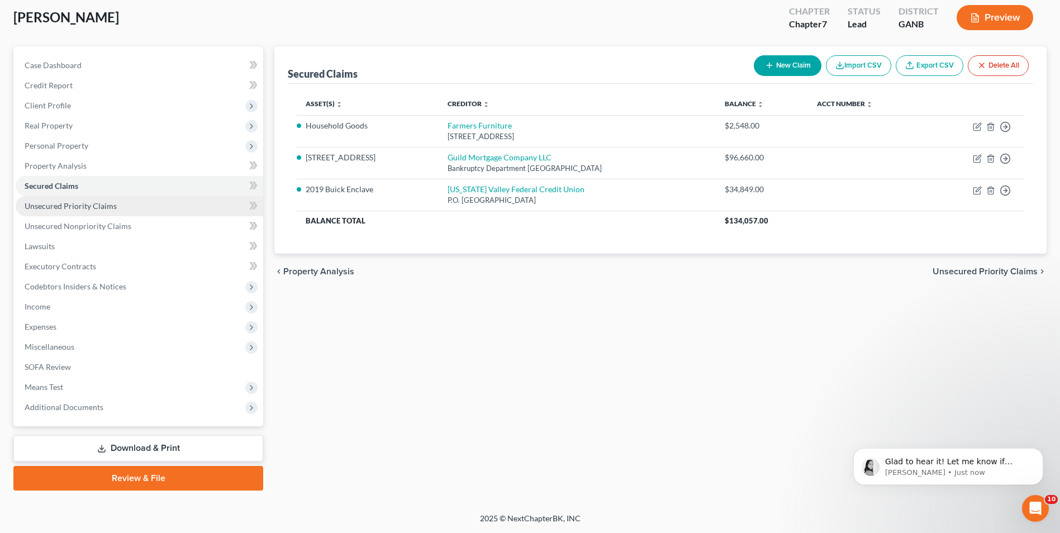
click at [55, 202] on span "Unsecured Priority Claims" at bounding box center [71, 206] width 92 height 10
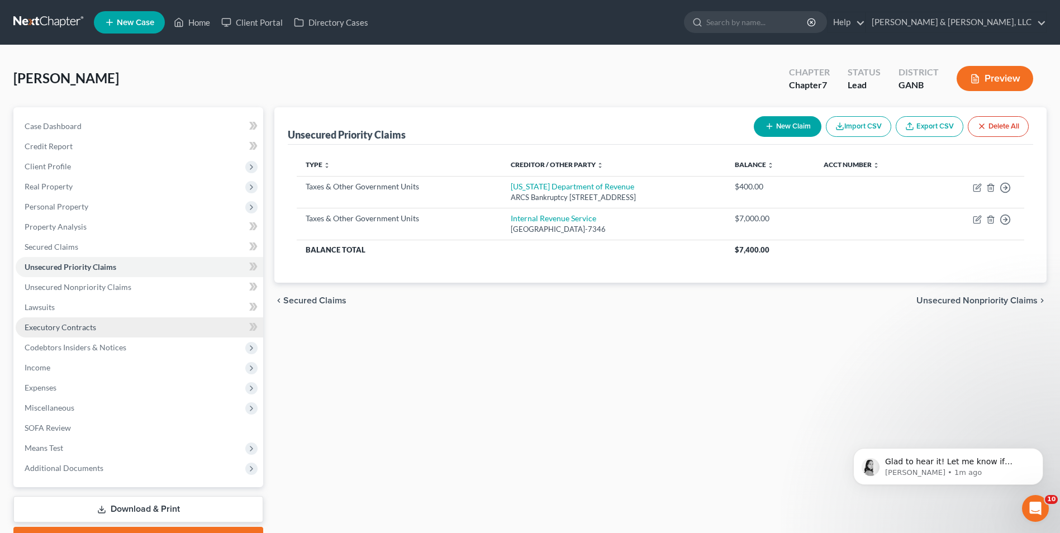
click at [63, 327] on span "Executory Contracts" at bounding box center [61, 327] width 72 height 10
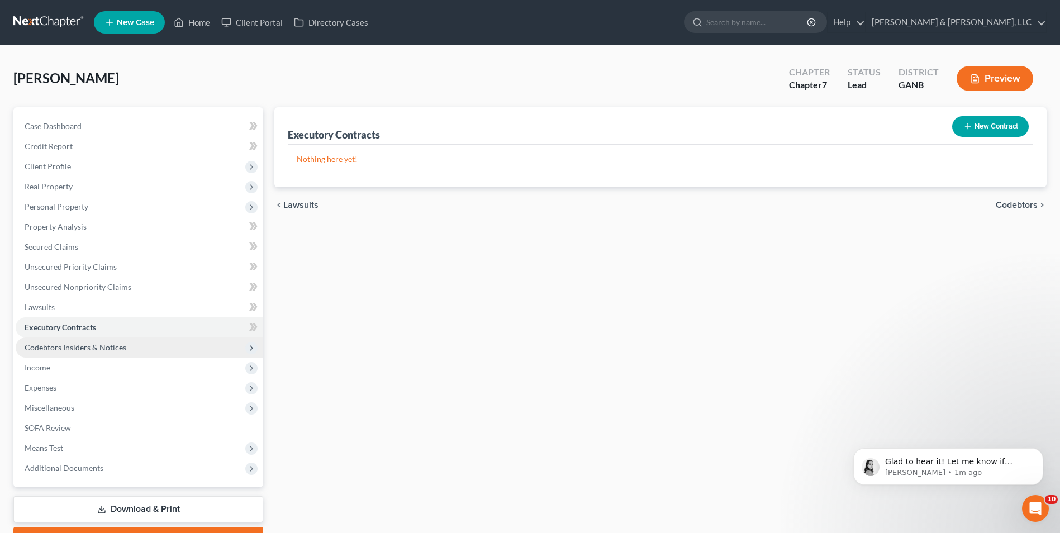
click at [78, 350] on span "Codebtors Insiders & Notices" at bounding box center [76, 348] width 102 height 10
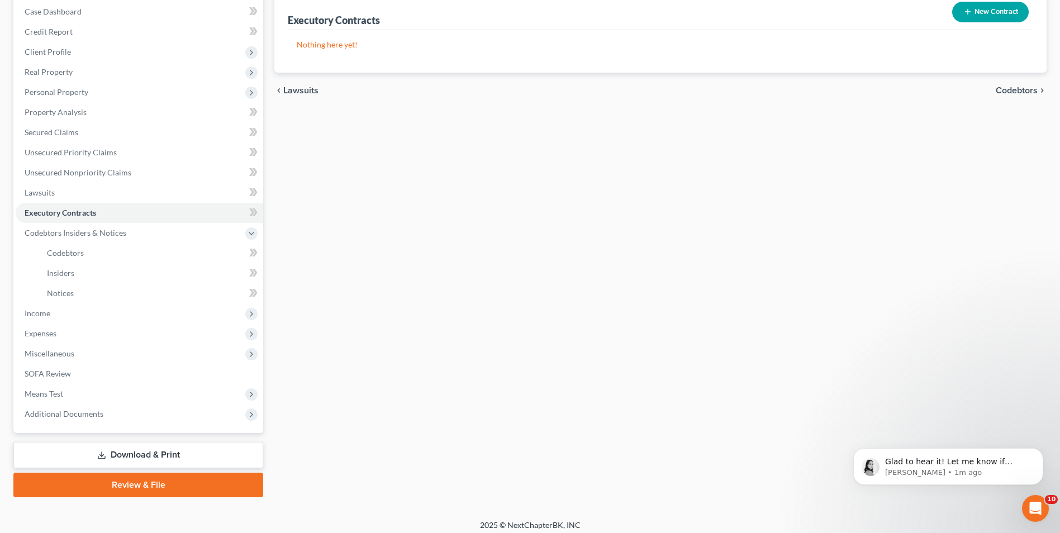
scroll to position [121, 0]
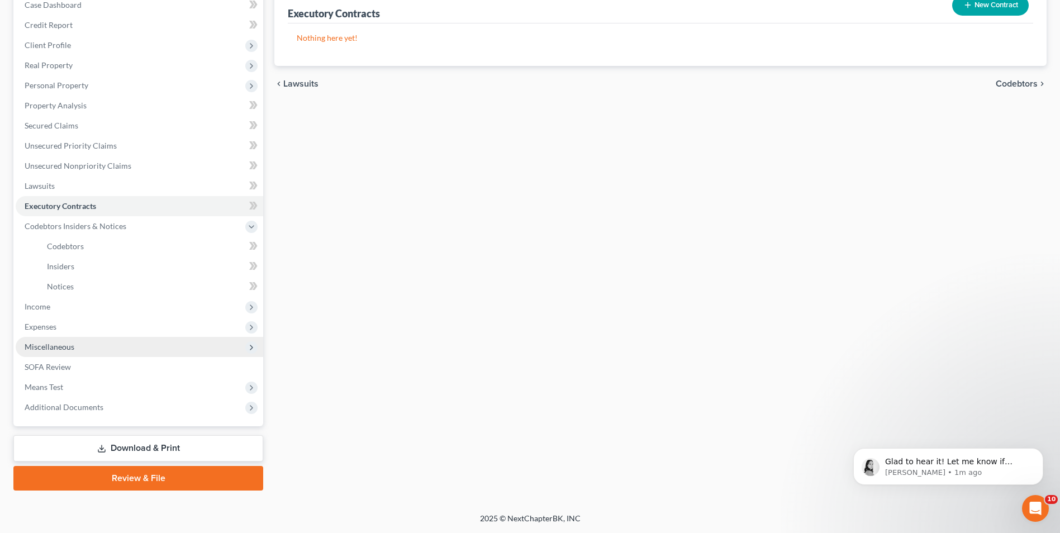
click at [51, 345] on span "Miscellaneous" at bounding box center [50, 347] width 50 height 10
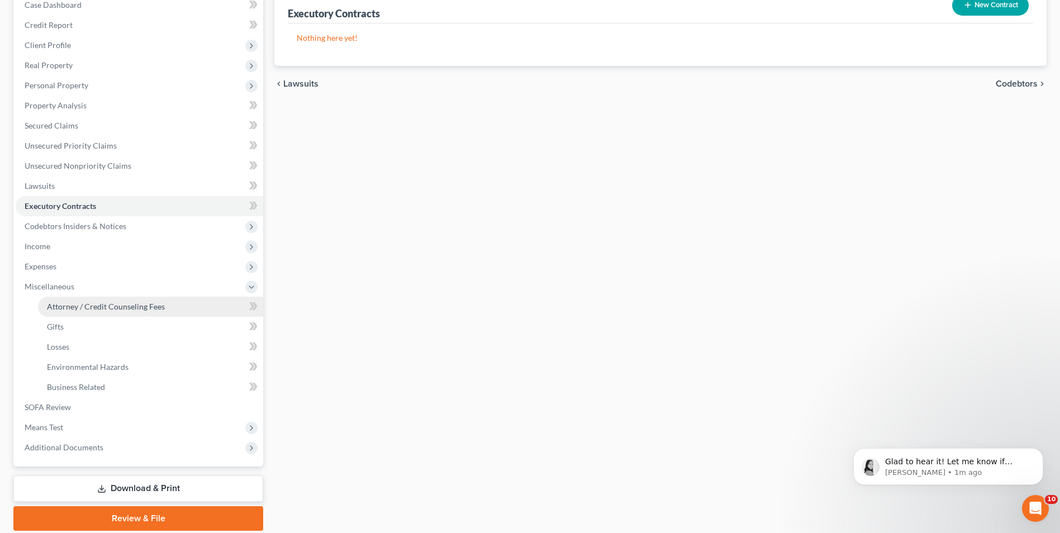
click at [163, 303] on link "Attorney / Credit Counseling Fees" at bounding box center [150, 307] width 225 height 20
select select "2"
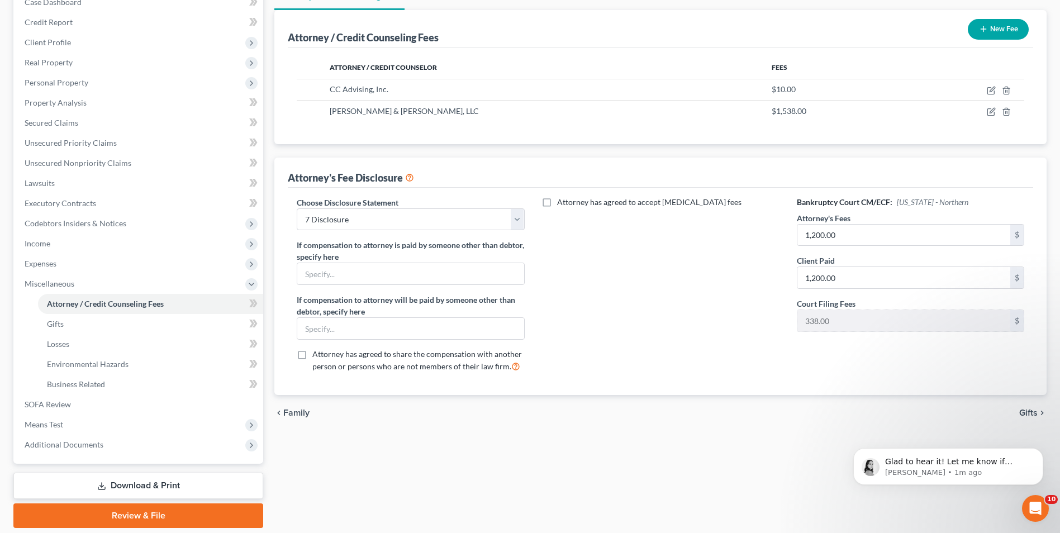
scroll to position [162, 0]
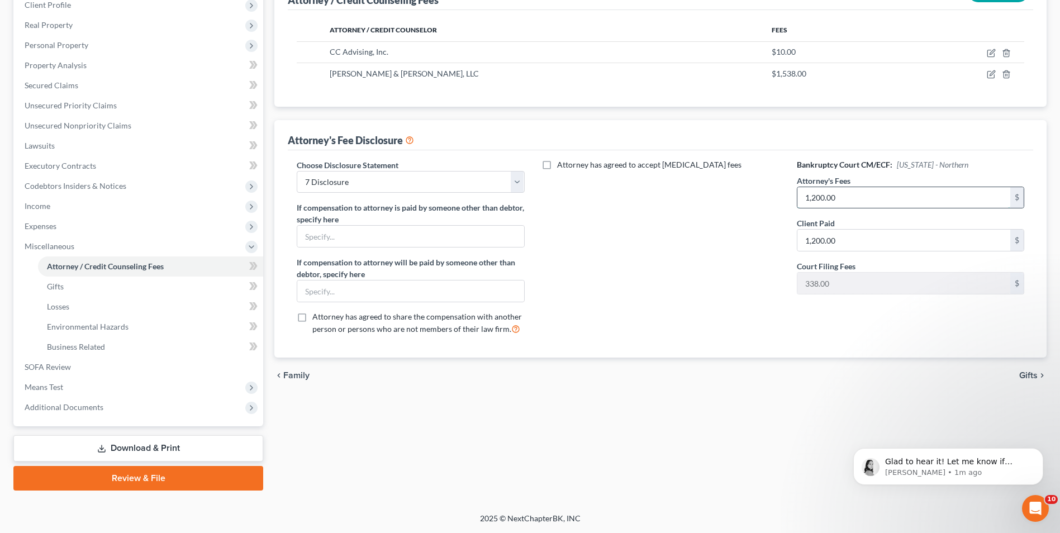
click at [838, 197] on input "1,200.00" at bounding box center [904, 197] width 213 height 21
type input "0"
click at [689, 269] on div "Attorney has agreed to accept retainer fees" at bounding box center [661, 251] width 250 height 185
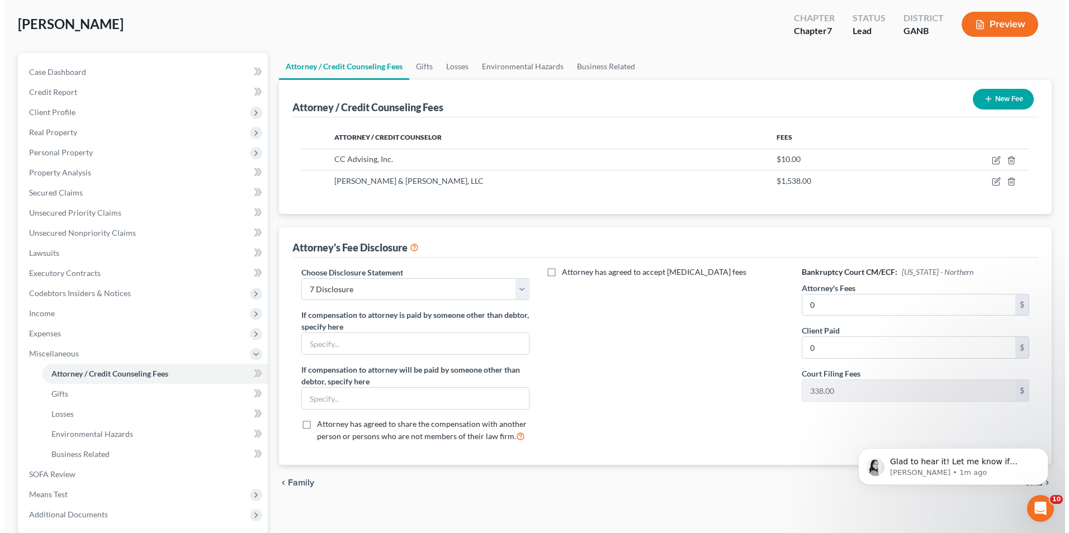
scroll to position [50, 0]
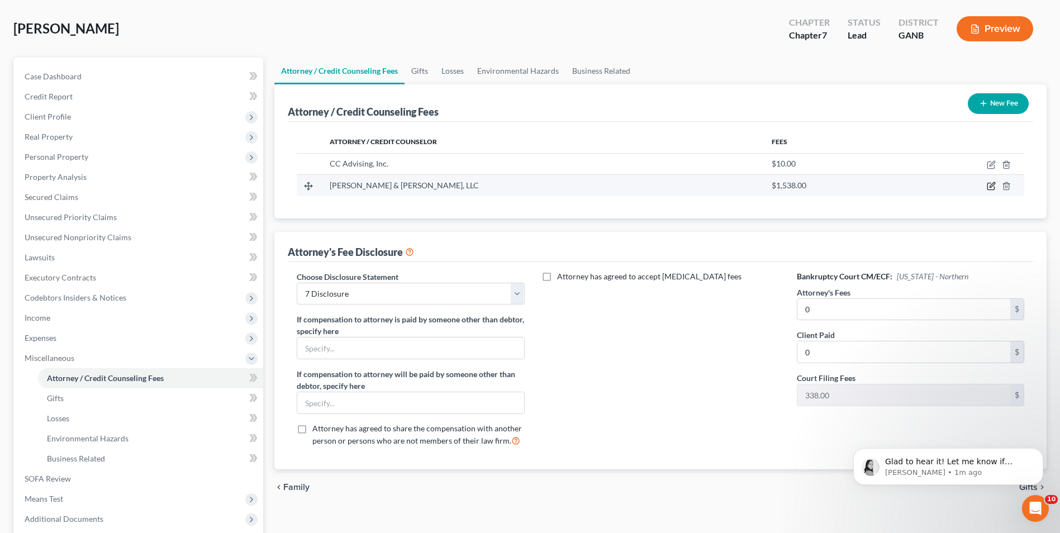
click at [989, 187] on icon "button" at bounding box center [991, 186] width 9 height 9
select select "10"
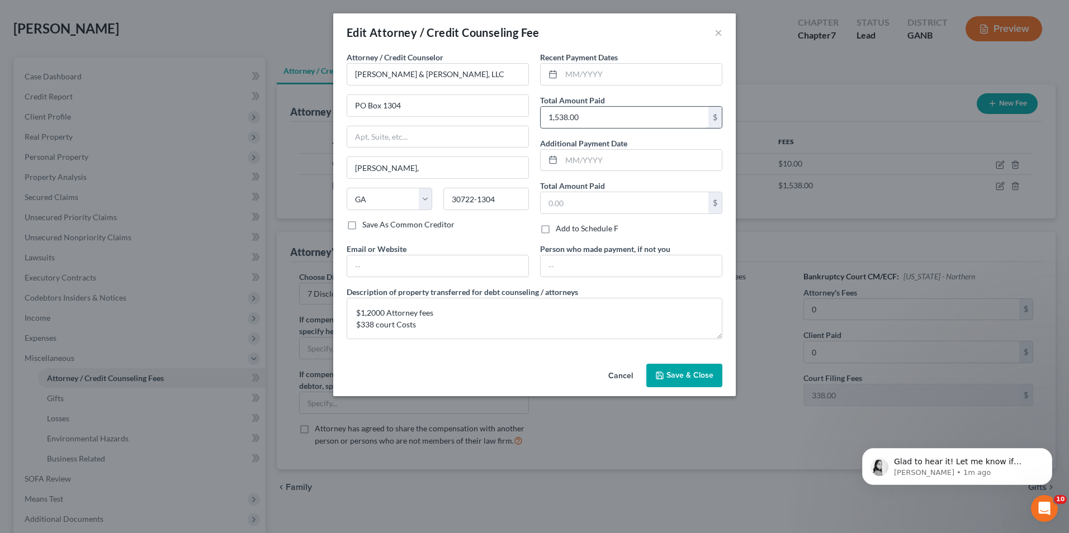
click at [601, 116] on input "1,538.00" at bounding box center [624, 117] width 168 height 21
type input "0"
click at [591, 205] on input "text" at bounding box center [624, 202] width 168 height 21
click at [355, 311] on textarea "$1,2000 Attorney fees $338 court Costs" at bounding box center [534, 318] width 376 height 41
click at [649, 317] on textarea "In the prior case R25-40192 PWB I charged $1,2000 Attorney fees $338 court Costs" at bounding box center [534, 318] width 376 height 41
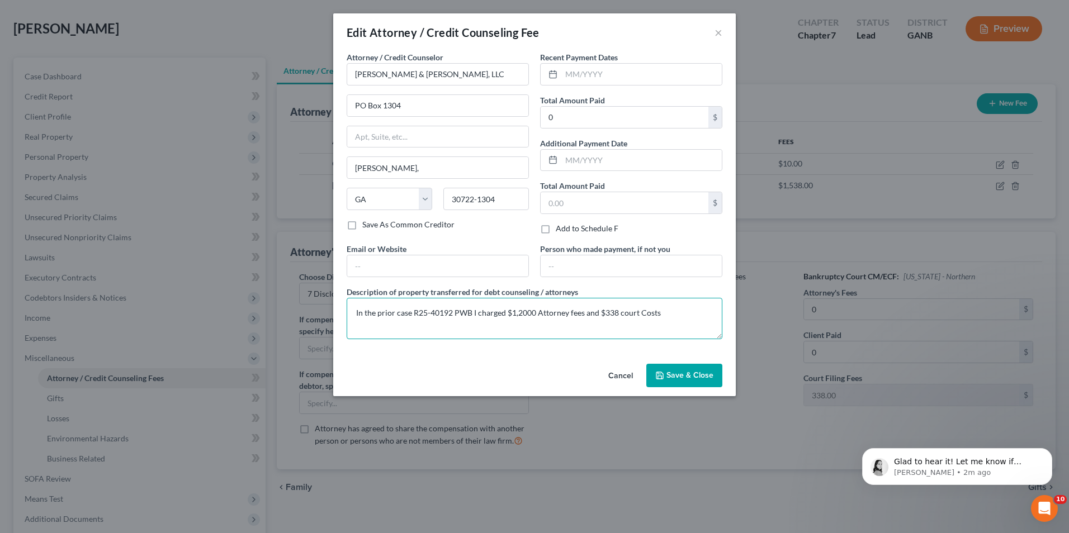
click at [670, 309] on textarea "In the prior case R25-40192 PWB I charged $1,2000 Attorney fees and $338 court …" at bounding box center [534, 318] width 376 height 41
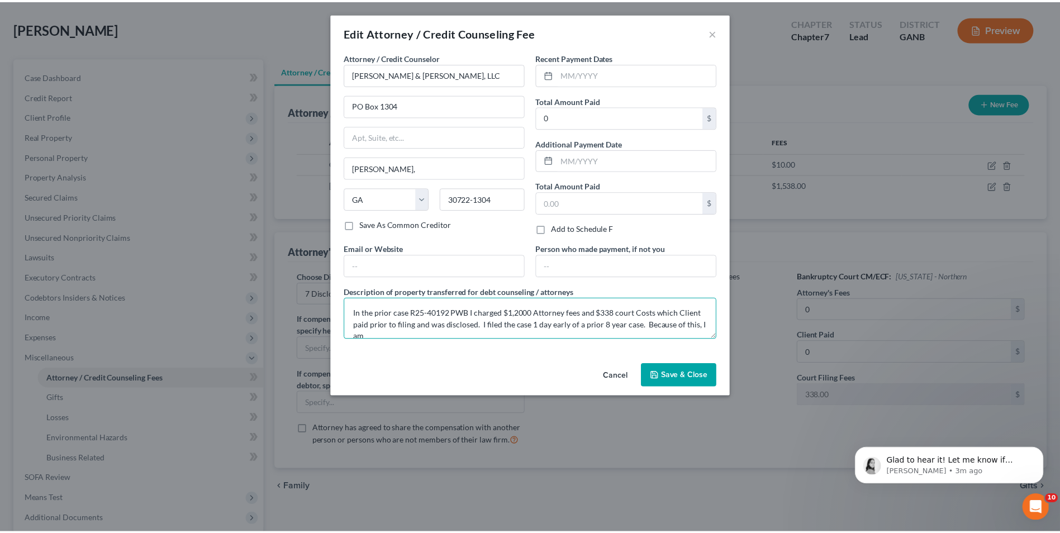
scroll to position [2, 0]
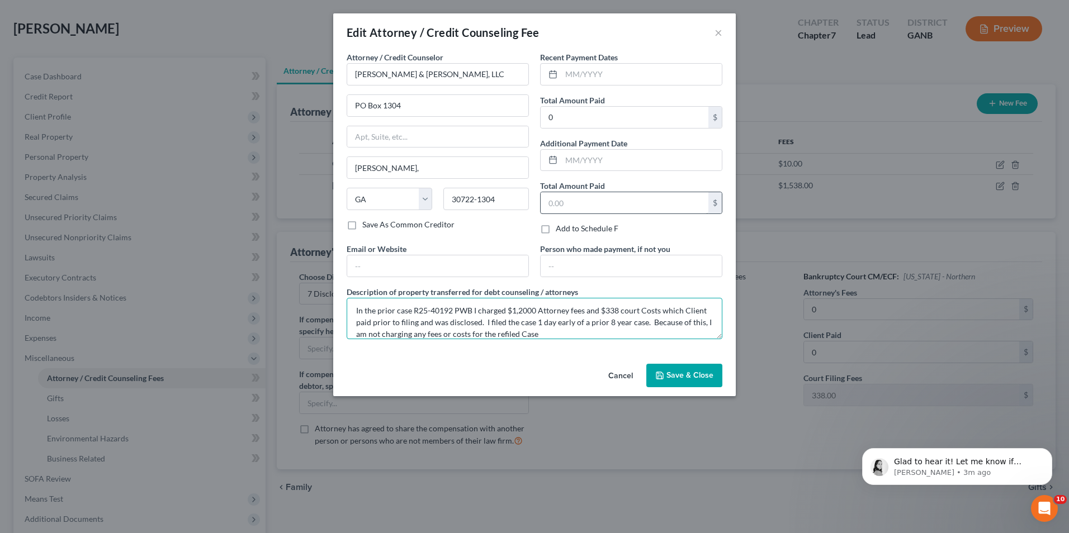
type textarea "In the prior case R25-40192 PWB I charged $1,2000 Attorney fees and $338 court …"
click at [582, 206] on input "text" at bounding box center [624, 202] width 168 height 21
type input "0"
click at [693, 374] on span "Save & Close" at bounding box center [689, 376] width 47 height 10
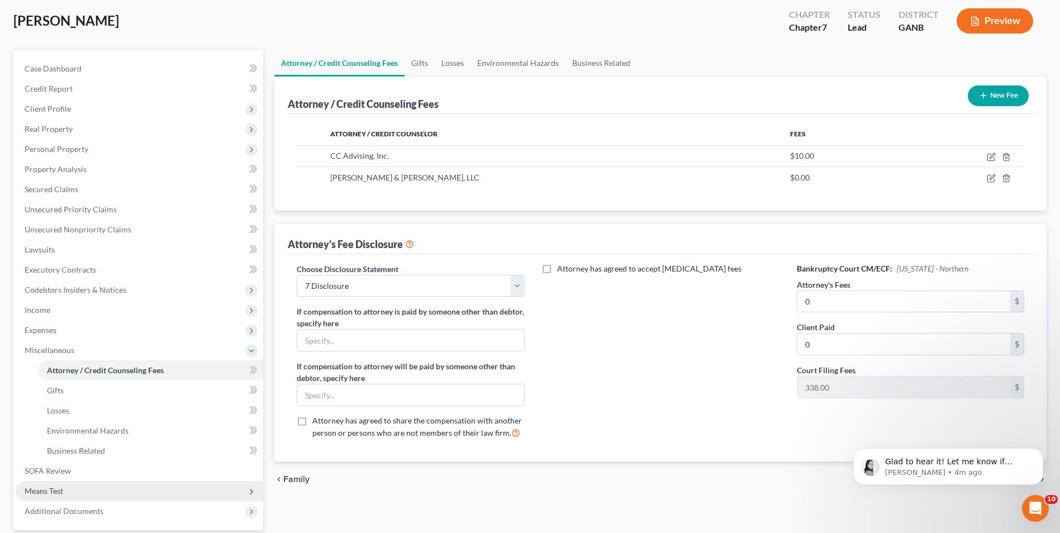
scroll to position [50, 0]
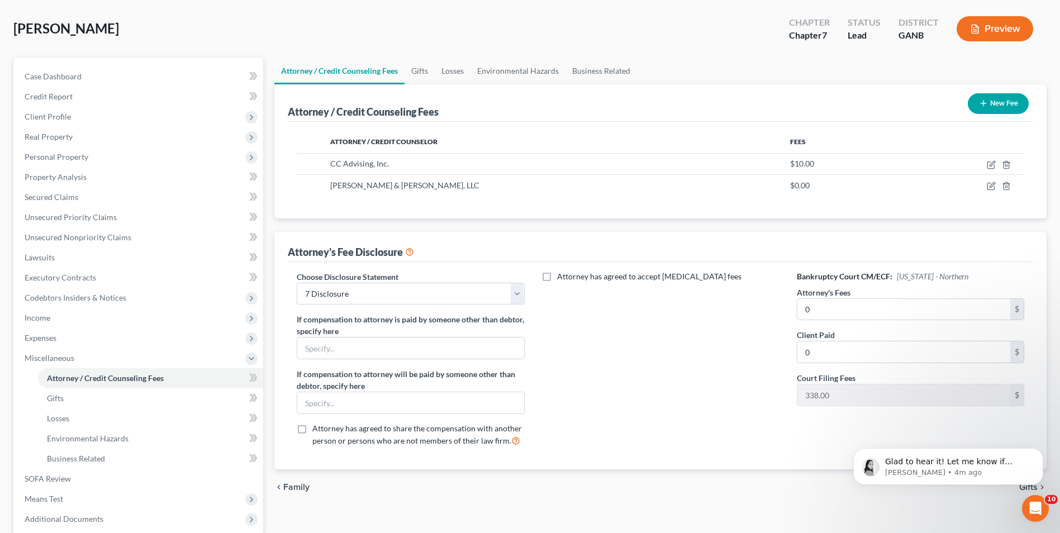
click at [597, 443] on div "Attorney has agreed to accept retainer fees" at bounding box center [661, 363] width 250 height 185
click at [38, 316] on span "Income" at bounding box center [38, 318] width 26 height 10
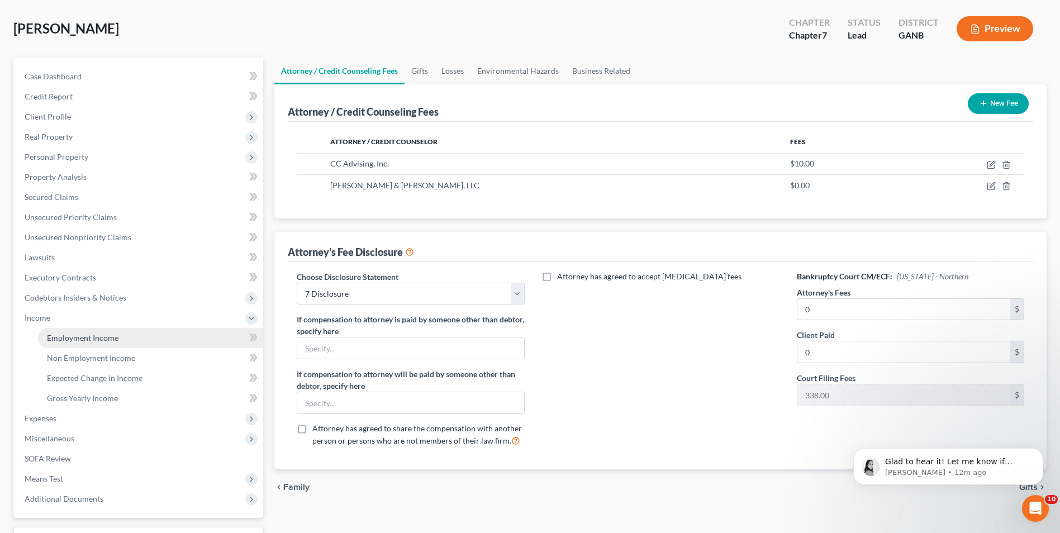
click at [121, 339] on link "Employment Income" at bounding box center [150, 338] width 225 height 20
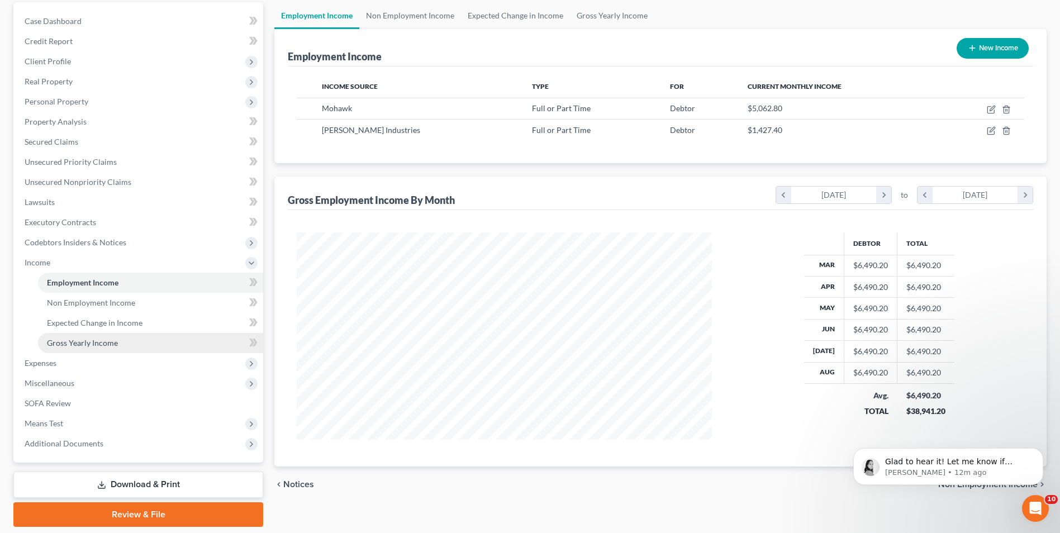
scroll to position [86, 0]
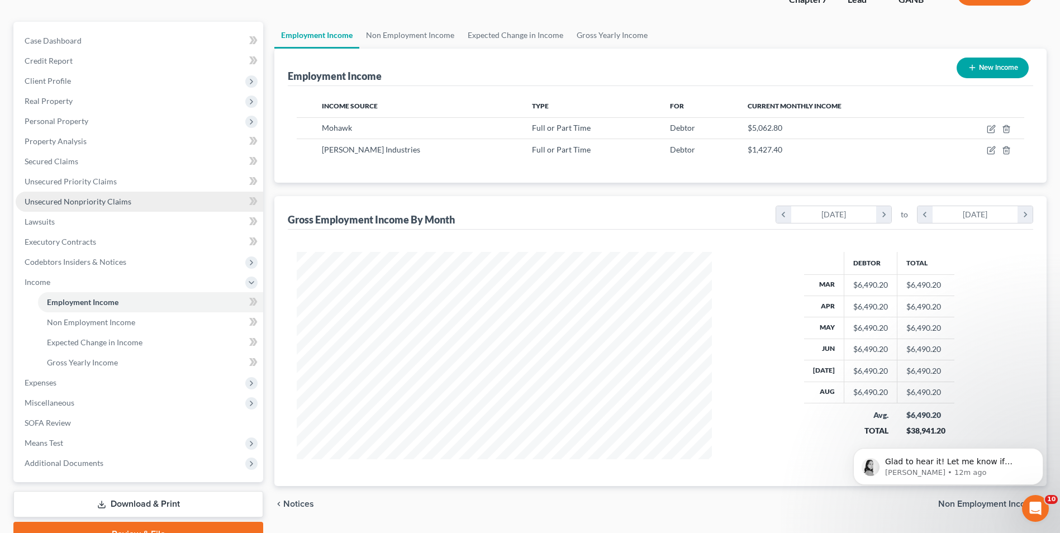
click at [115, 205] on span "Unsecured Nonpriority Claims" at bounding box center [78, 202] width 107 height 10
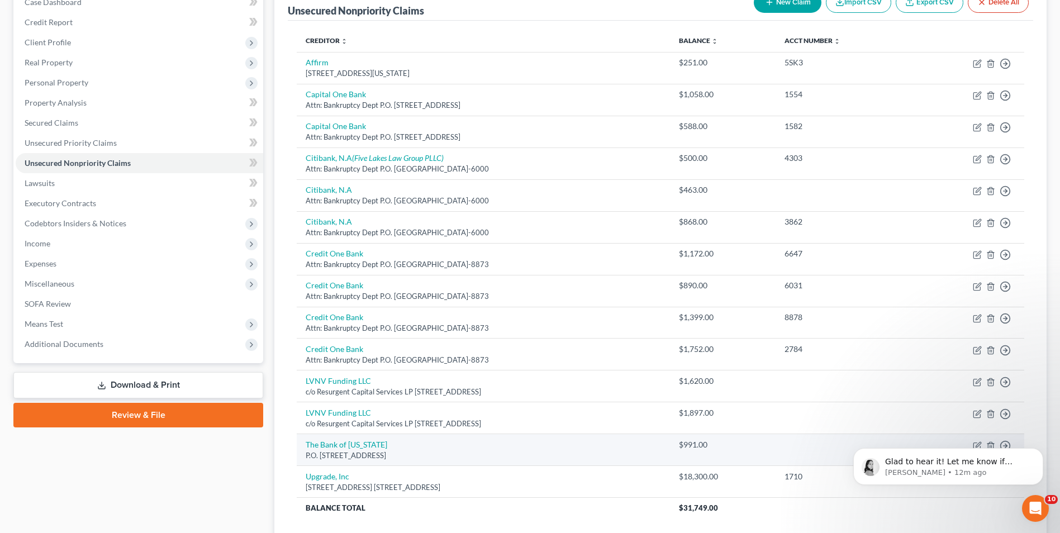
scroll to position [98, 0]
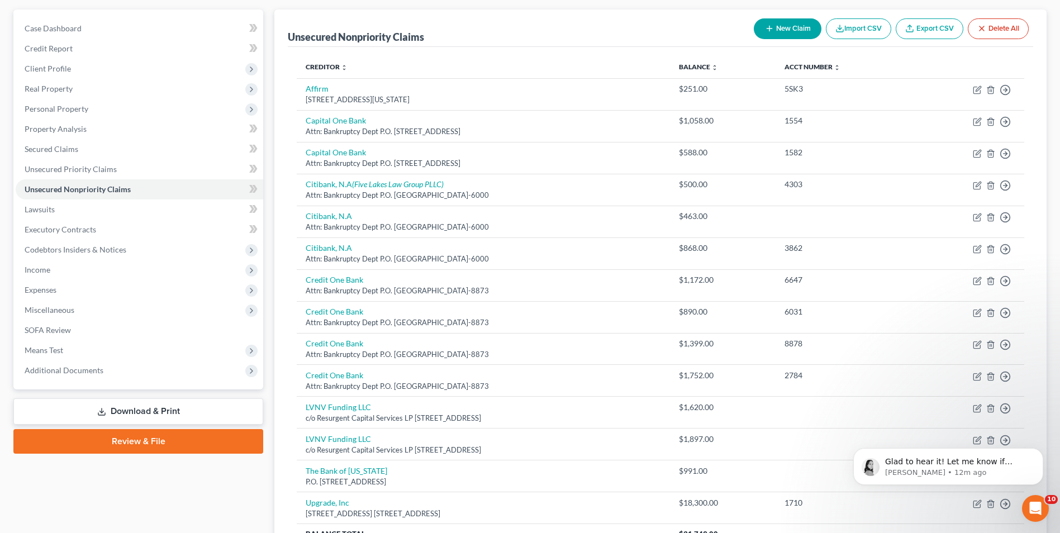
click at [788, 27] on button "New Claim" at bounding box center [788, 28] width 68 height 21
select select "0"
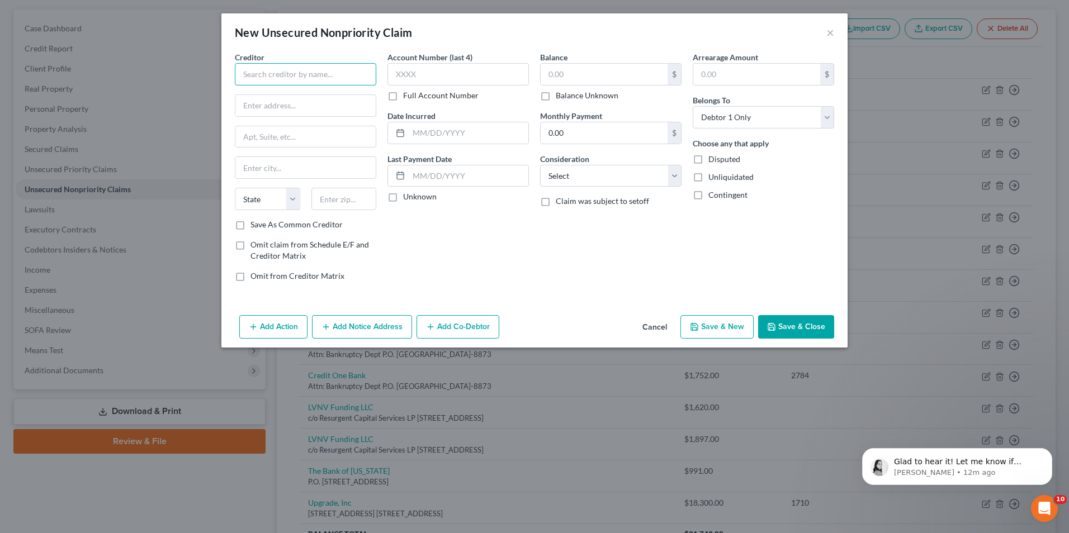
click at [264, 77] on input "text" at bounding box center [305, 74] width 141 height 22
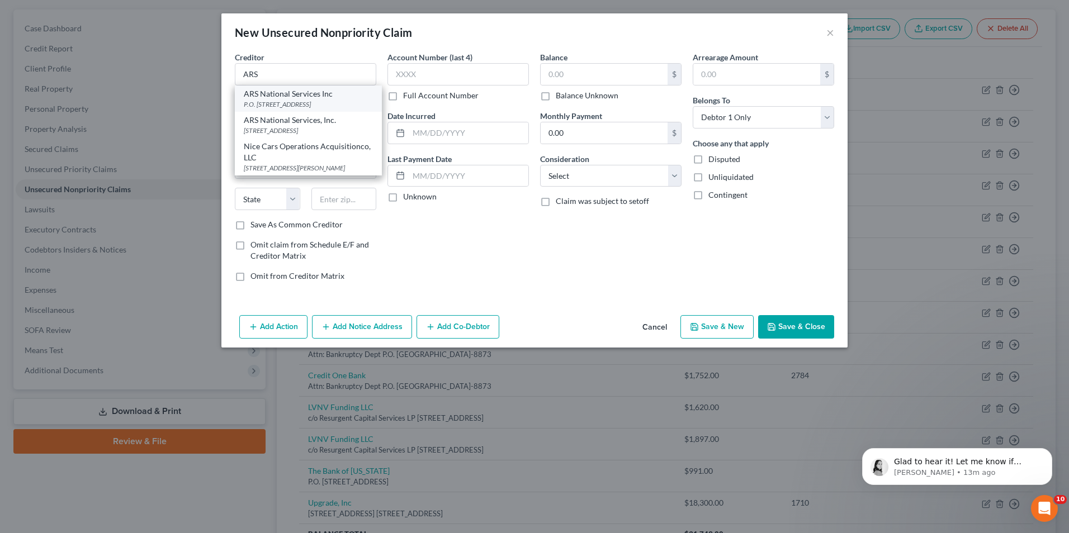
click at [311, 103] on div "P.O. Box 469100, Escondido, CA 92046" at bounding box center [308, 104] width 129 height 10
type input "ARS National Services Inc"
type input "P.O. Box 469100"
type input "Escondido"
select select "4"
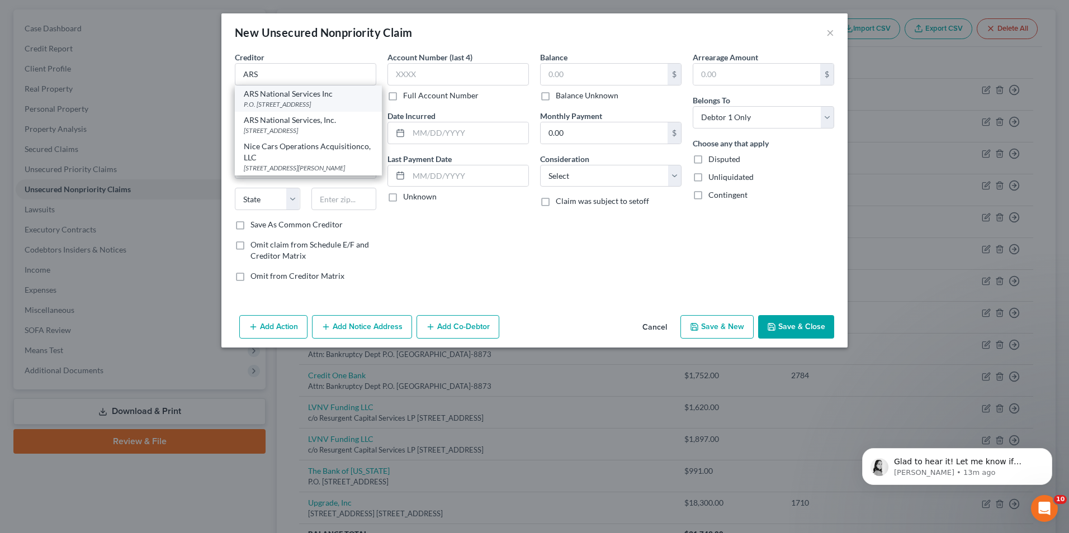
type input "92046"
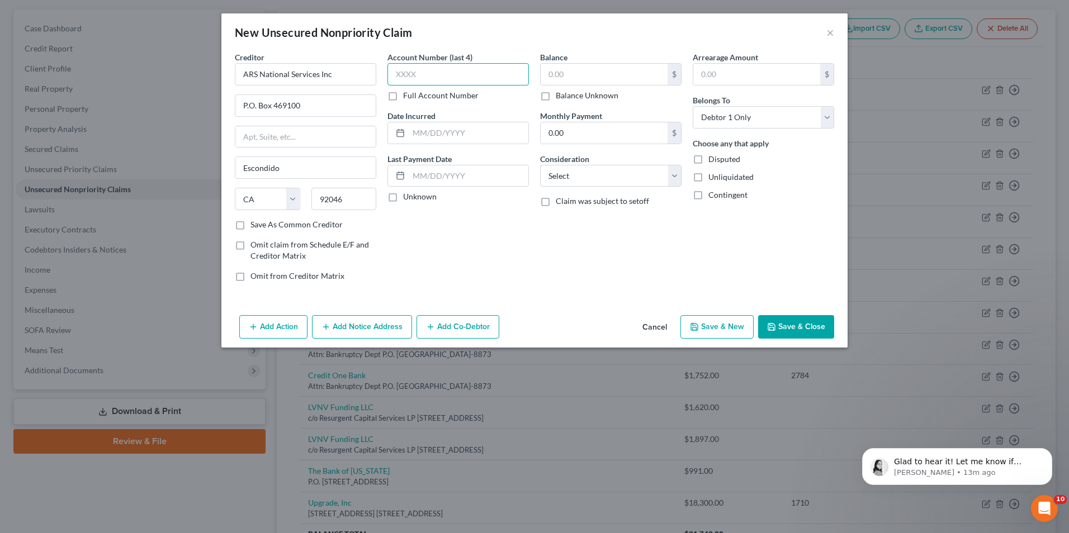
click at [426, 77] on input "text" at bounding box center [457, 74] width 141 height 22
type input "#555"
click at [673, 173] on select "Select Cable / Satellite Services Collection Agency Credit Card Debt Debt Couns…" at bounding box center [610, 176] width 141 height 22
select select "1"
click at [540, 165] on select "Select Cable / Satellite Services Collection Agency Credit Card Debt Debt Couns…" at bounding box center [610, 176] width 141 height 22
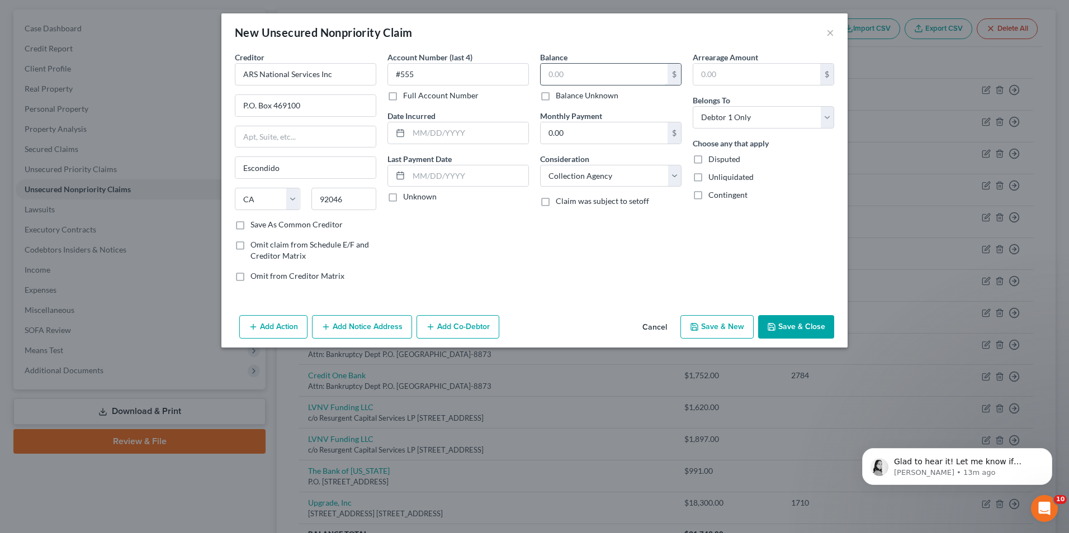
click at [557, 75] on input "text" at bounding box center [603, 74] width 127 height 21
type input "857.00"
click at [784, 322] on button "Save & Close" at bounding box center [796, 326] width 76 height 23
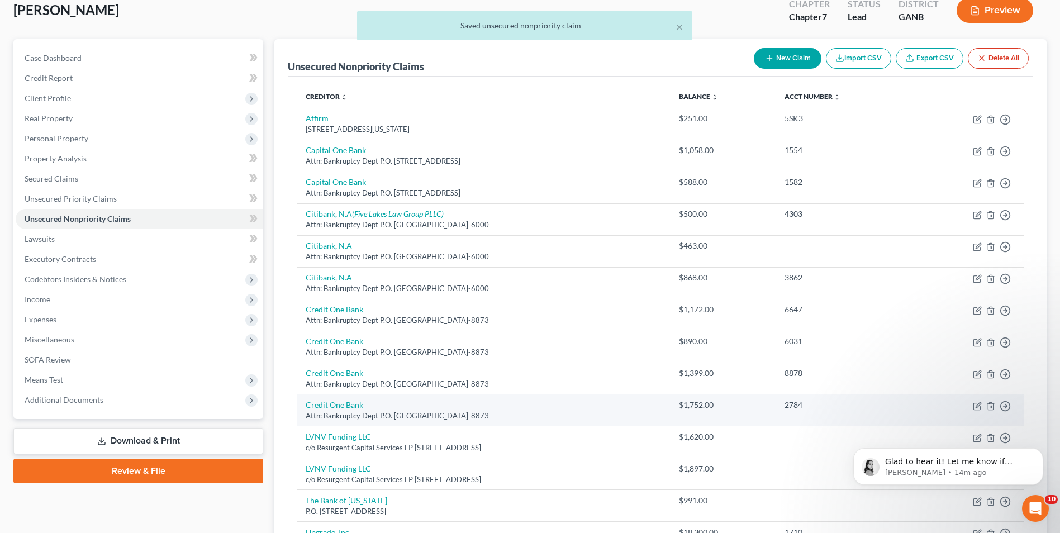
scroll to position [42, 0]
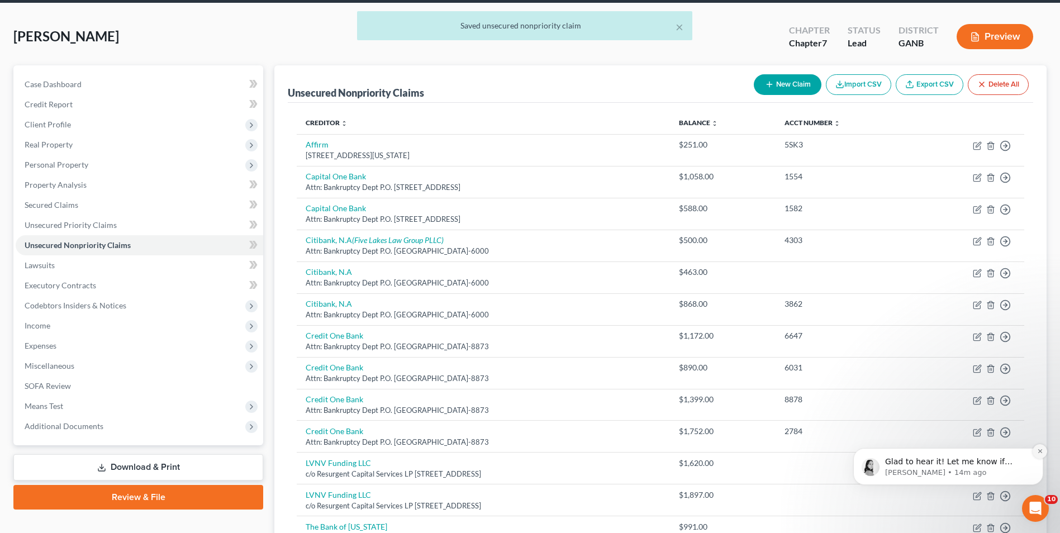
click at [1041, 450] on icon "Dismiss notification" at bounding box center [1040, 451] width 6 height 6
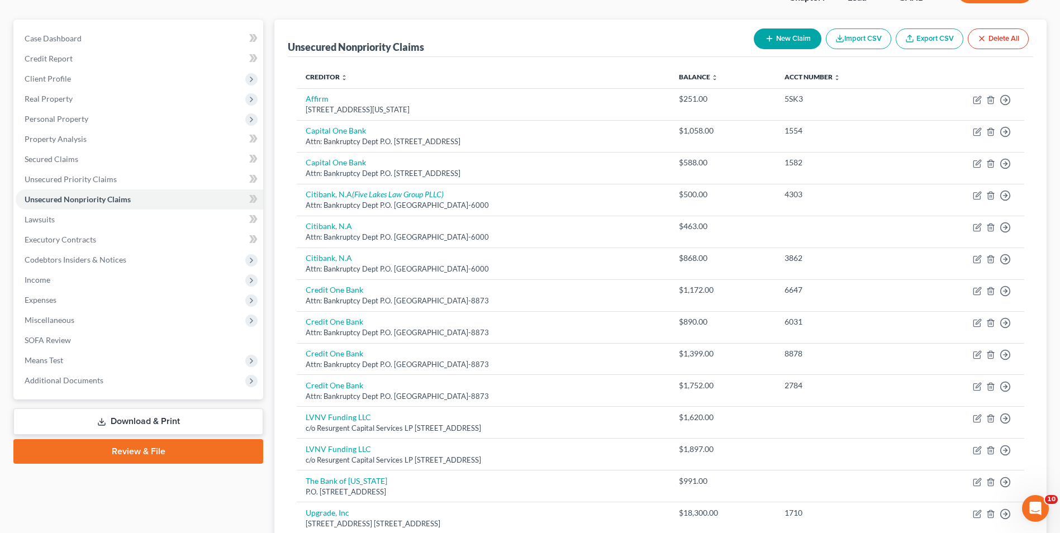
scroll to position [74, 0]
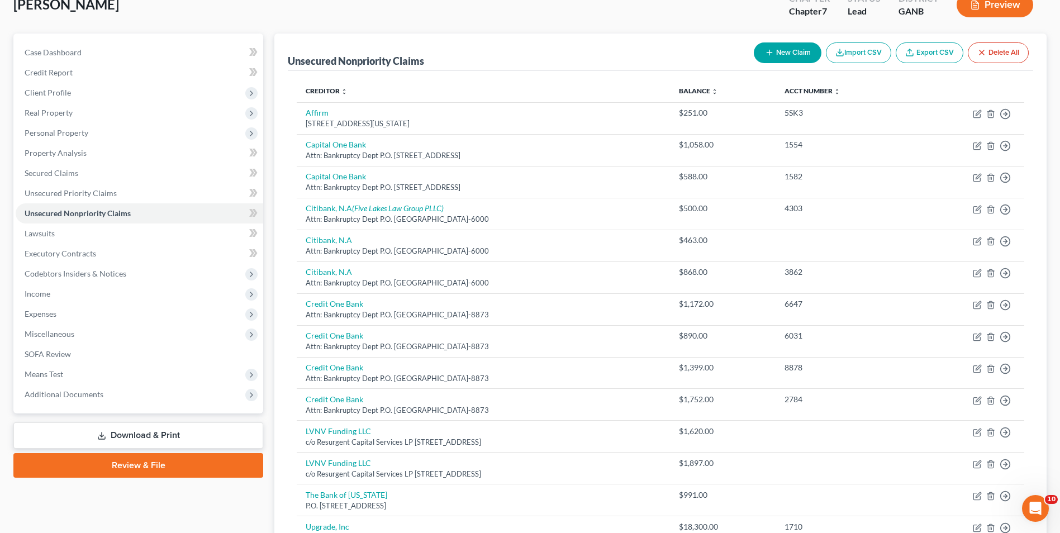
click at [788, 55] on button "New Claim" at bounding box center [788, 52] width 68 height 21
select select "0"
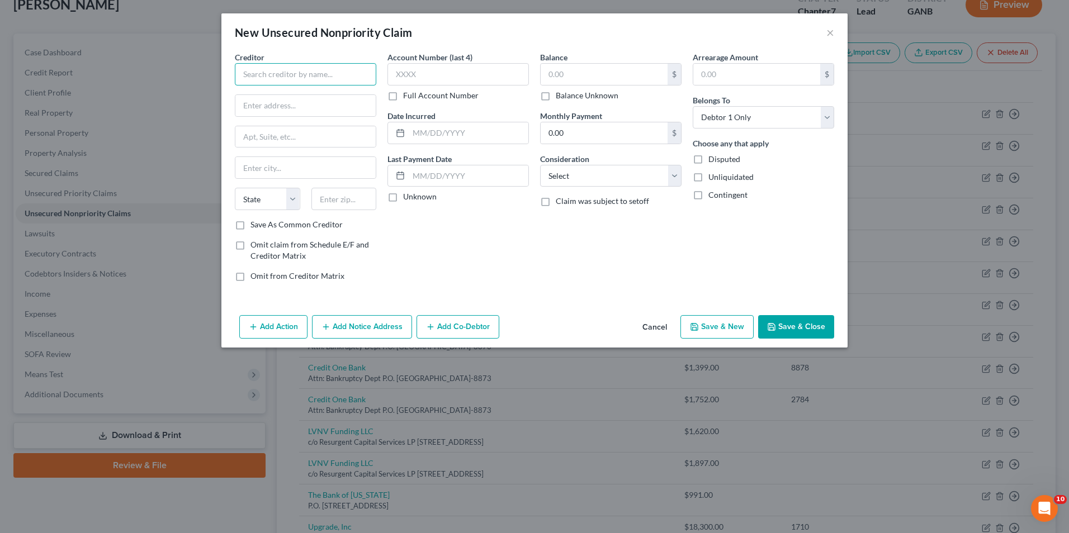
click at [354, 75] on input "text" at bounding box center [305, 74] width 141 height 22
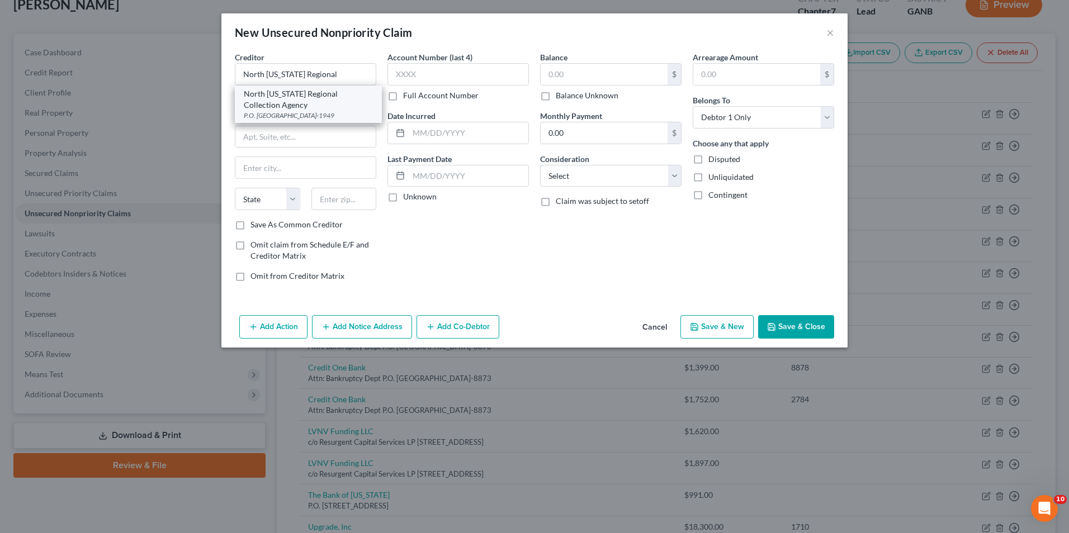
click at [336, 101] on div "North Georgia Regional Collection Agency" at bounding box center [308, 99] width 129 height 22
type input "North Georgia Regional Collection Agency"
type input "P.O. Box 1949"
type input "Dalton"
select select "10"
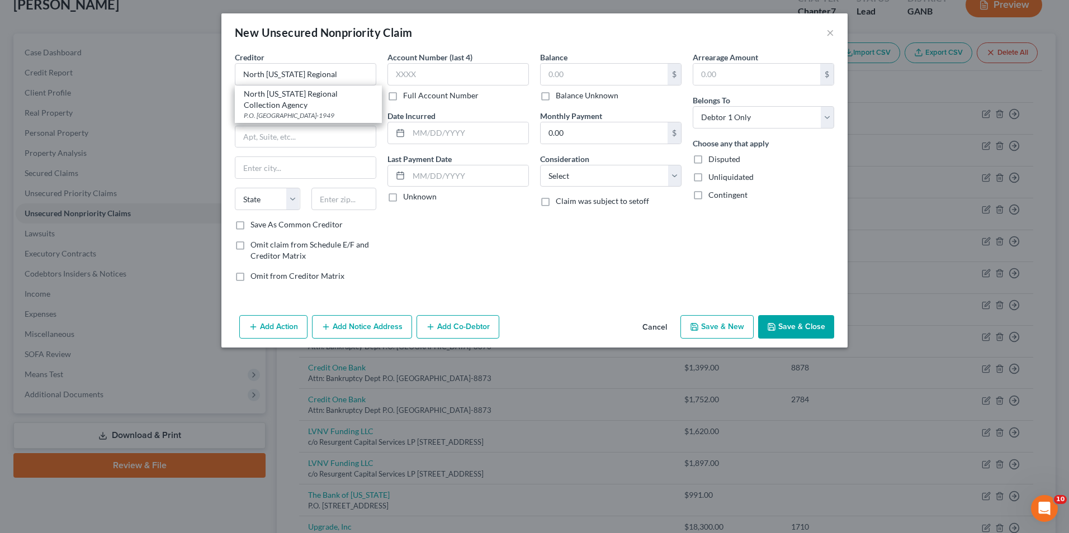
type input "30722-1949"
click at [567, 75] on input "text" at bounding box center [603, 74] width 127 height 21
type input "50"
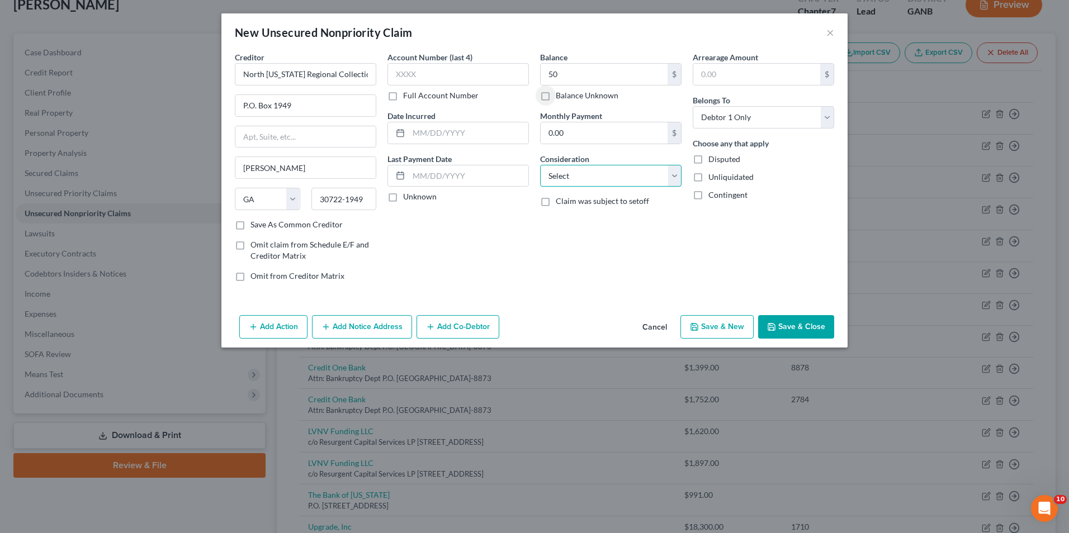
click at [673, 182] on select "Select Cable / Satellite Services Collection Agency Credit Card Debt Debt Couns…" at bounding box center [610, 176] width 141 height 22
select select "9"
click at [540, 165] on select "Select Cable / Satellite Services Collection Agency Credit Card Debt Debt Couns…" at bounding box center [610, 176] width 141 height 22
click at [785, 324] on button "Save & Close" at bounding box center [796, 326] width 76 height 23
type input "50.00"
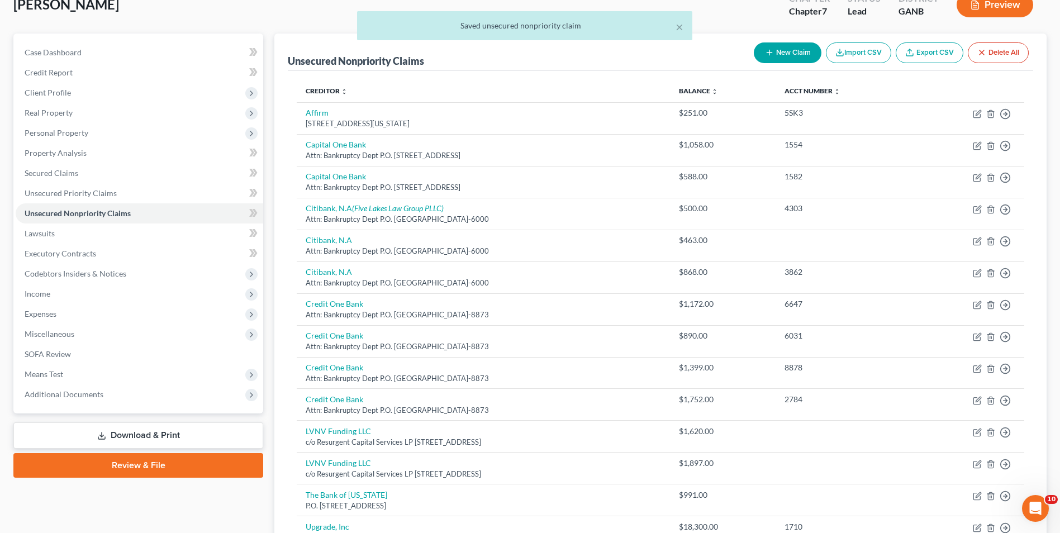
click at [792, 51] on button "New Claim" at bounding box center [788, 52] width 68 height 21
select select "0"
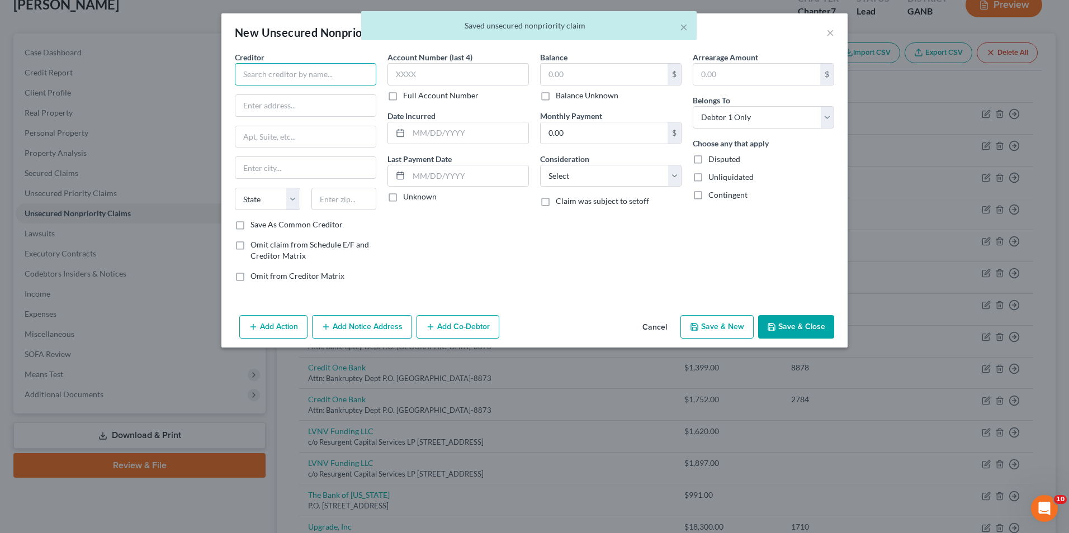
click at [291, 78] on input "text" at bounding box center [305, 74] width 141 height 22
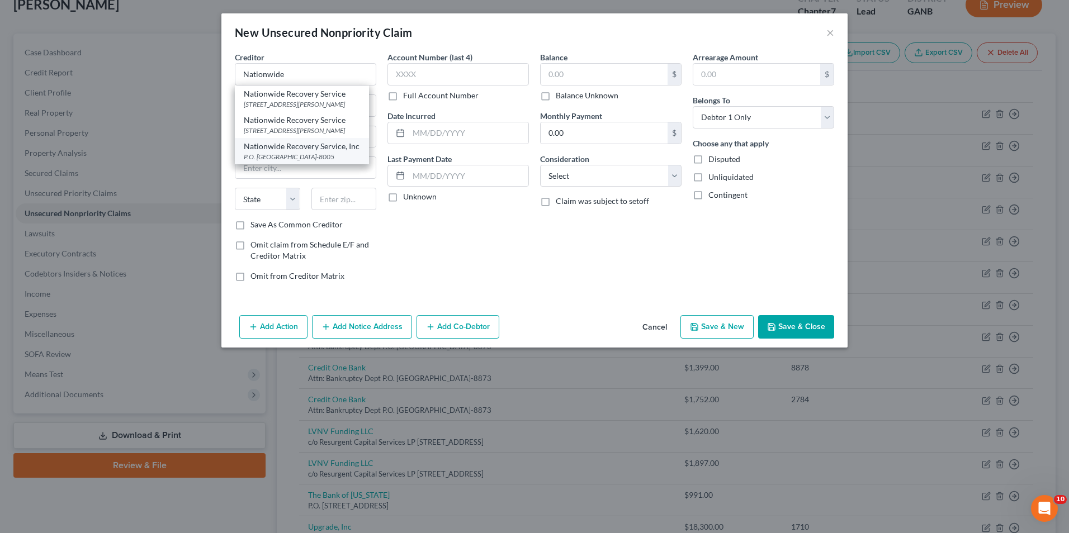
click at [299, 155] on div "P.O. Box 8005, Cleveland, TN 37320-8005" at bounding box center [302, 157] width 116 height 10
type input "Nationwide Recovery Service, Inc"
type input "P.O. Box 8005"
type input "Cleveland"
select select "44"
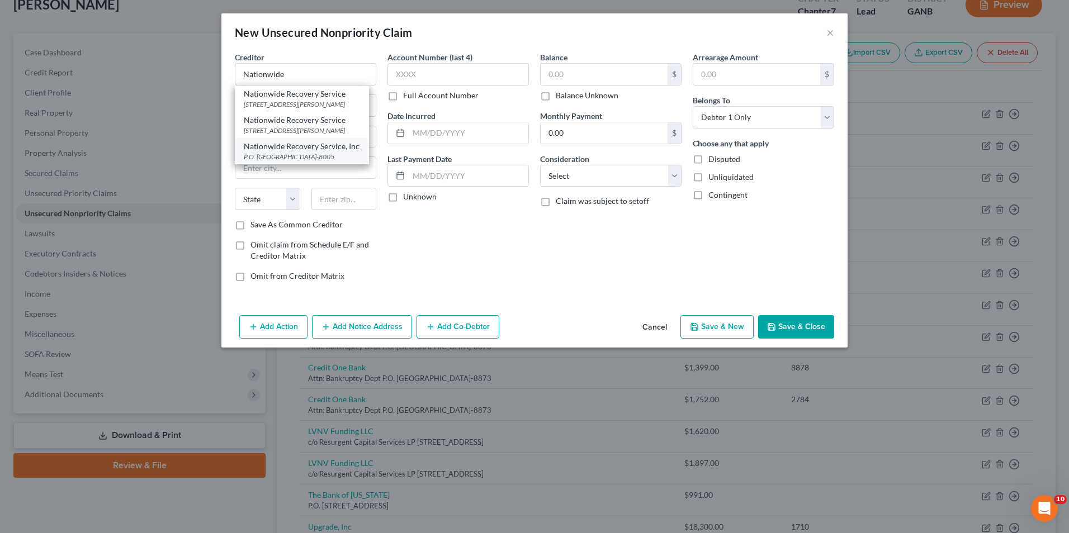
type input "37320-8005"
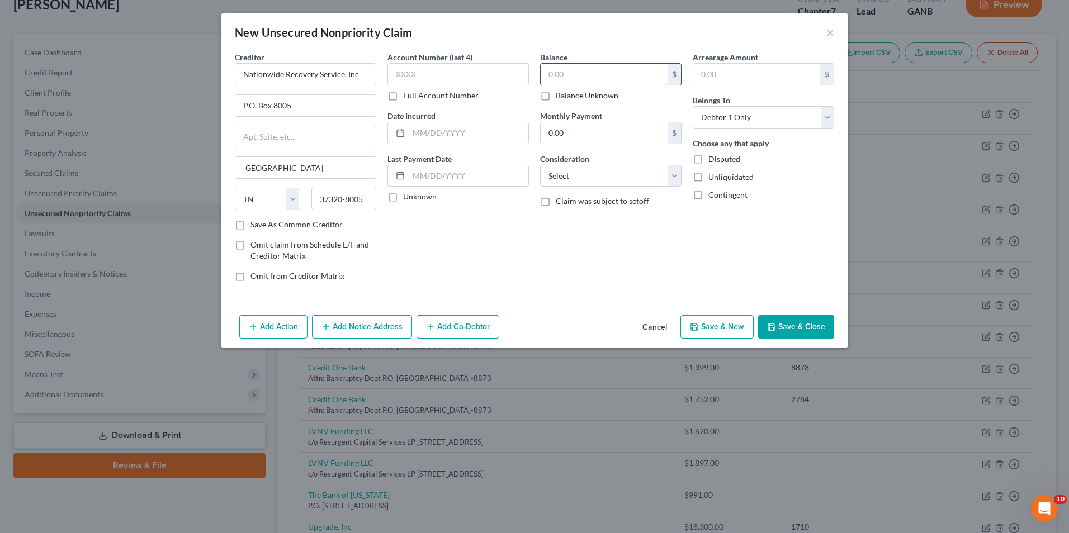
click at [565, 74] on input "text" at bounding box center [603, 74] width 127 height 21
type input "1"
type input "50"
click at [595, 179] on select "Select Cable / Satellite Services Collection Agency Credit Card Debt Debt Couns…" at bounding box center [610, 176] width 141 height 22
select select "9"
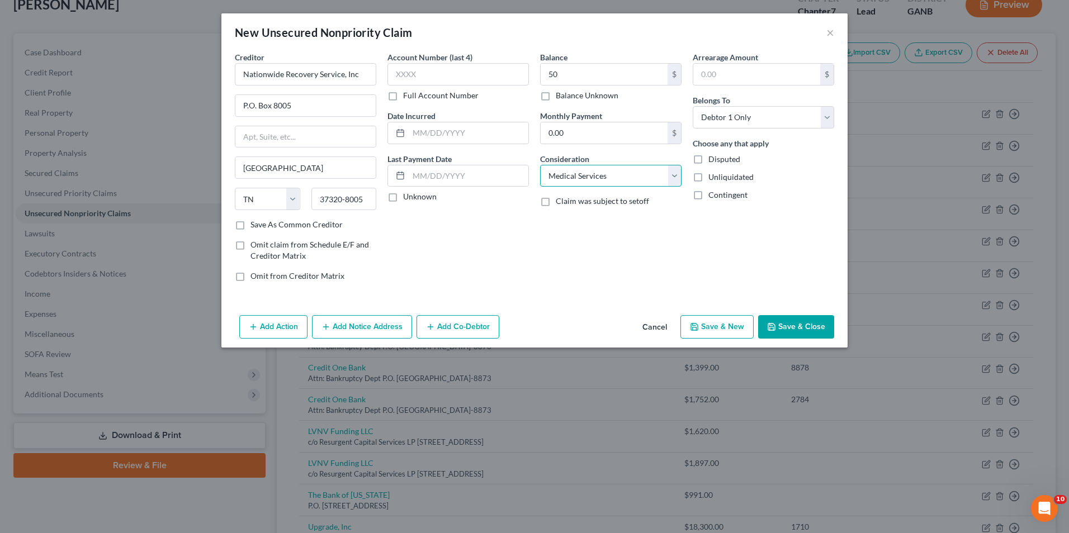
click at [540, 165] on select "Select Cable / Satellite Services Collection Agency Credit Card Debt Debt Couns…" at bounding box center [610, 176] width 141 height 22
click at [775, 330] on icon "button" at bounding box center [771, 327] width 7 height 7
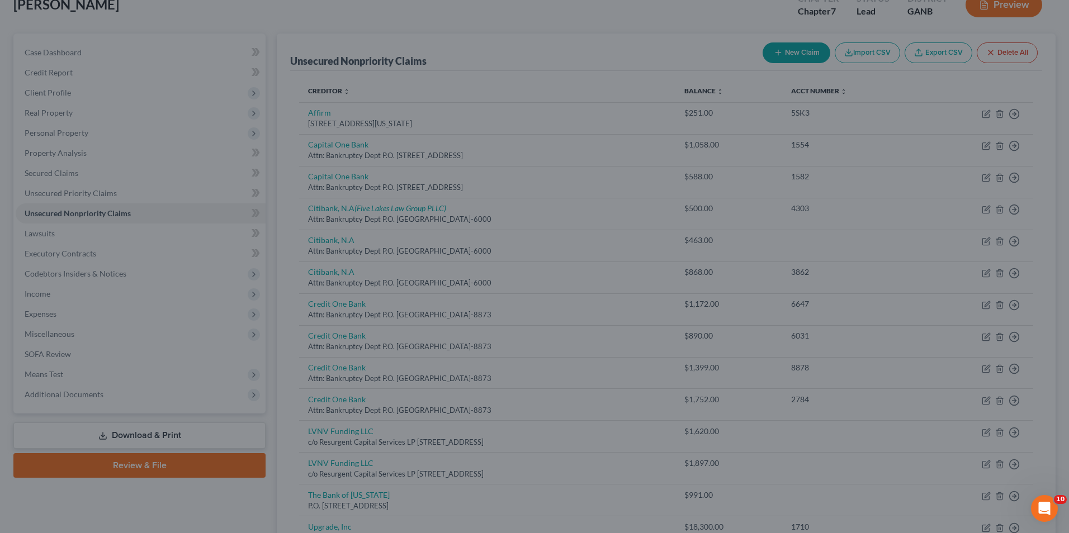
type input "50.00"
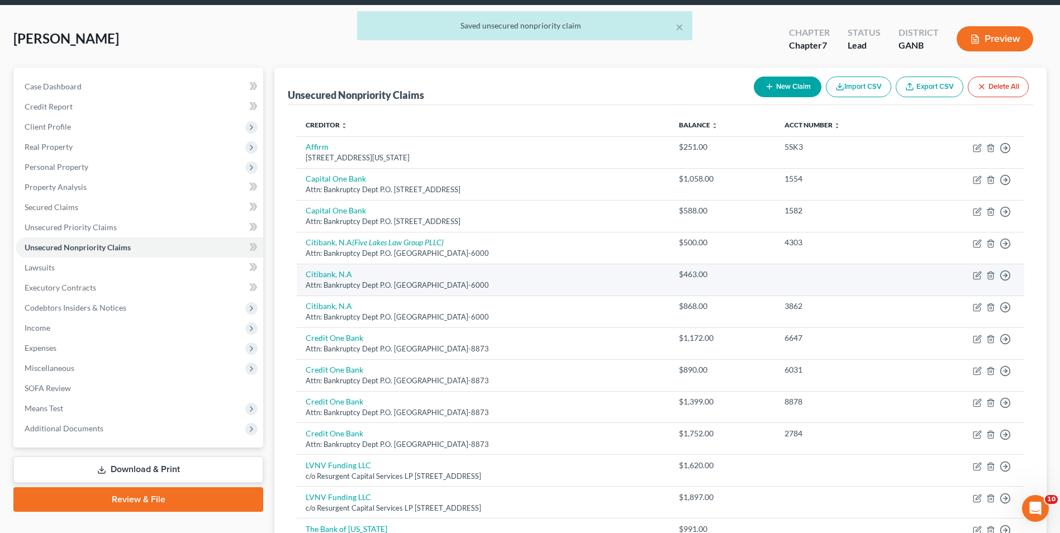
scroll to position [0, 0]
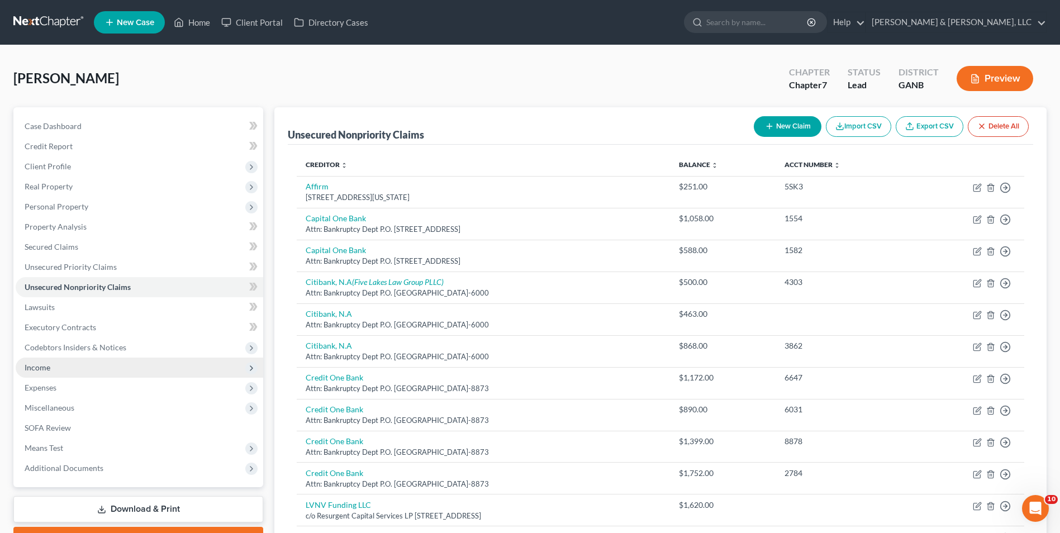
click at [68, 367] on span "Income" at bounding box center [140, 368] width 248 height 20
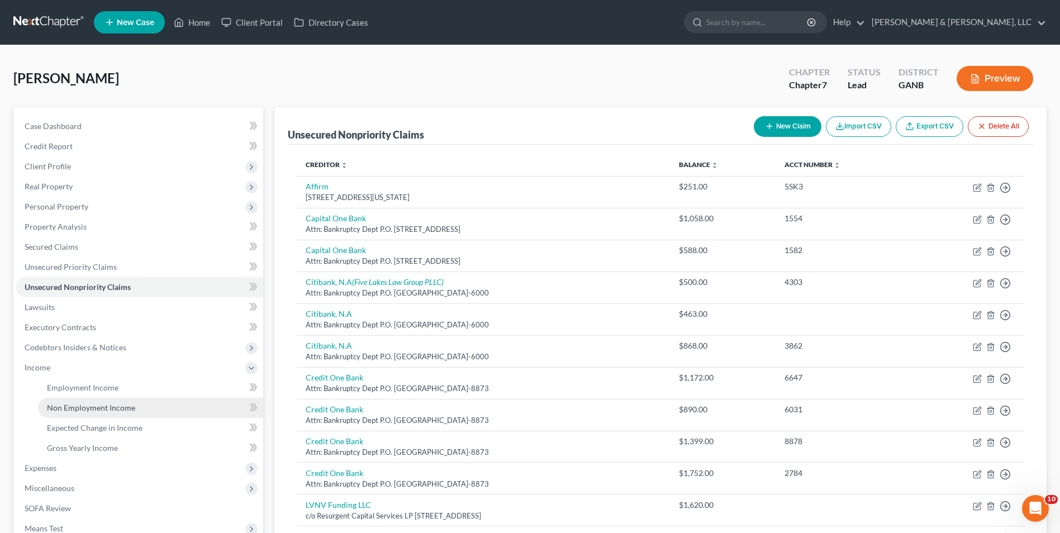
click at [70, 407] on span "Non Employment Income" at bounding box center [91, 408] width 88 height 10
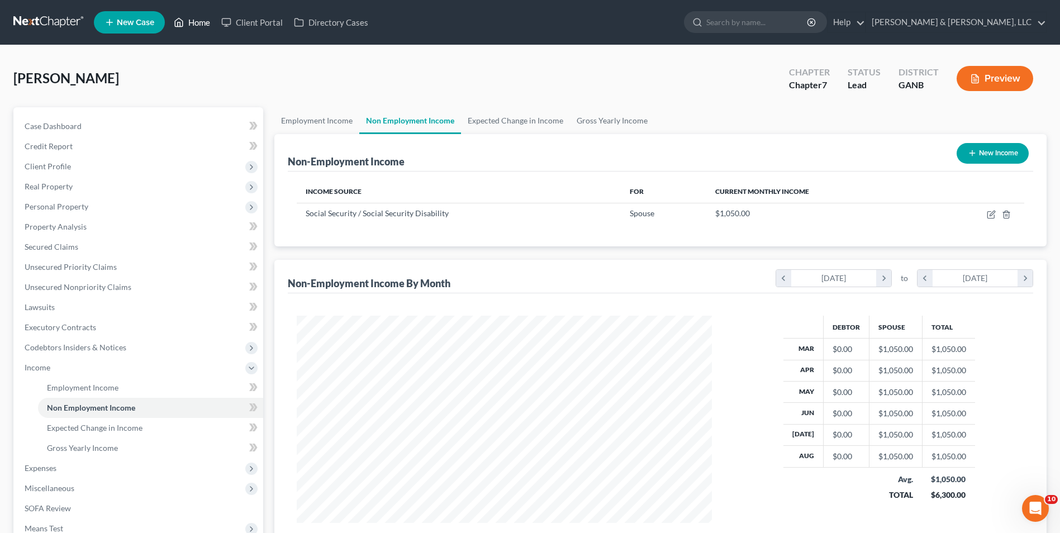
click at [204, 23] on link "Home" at bounding box center [192, 22] width 48 height 20
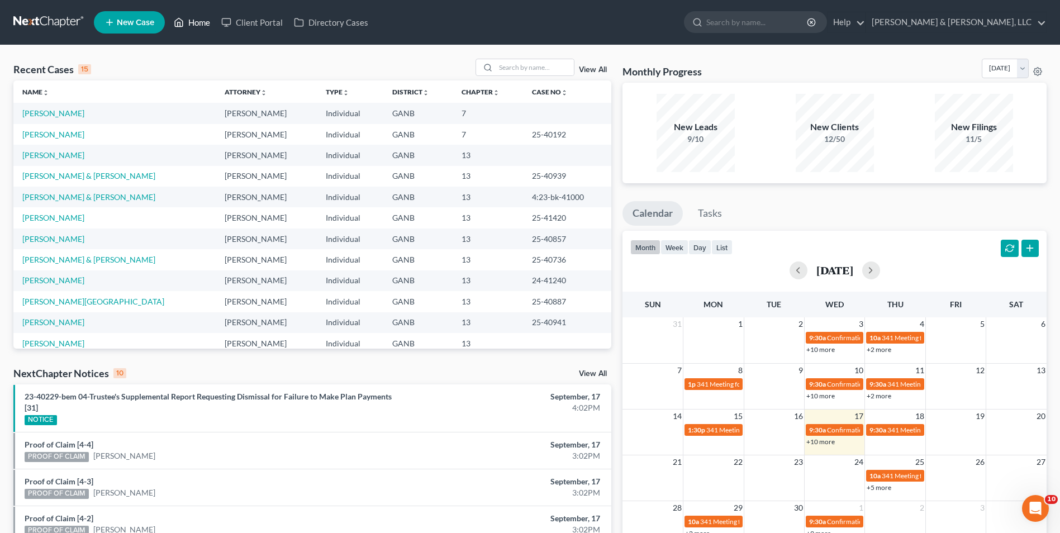
click at [206, 20] on link "Home" at bounding box center [192, 22] width 48 height 20
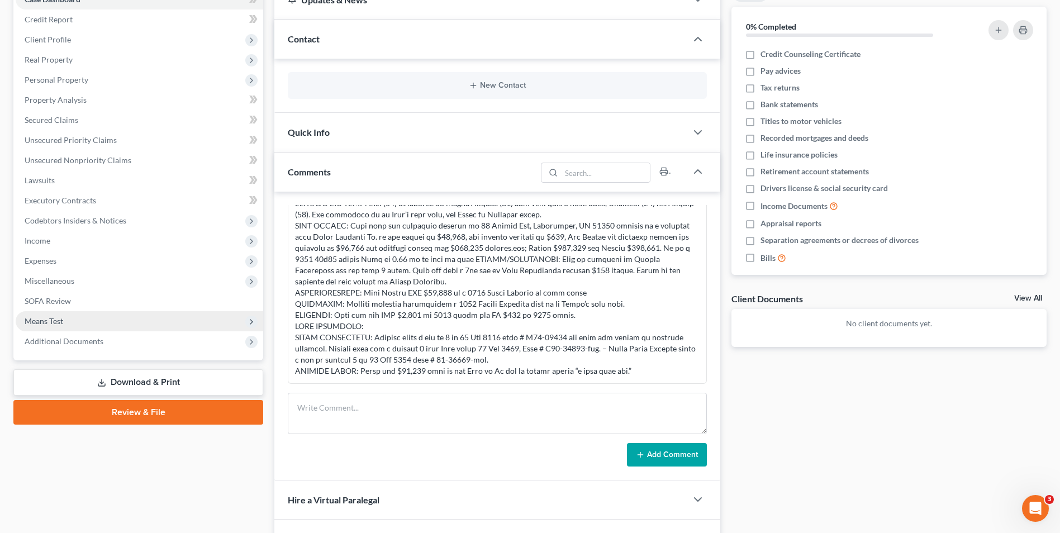
scroll to position [56, 0]
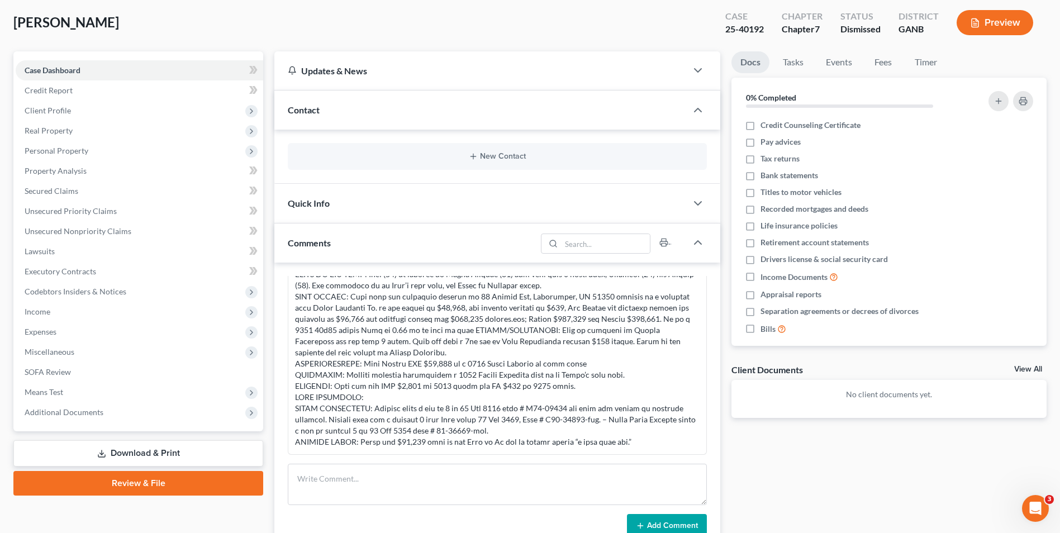
click at [332, 112] on div "Contact" at bounding box center [480, 110] width 412 height 39
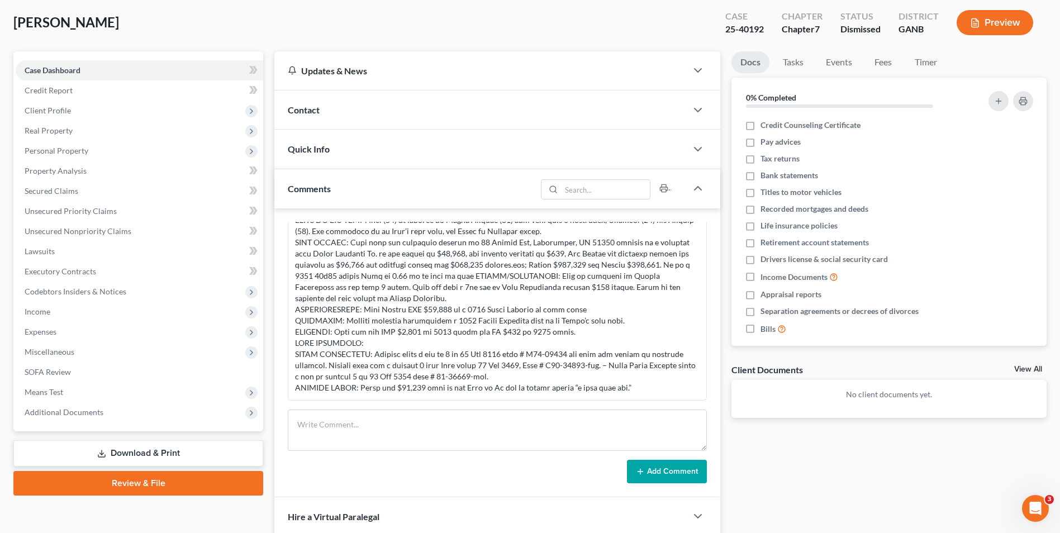
click at [332, 112] on div "Contact" at bounding box center [480, 110] width 412 height 39
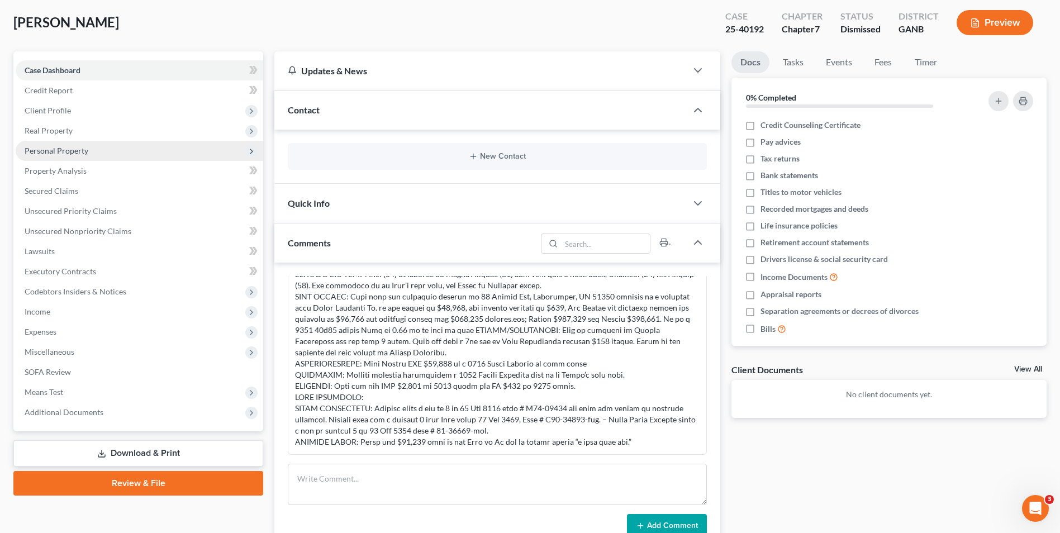
click at [82, 151] on span "Personal Property" at bounding box center [57, 151] width 64 height 10
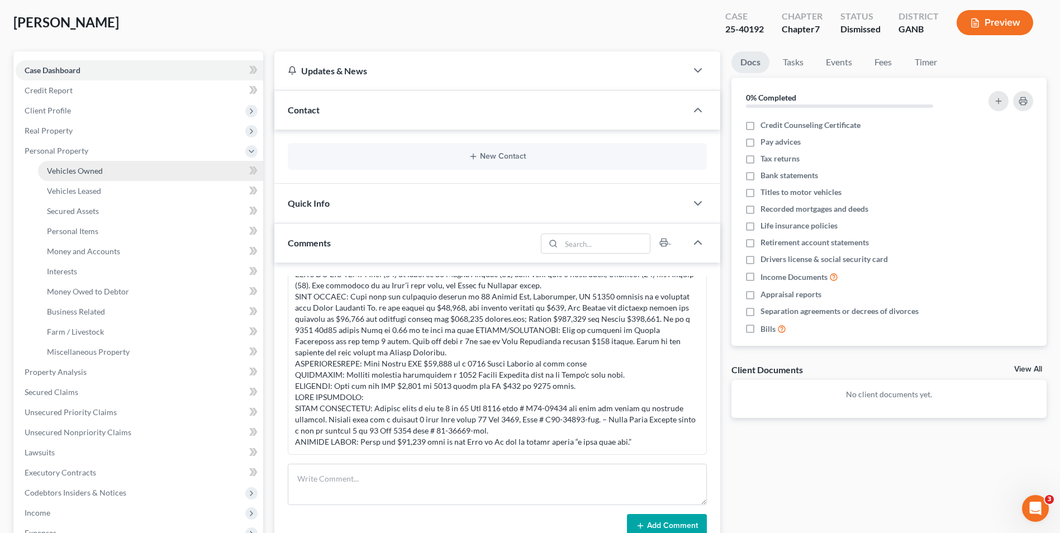
click at [96, 172] on span "Vehicles Owned" at bounding box center [75, 171] width 56 height 10
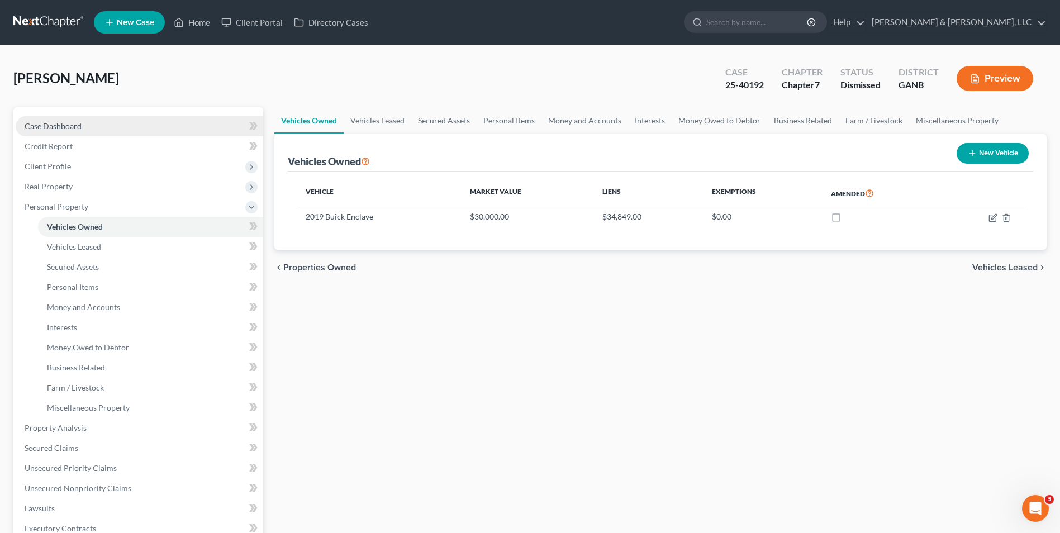
click at [77, 121] on span "Case Dashboard" at bounding box center [53, 126] width 57 height 10
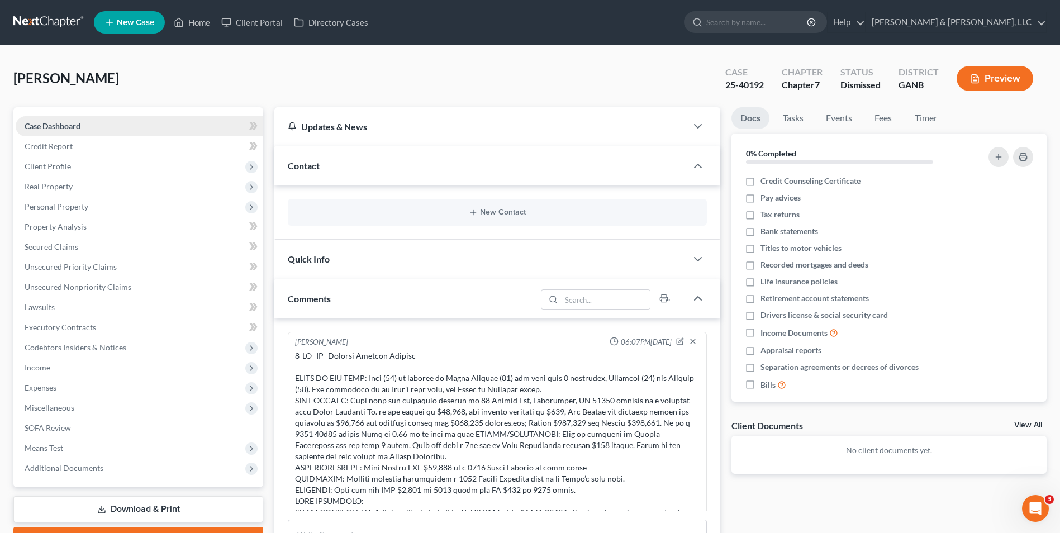
scroll to position [48, 0]
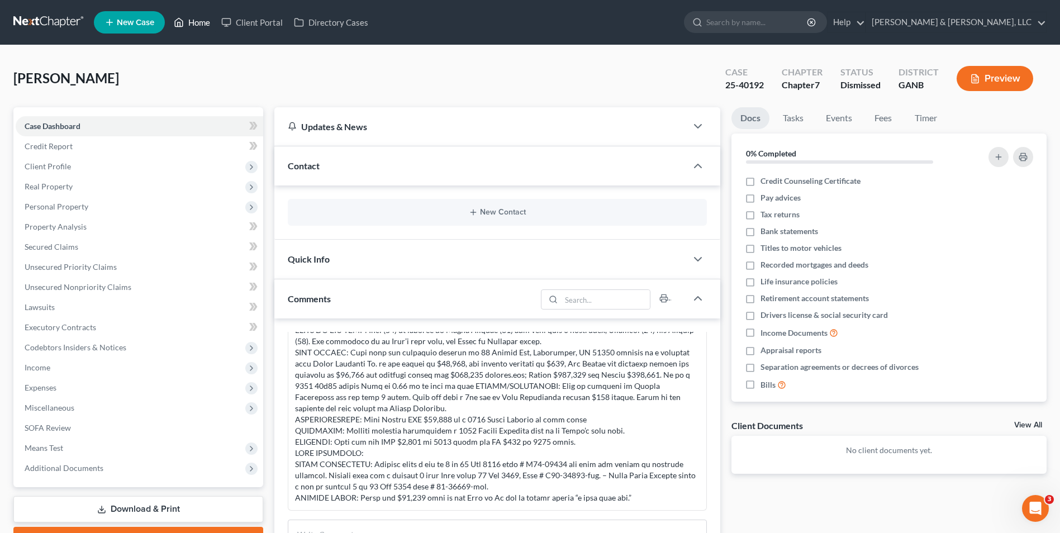
click at [193, 18] on link "Home" at bounding box center [192, 22] width 48 height 20
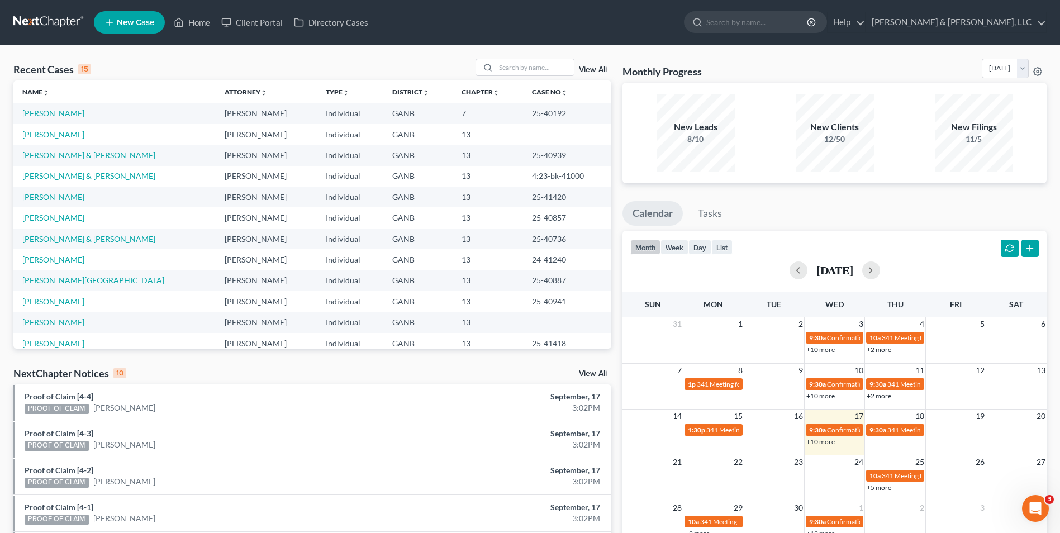
click at [132, 21] on span "New Case" at bounding box center [135, 22] width 37 height 8
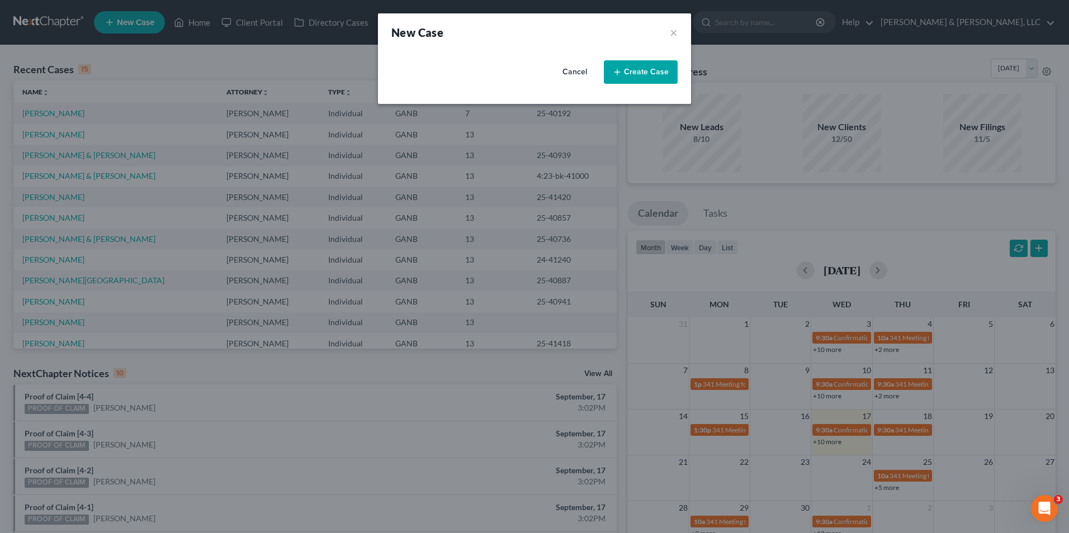
select select "19"
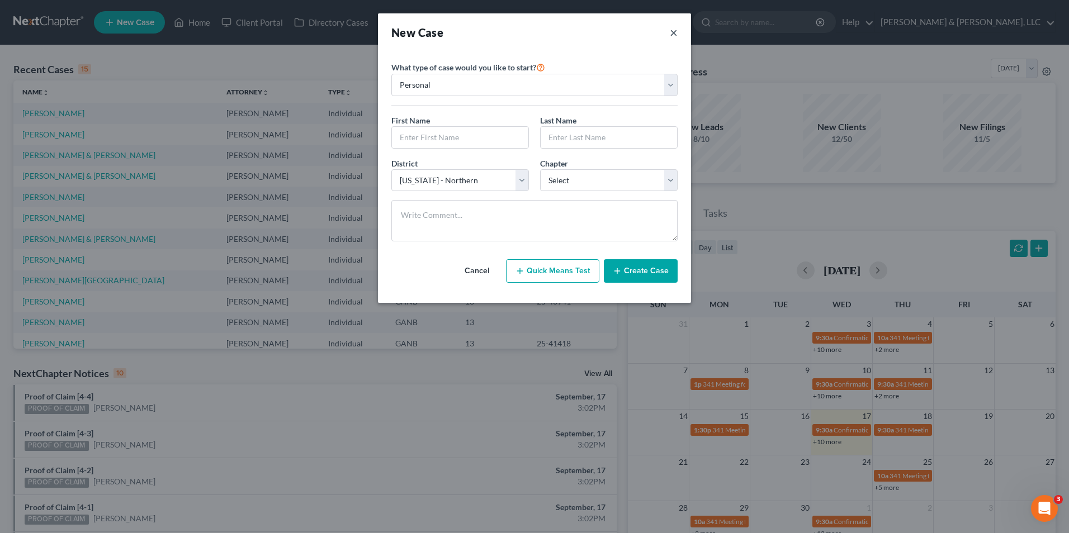
click at [673, 30] on button "×" at bounding box center [674, 33] width 8 height 16
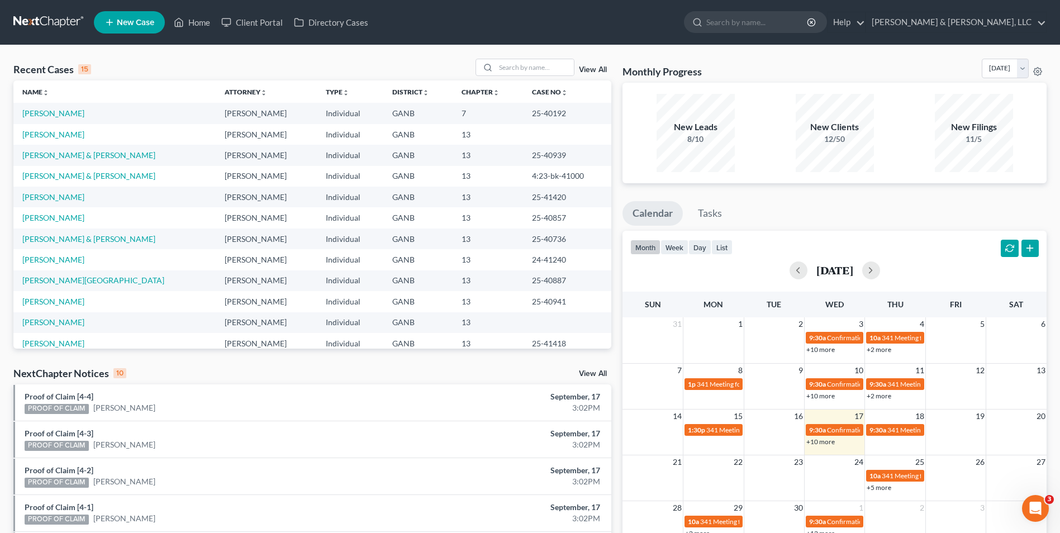
drag, startPoint x: 189, startPoint y: 405, endPoint x: 385, endPoint y: 423, distance: 197.0
click at [385, 423] on li "Proof of Claim [4-3] PROOF OF CLAIM Bryan Dotts September, 17 3:02PM" at bounding box center [312, 439] width 598 height 37
click at [1039, 512] on div "Open Intercom Messenger" at bounding box center [1033, 506] width 37 height 37
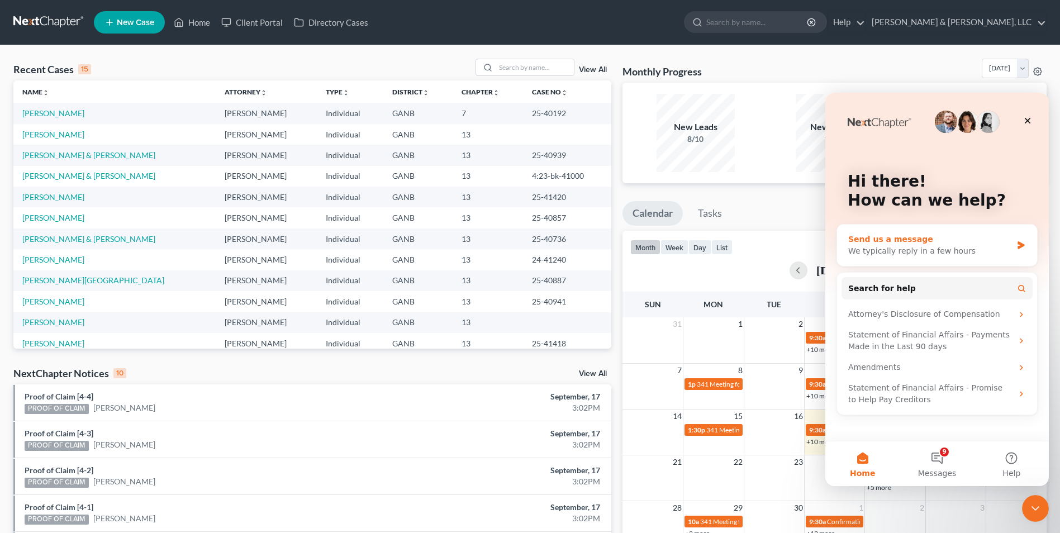
click at [961, 247] on div "We typically reply in a few hours" at bounding box center [930, 251] width 164 height 12
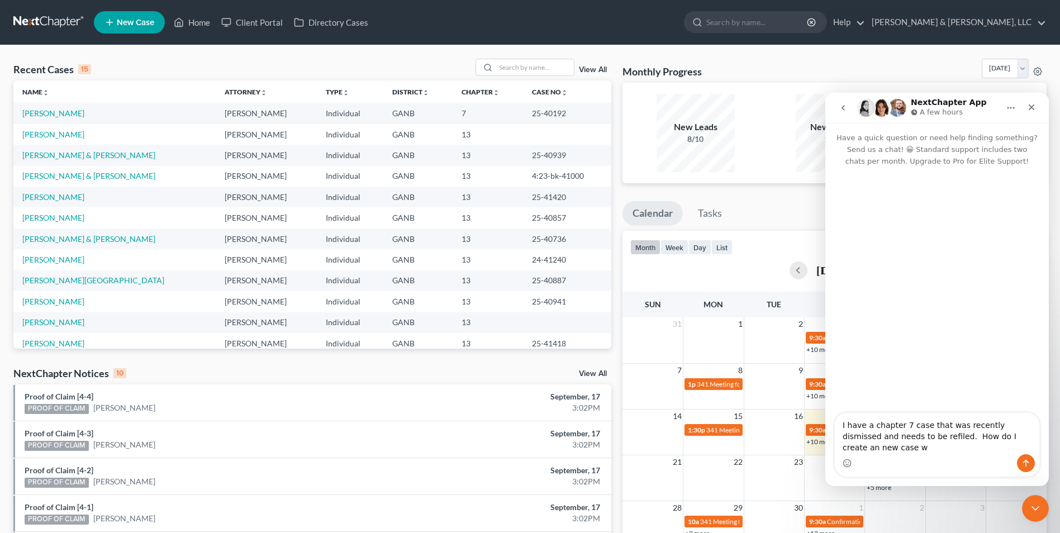
click at [980, 448] on textarea "I have a chapter 7 case that was recently dismissed and needs to be refiled. Ho…" at bounding box center [937, 433] width 205 height 41
click at [1019, 449] on textarea "I have a chapter 7 case that was recently dismissed and needs to be refiled. Ho…" at bounding box center [937, 433] width 205 height 41
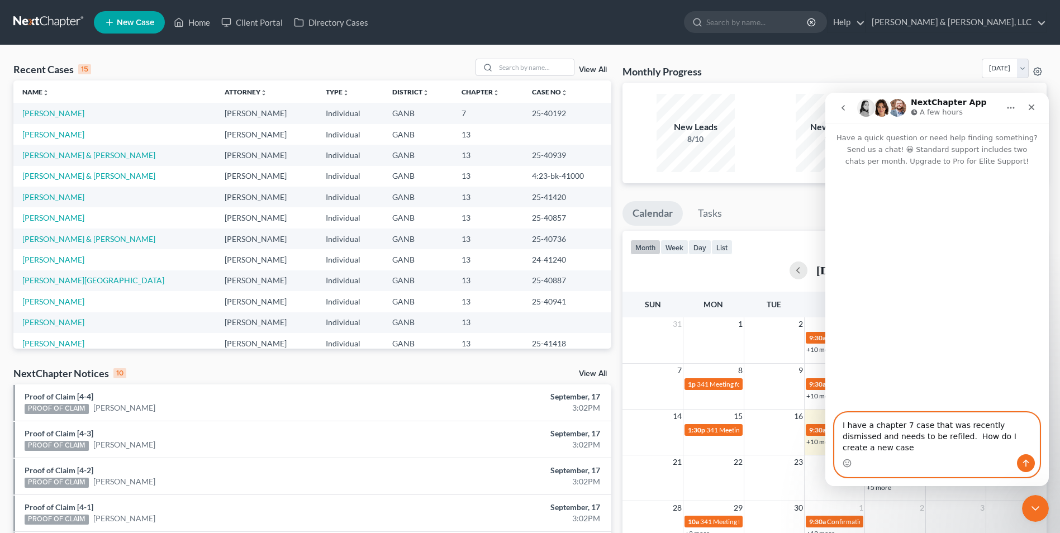
click at [1018, 445] on textarea "I have a chapter 7 case that was recently dismissed and needs to be refiled. Ho…" at bounding box center [937, 433] width 205 height 41
click at [1028, 440] on textarea "I have a chapter 7 case that was recently dismissed and needs to be refiled. Ho…" at bounding box center [937, 433] width 205 height 41
type textarea "I have a chapter 7 case that was recently dismissed and needs to be refiled. Ho…"
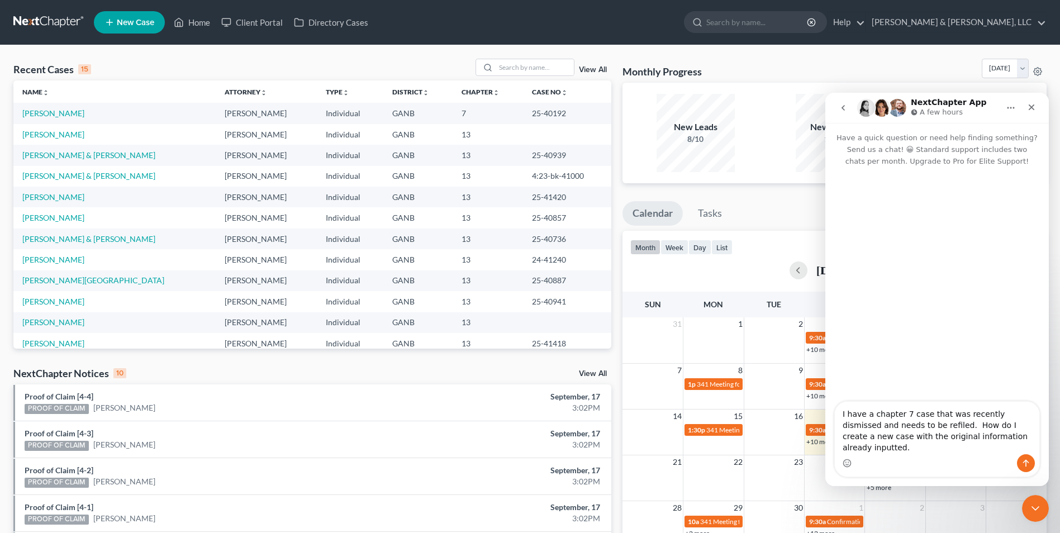
click at [910, 476] on div "I have a chapter 7 case that was recently dismissed and needs to be refiled. Ho…" at bounding box center [937, 439] width 205 height 75
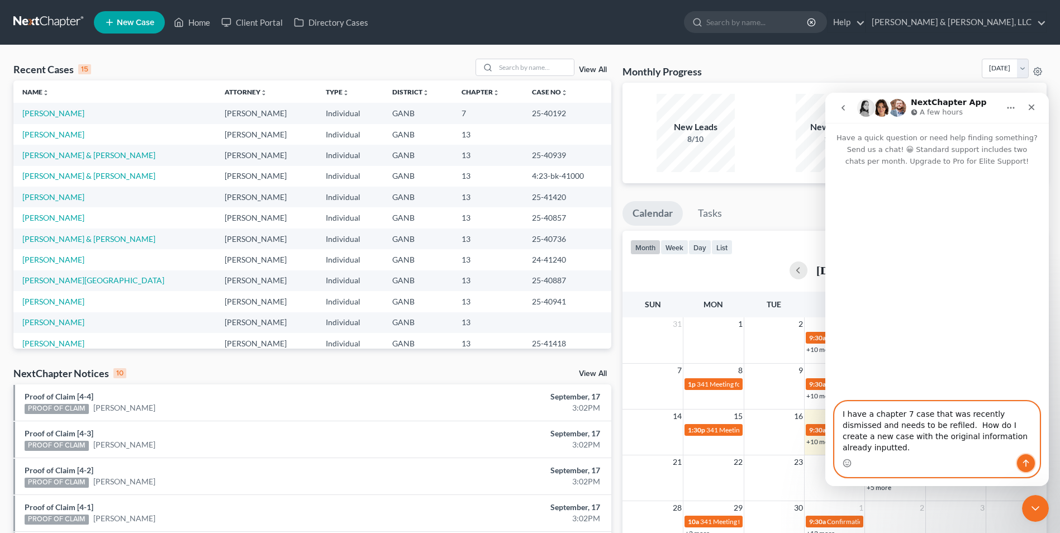
click at [1027, 461] on icon "Send a message…" at bounding box center [1026, 463] width 9 height 9
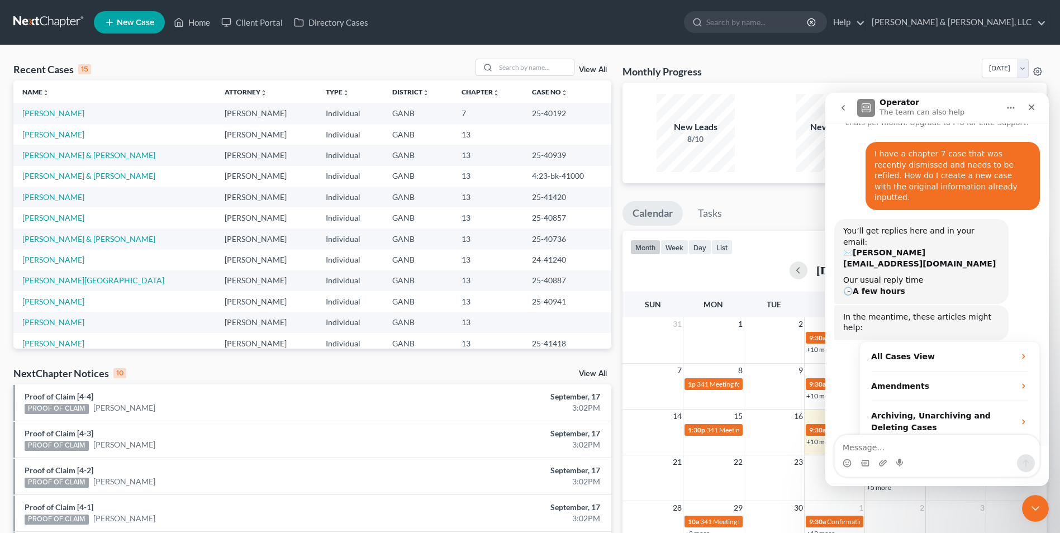
scroll to position [42, 0]
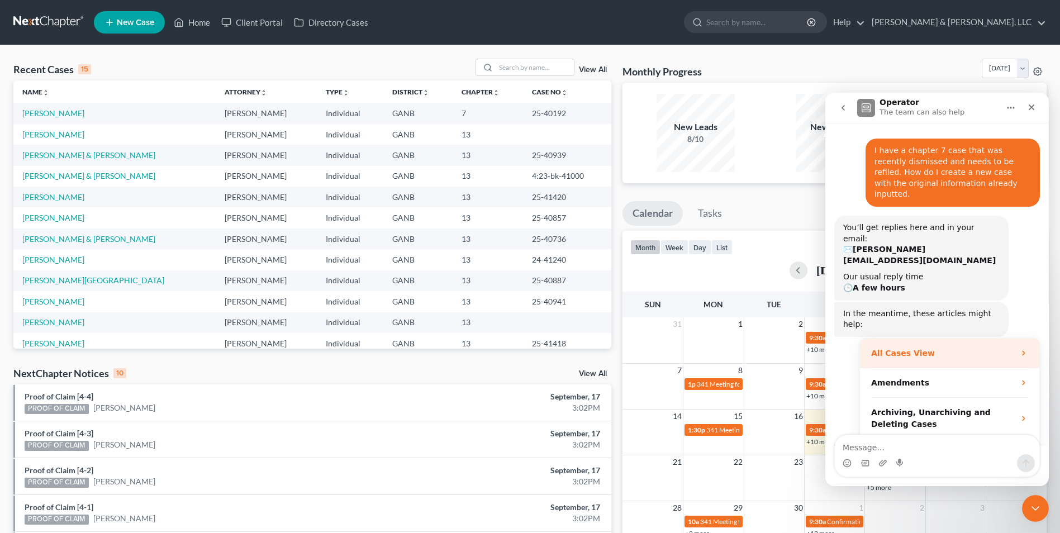
click at [887, 349] on strong "All Cases View" at bounding box center [903, 353] width 64 height 9
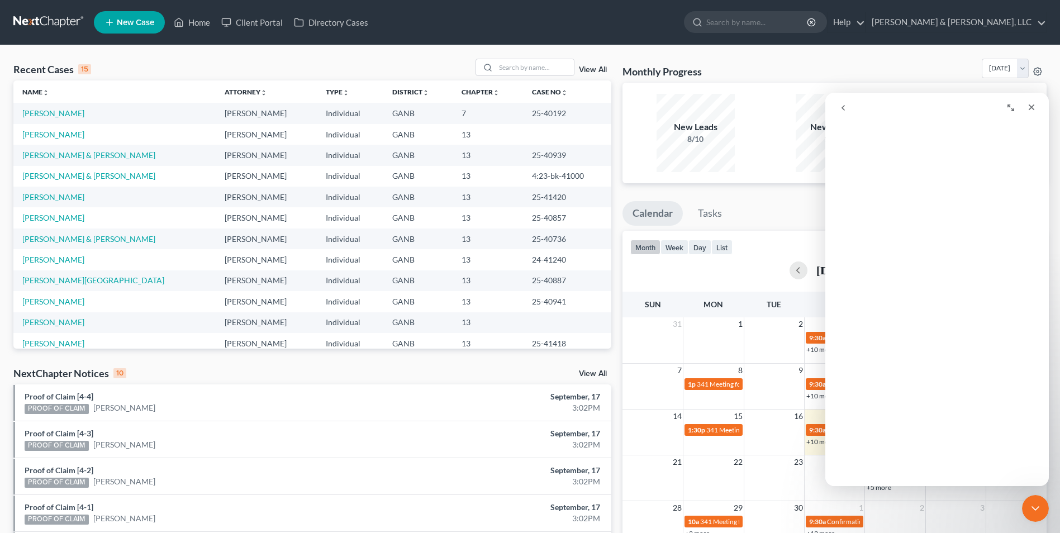
scroll to position [0, 0]
click at [1036, 108] on icon "Close" at bounding box center [1031, 107] width 9 height 9
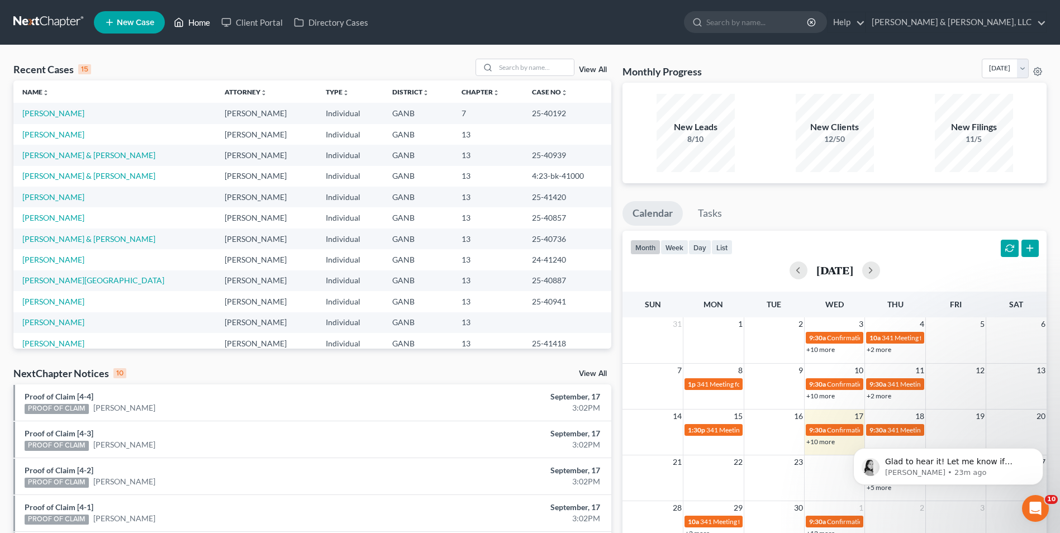
click at [198, 21] on link "Home" at bounding box center [192, 22] width 48 height 20
